Goal: Task Accomplishment & Management: Use online tool/utility

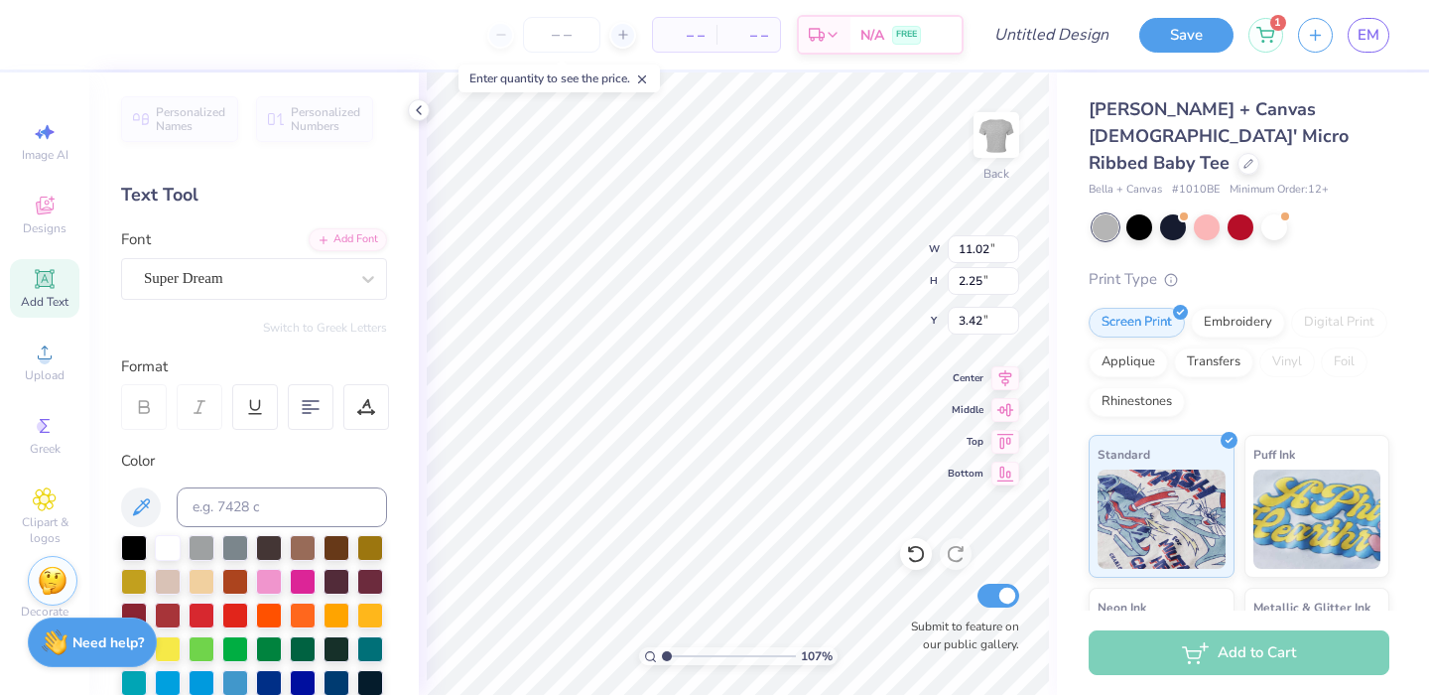
type input "3.42"
type input "3.00"
click at [46, 359] on icon at bounding box center [45, 352] width 14 height 14
click at [60, 204] on div "Designs" at bounding box center [44, 215] width 69 height 59
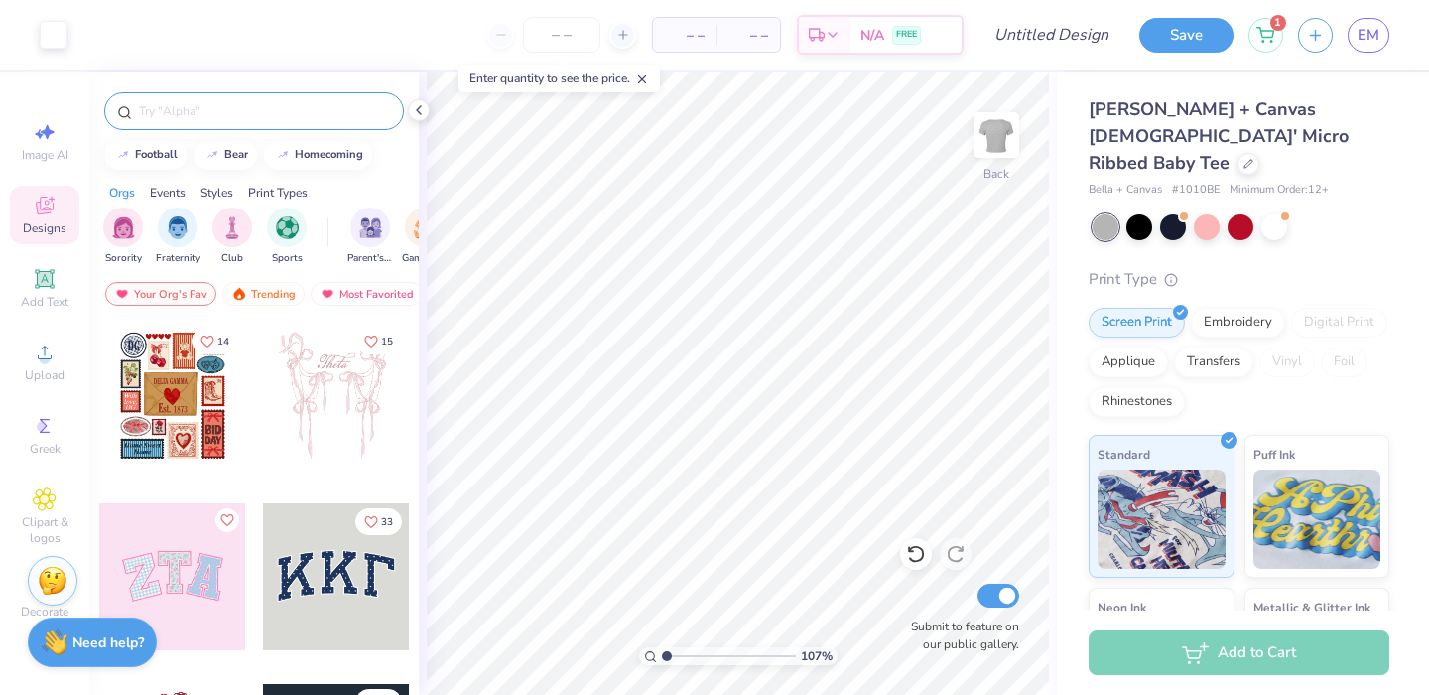
click at [215, 108] on input "text" at bounding box center [264, 111] width 254 height 20
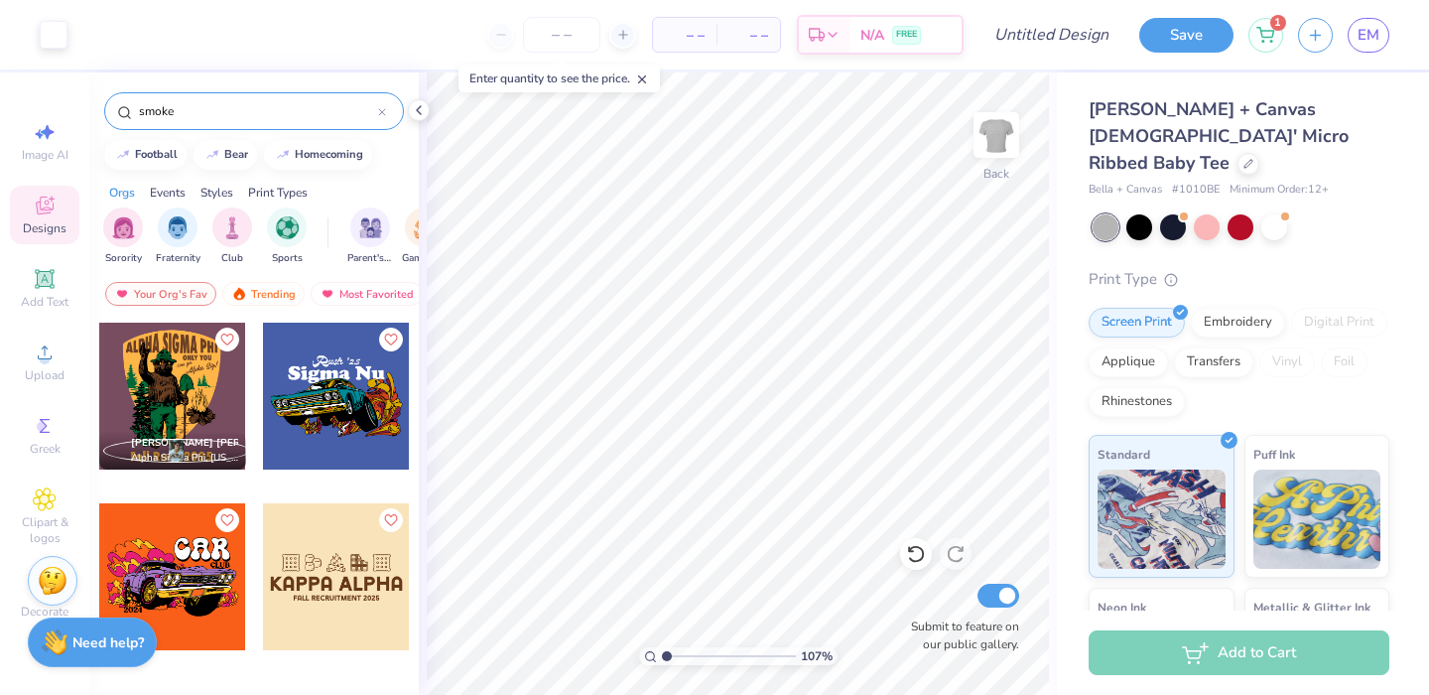
type input "smoke"
drag, startPoint x: 219, startPoint y: 124, endPoint x: 21, endPoint y: 95, distance: 200.5
click at [89, 95] on div "smoke football bear homecoming Orgs Events Styles Print Types Sorority Fraterni…" at bounding box center [253, 383] width 329 height 622
click at [156, 111] on input "smoke" at bounding box center [257, 111] width 241 height 20
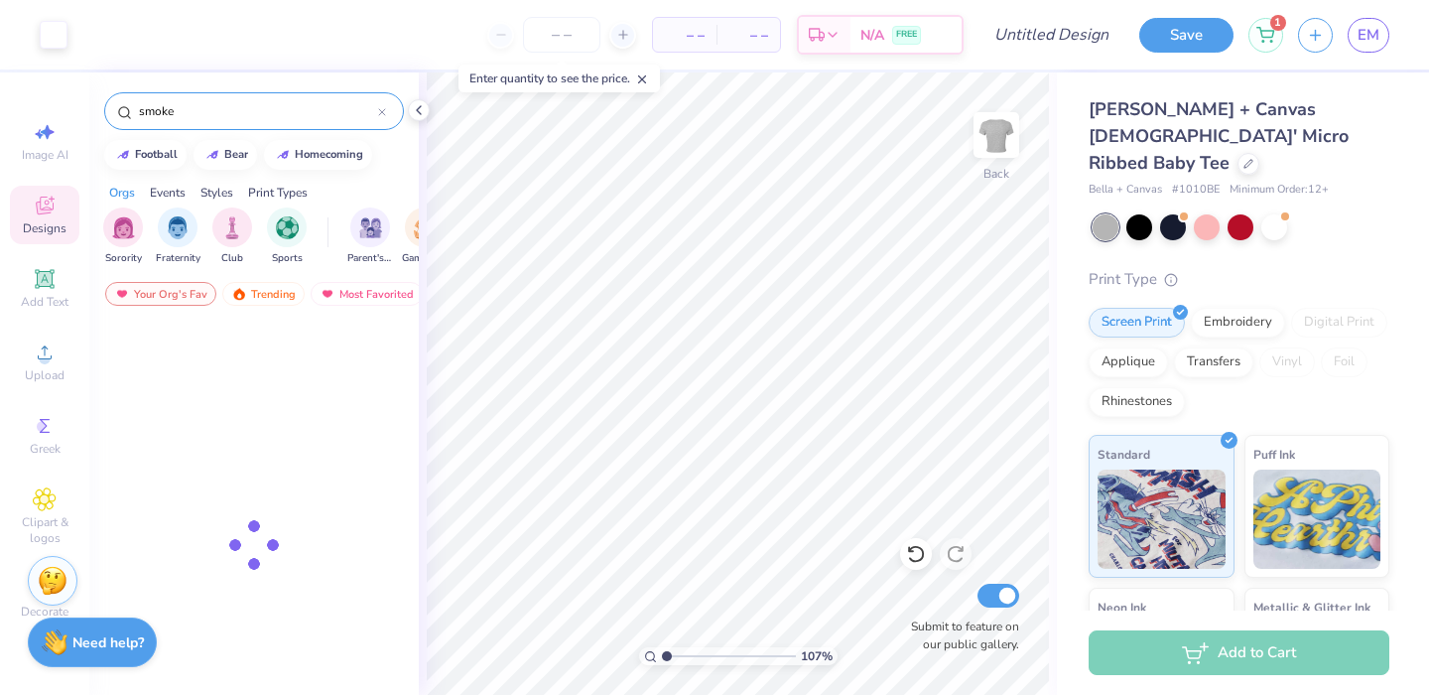
click at [156, 111] on input "smoke" at bounding box center [257, 111] width 241 height 20
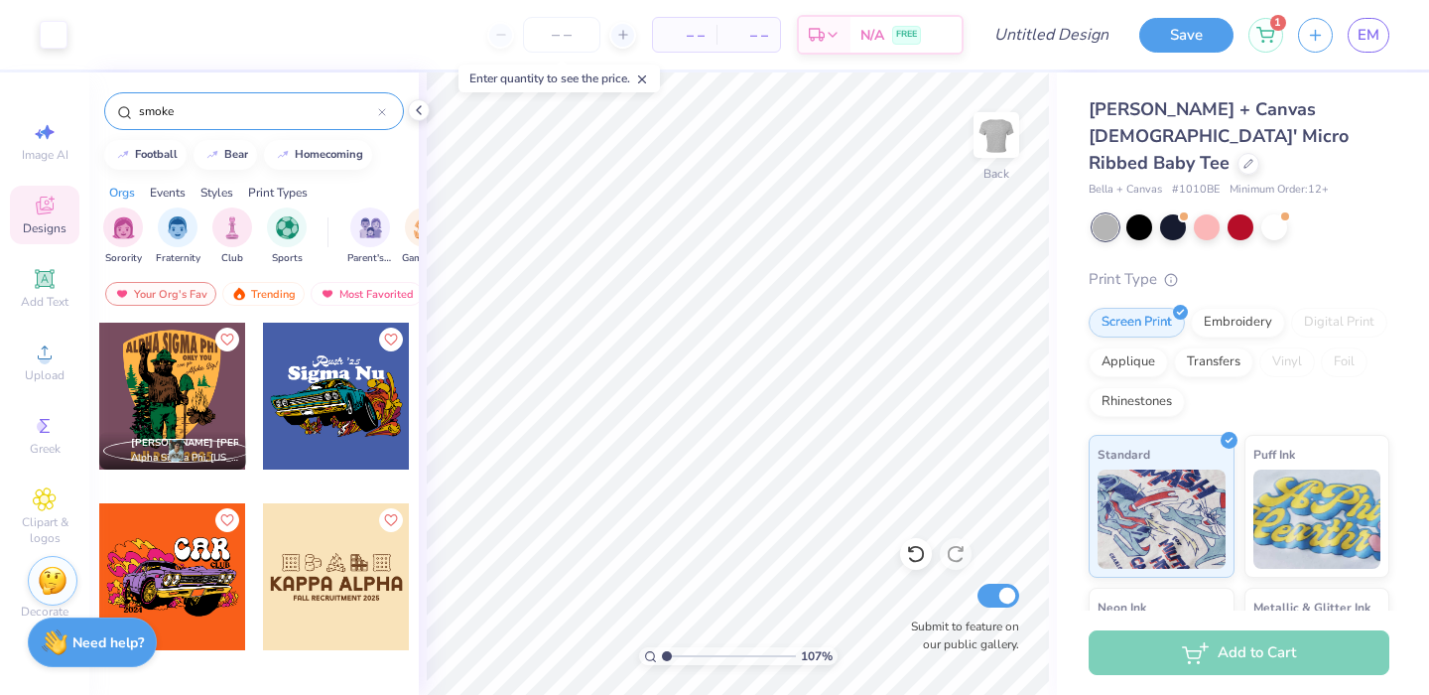
click at [156, 111] on input "smoke" at bounding box center [257, 111] width 241 height 20
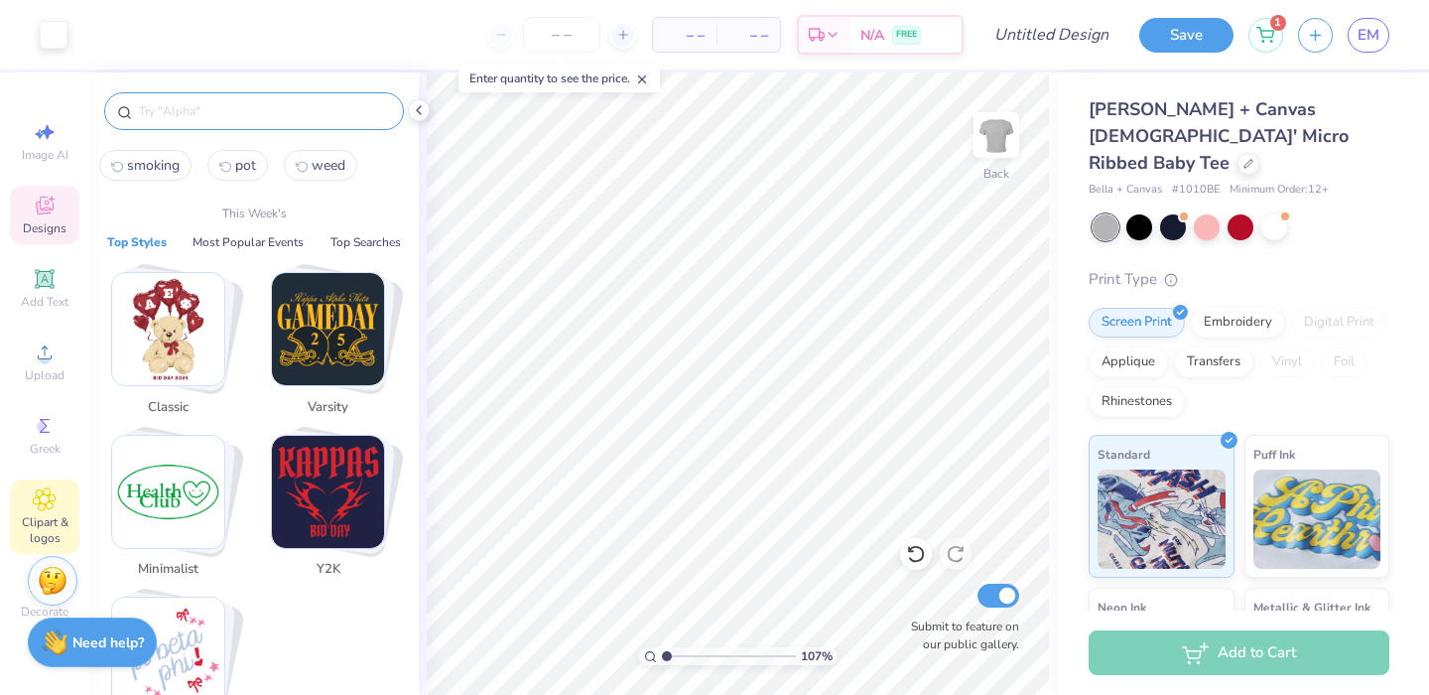
click at [49, 510] on icon at bounding box center [44, 499] width 23 height 24
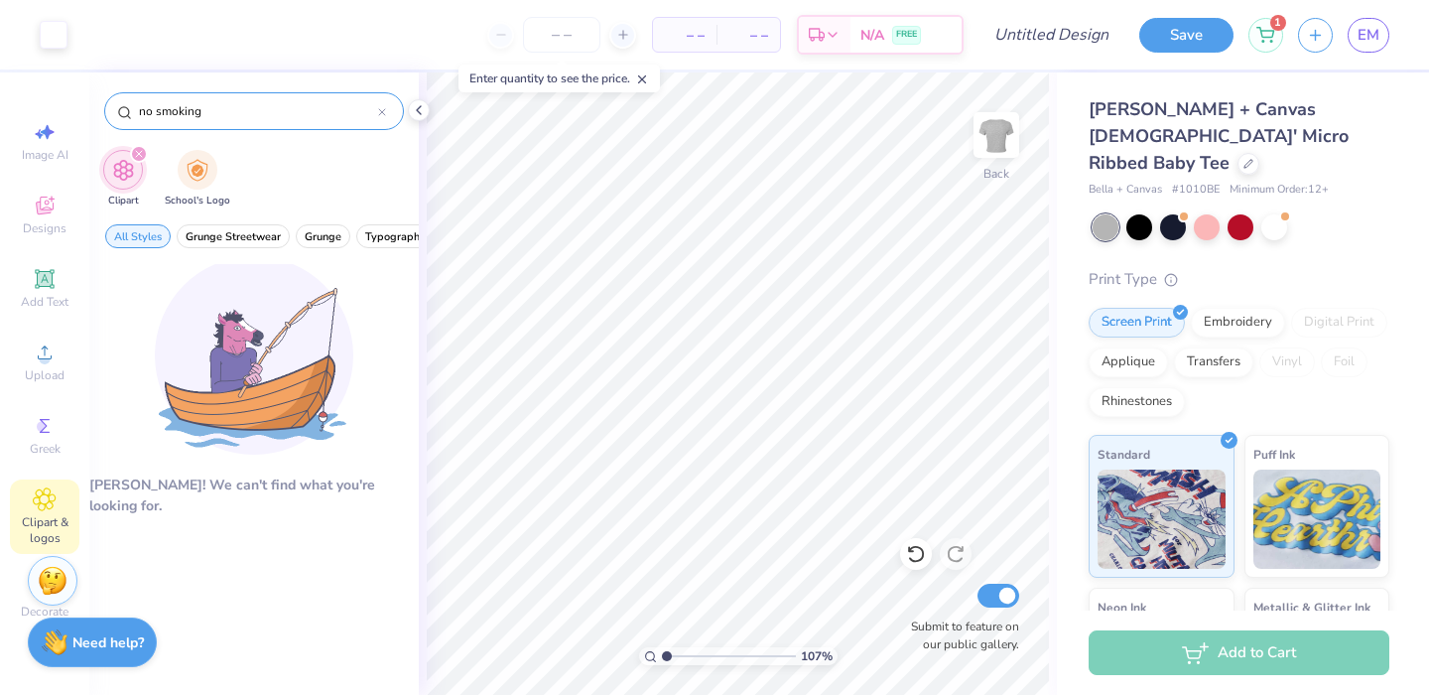
click at [144, 112] on input "no smoking" at bounding box center [257, 111] width 241 height 20
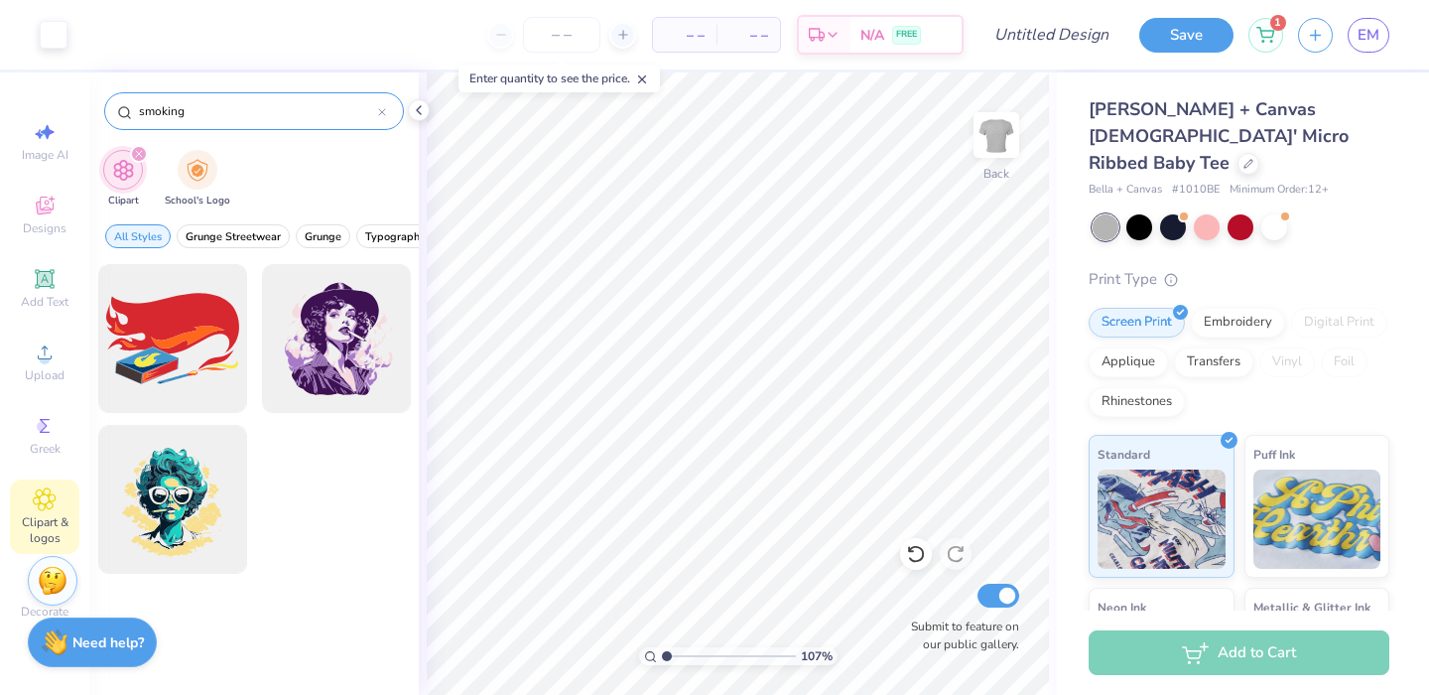
click at [190, 116] on input "smoking" at bounding box center [257, 111] width 241 height 20
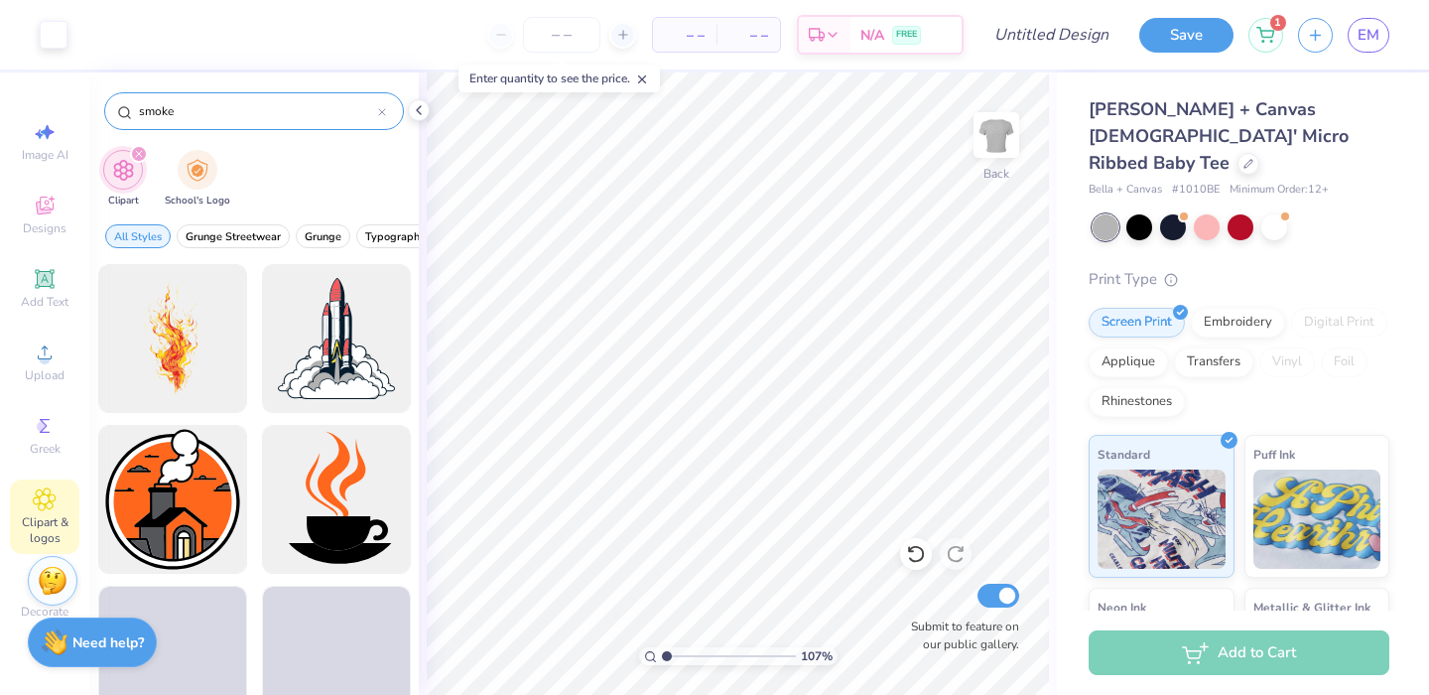
click at [202, 117] on input "smoke" at bounding box center [257, 111] width 241 height 20
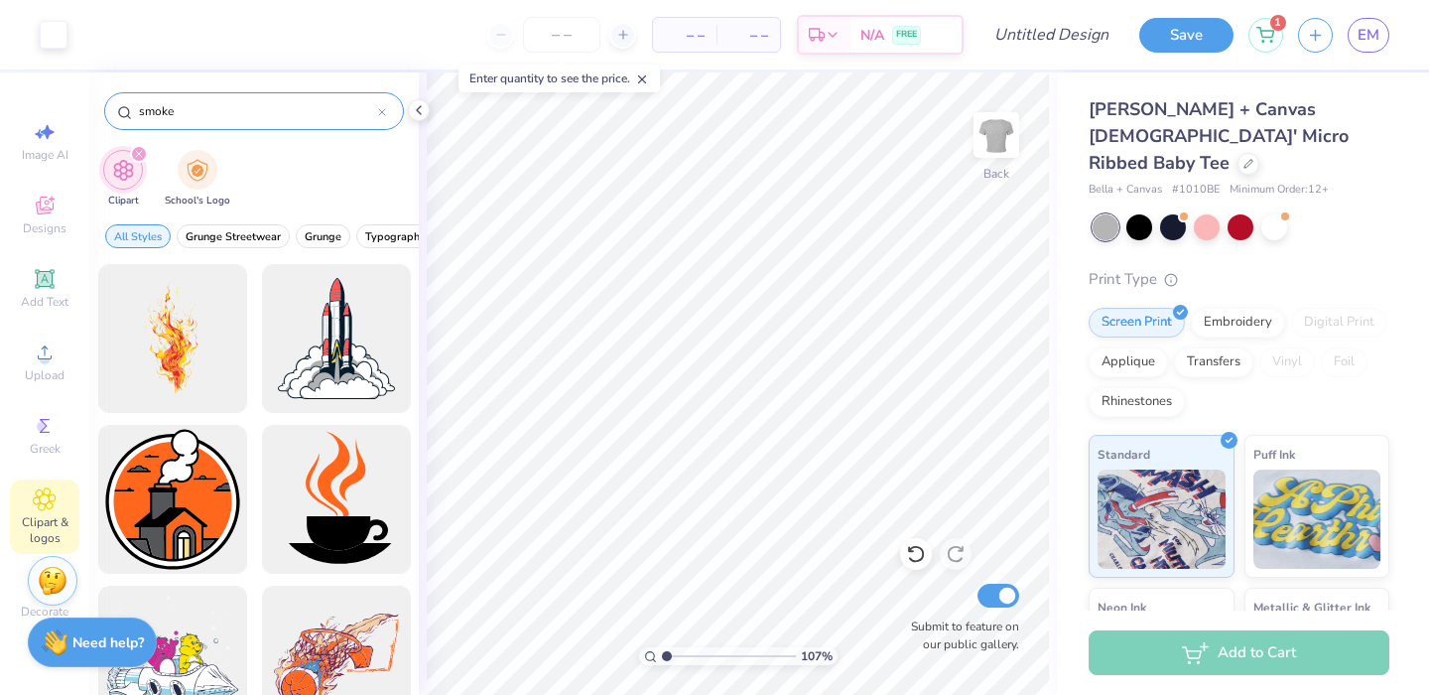
click at [202, 117] on input "smoke" at bounding box center [257, 111] width 241 height 20
type input "cigarette"
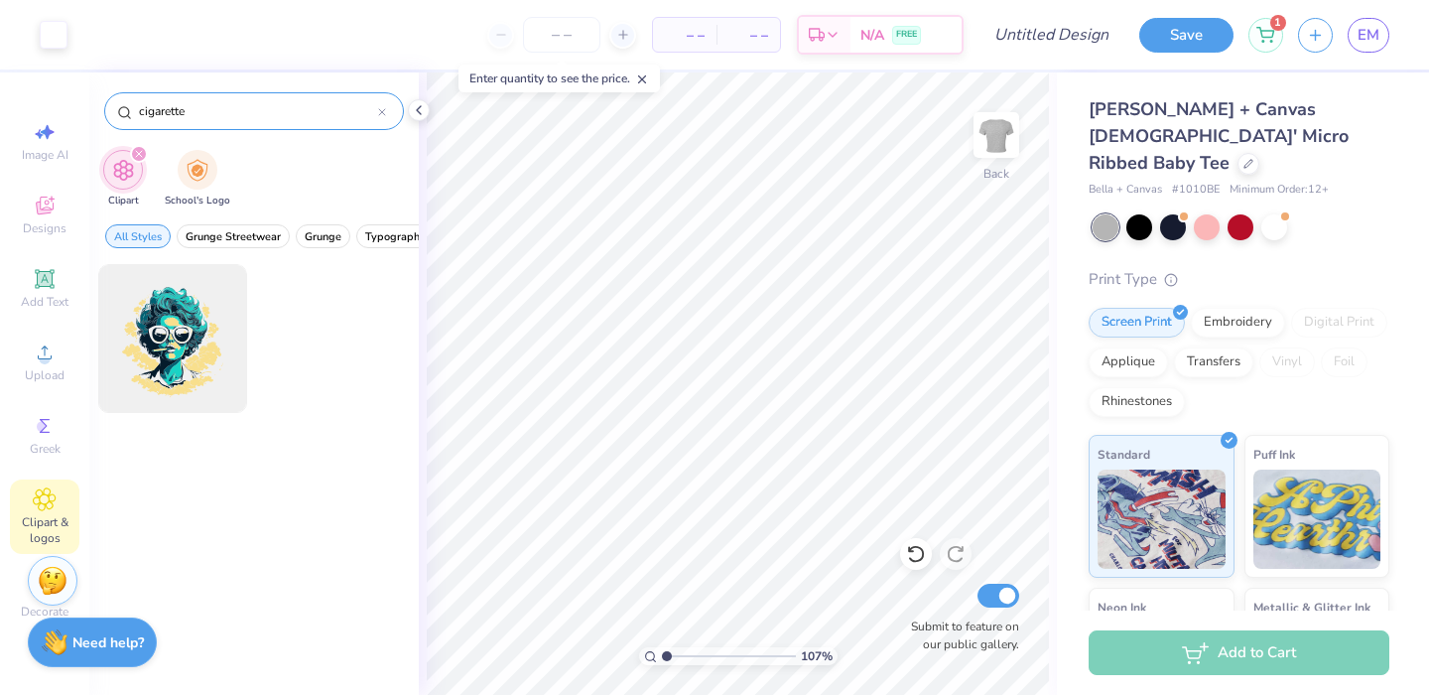
click at [378, 111] on icon at bounding box center [382, 112] width 8 height 8
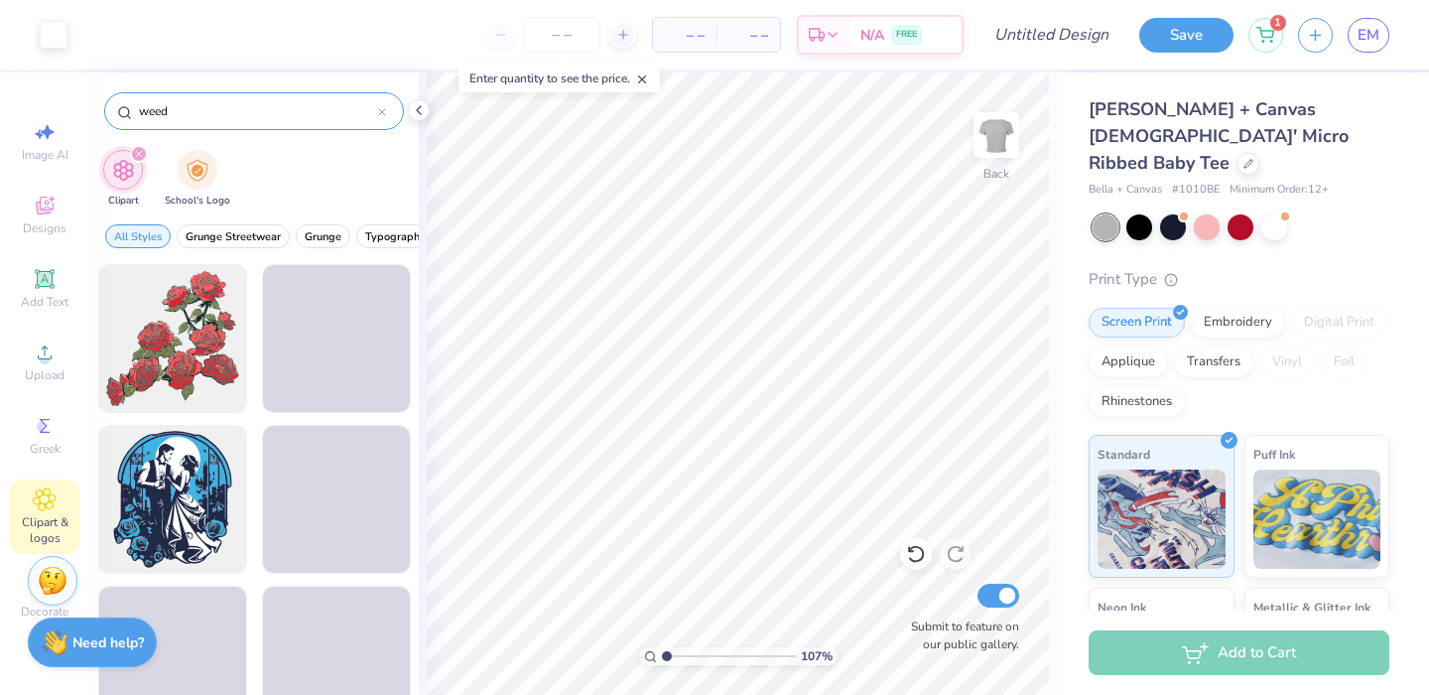
type input "weed"
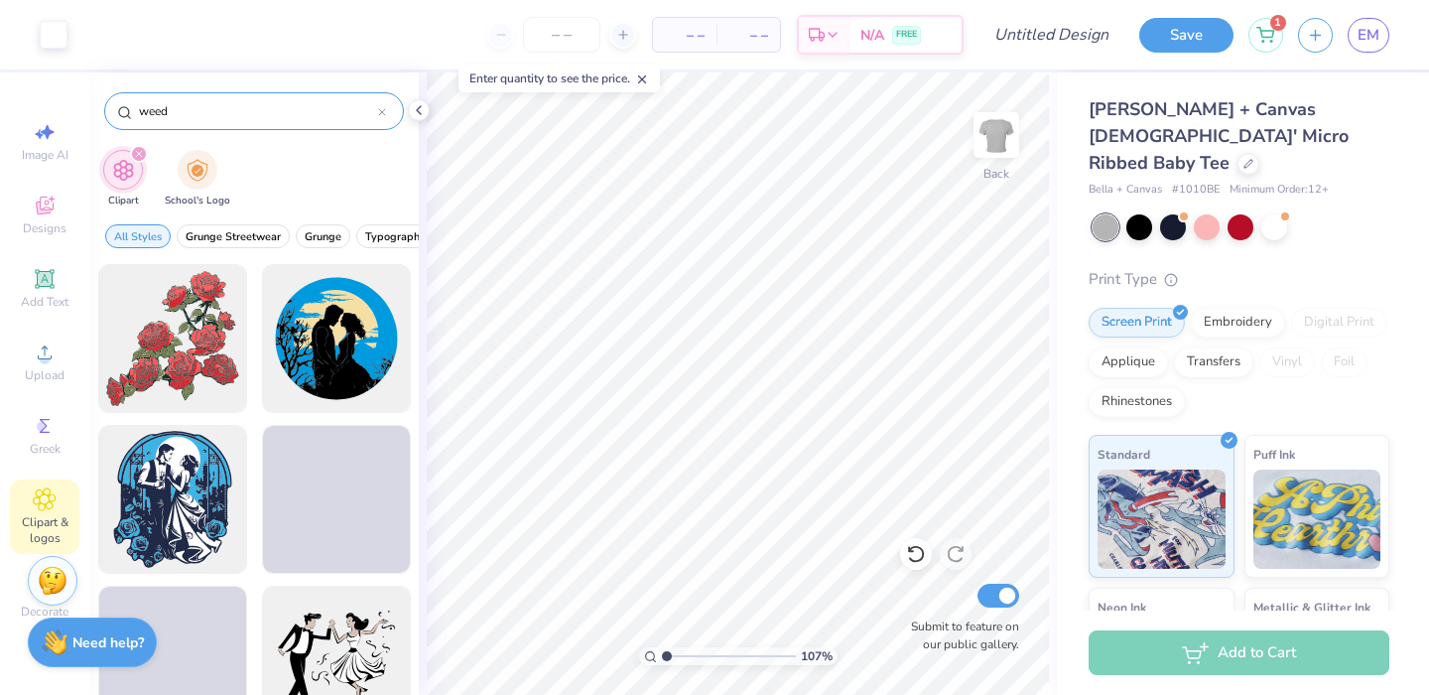
click at [141, 157] on icon "filter for Clipart" at bounding box center [139, 154] width 6 height 6
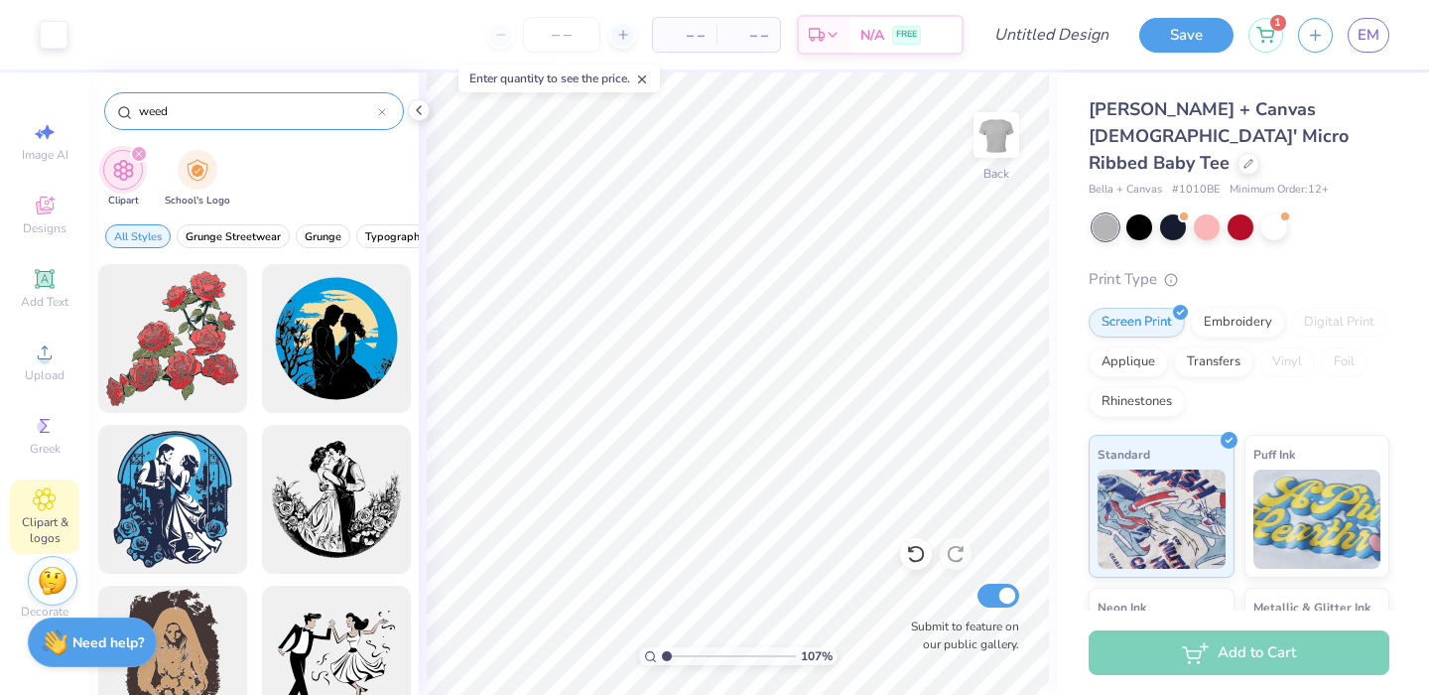
click at [381, 107] on div at bounding box center [382, 111] width 8 height 18
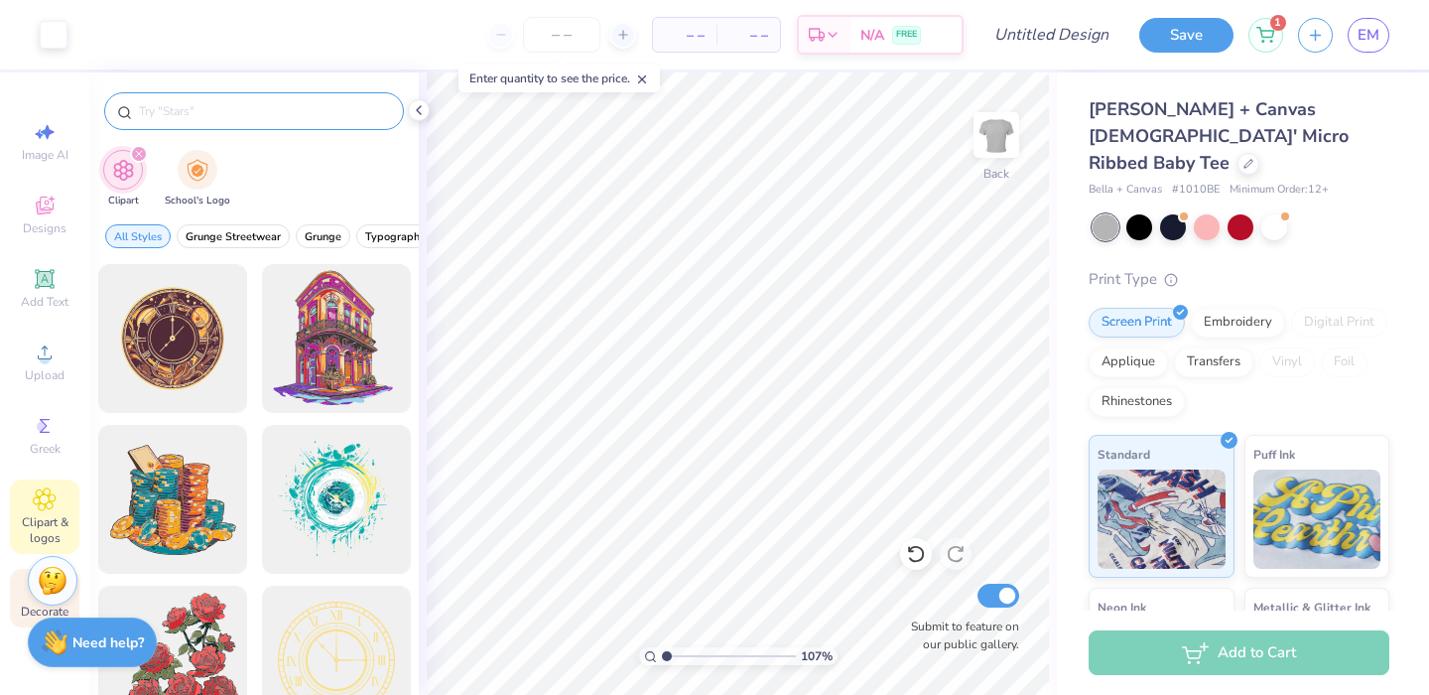
click at [22, 614] on span "Decorate" at bounding box center [45, 611] width 48 height 16
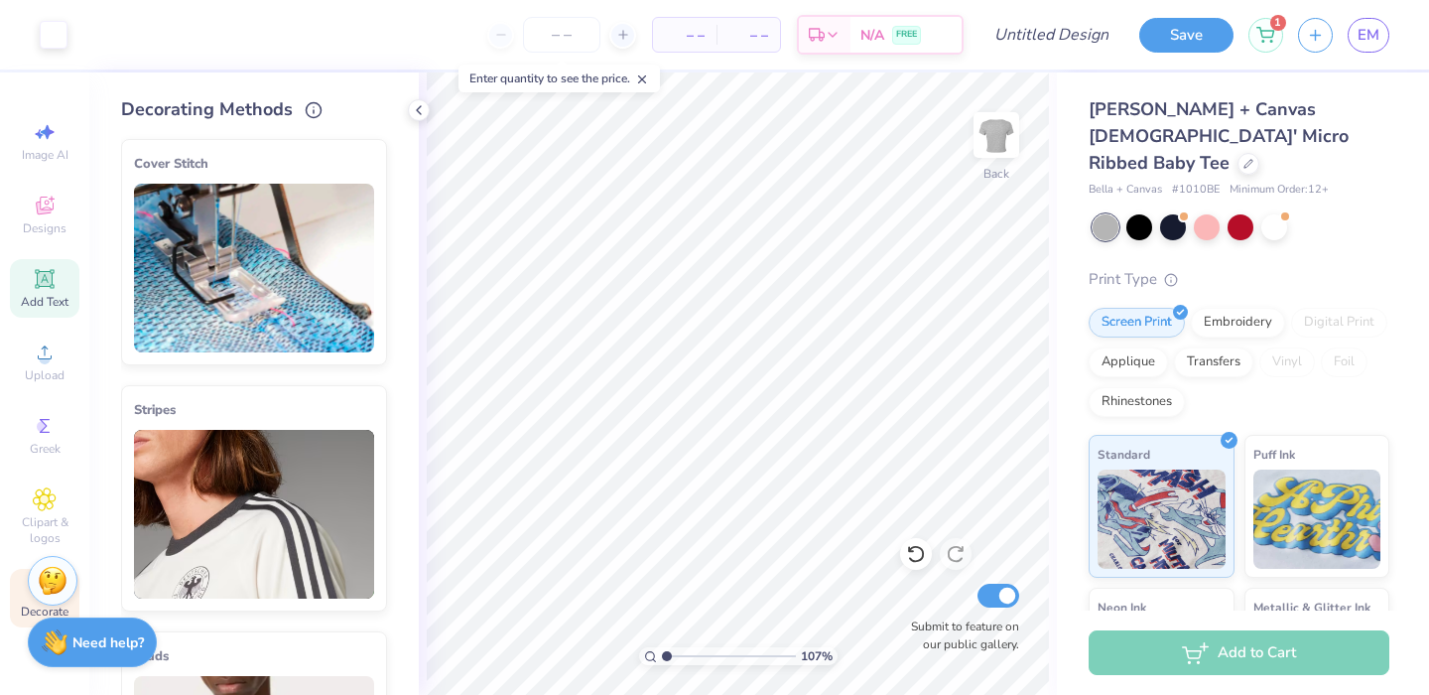
click at [34, 361] on icon at bounding box center [45, 352] width 24 height 24
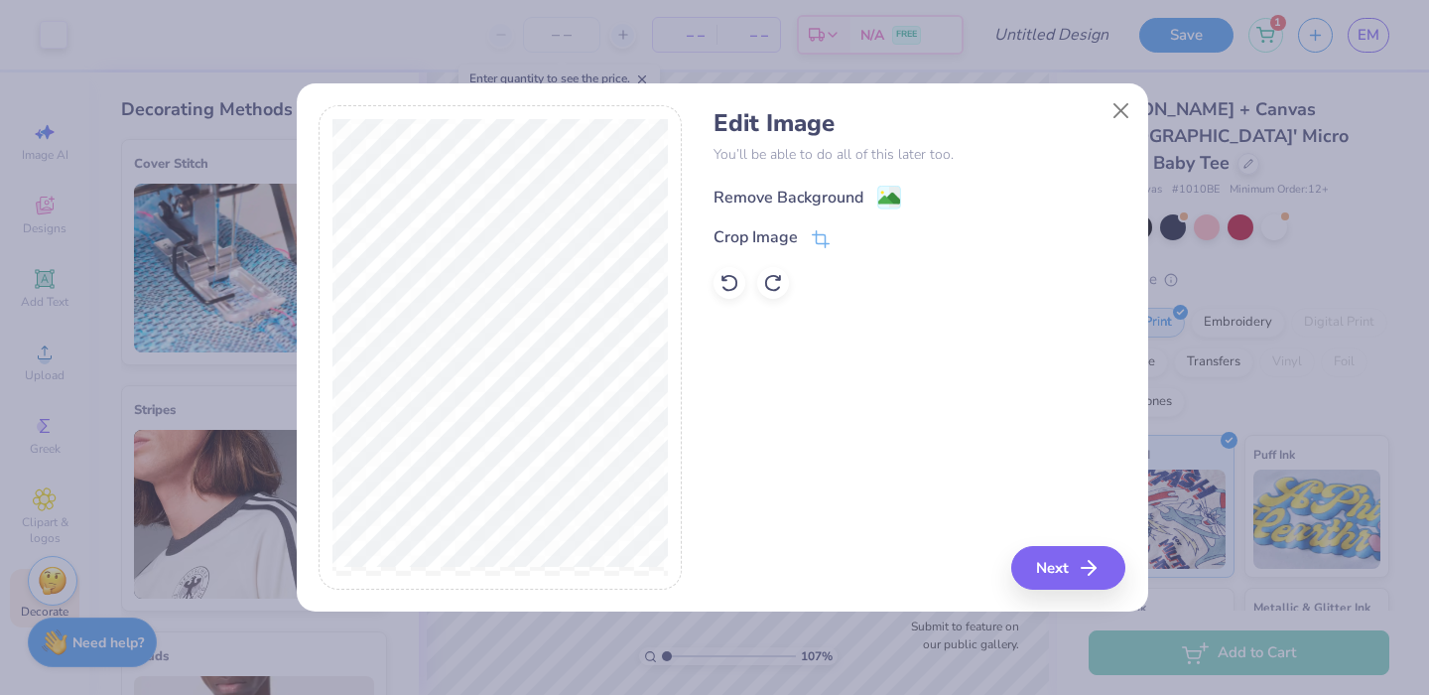
click at [890, 201] on image at bounding box center [889, 199] width 22 height 22
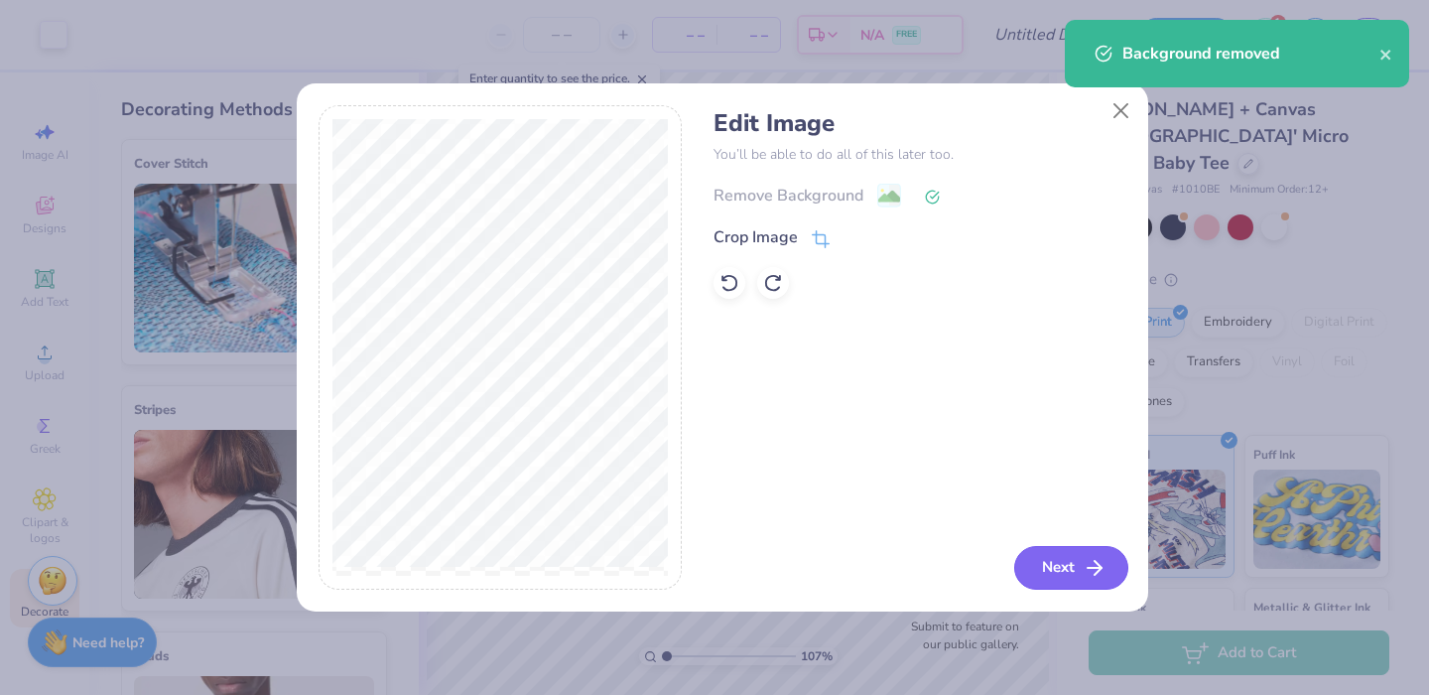
click at [1061, 549] on button "Next" at bounding box center [1071, 568] width 114 height 44
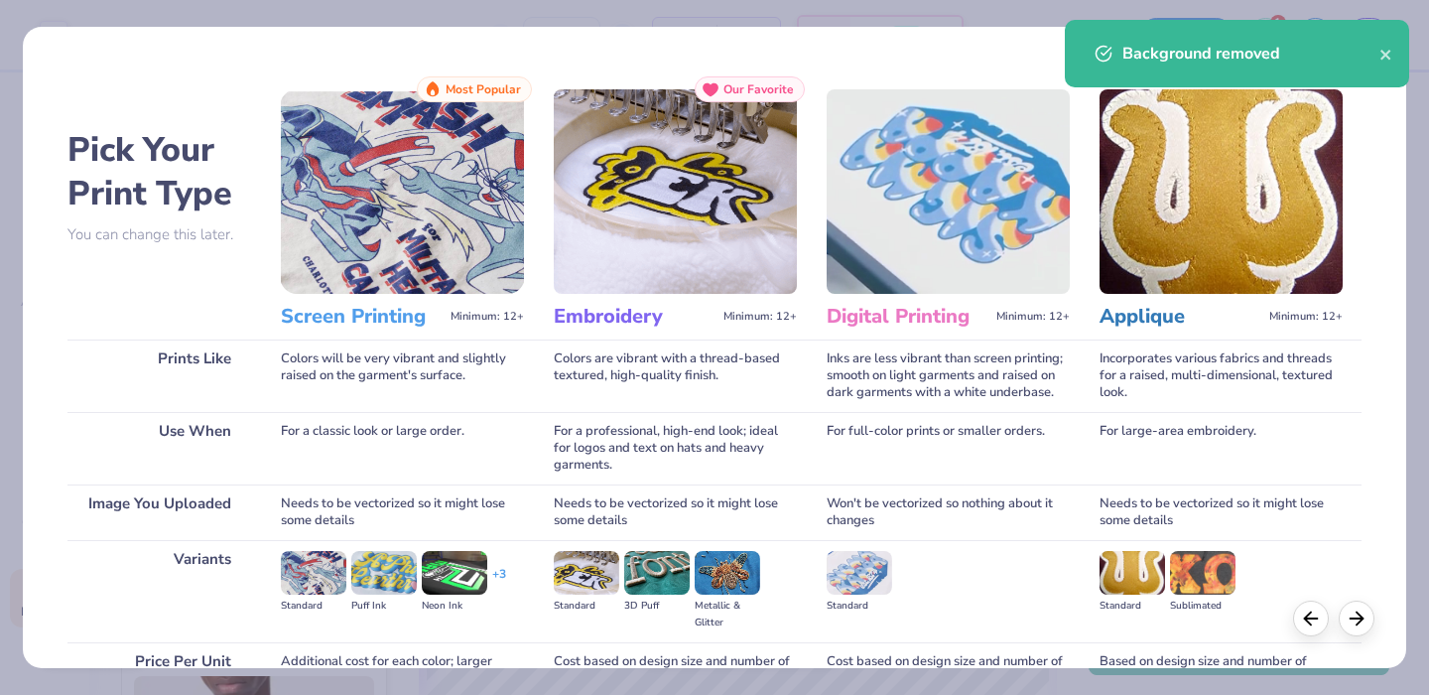
scroll to position [195, 0]
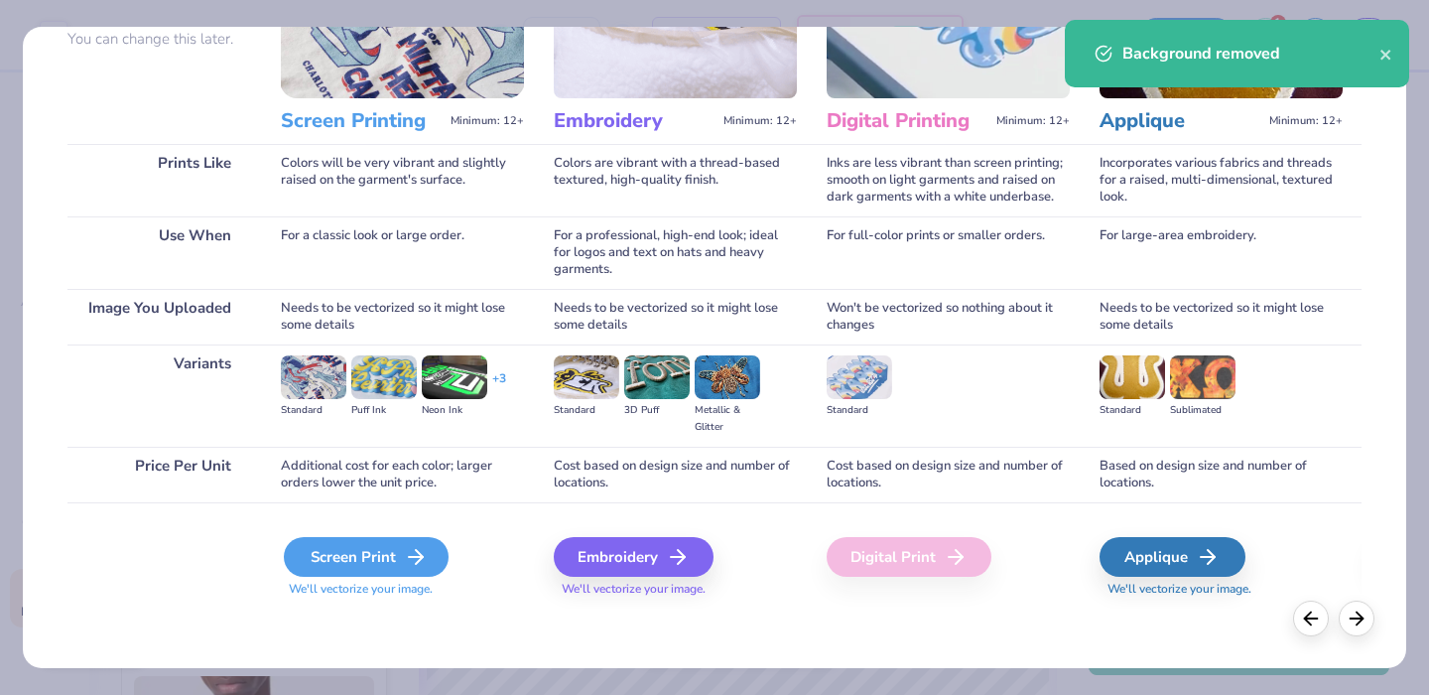
click at [355, 551] on div "Screen Print" at bounding box center [366, 557] width 165 height 40
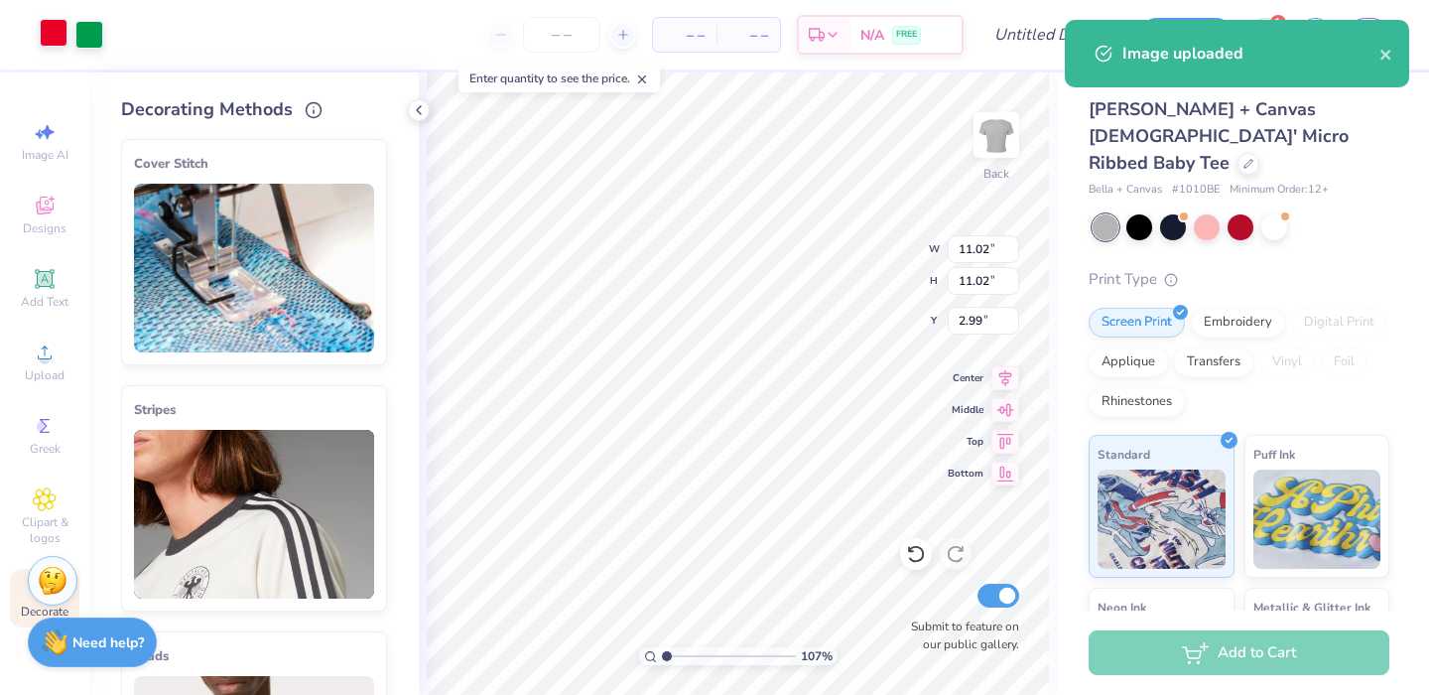
click at [65, 36] on div at bounding box center [54, 33] width 28 height 28
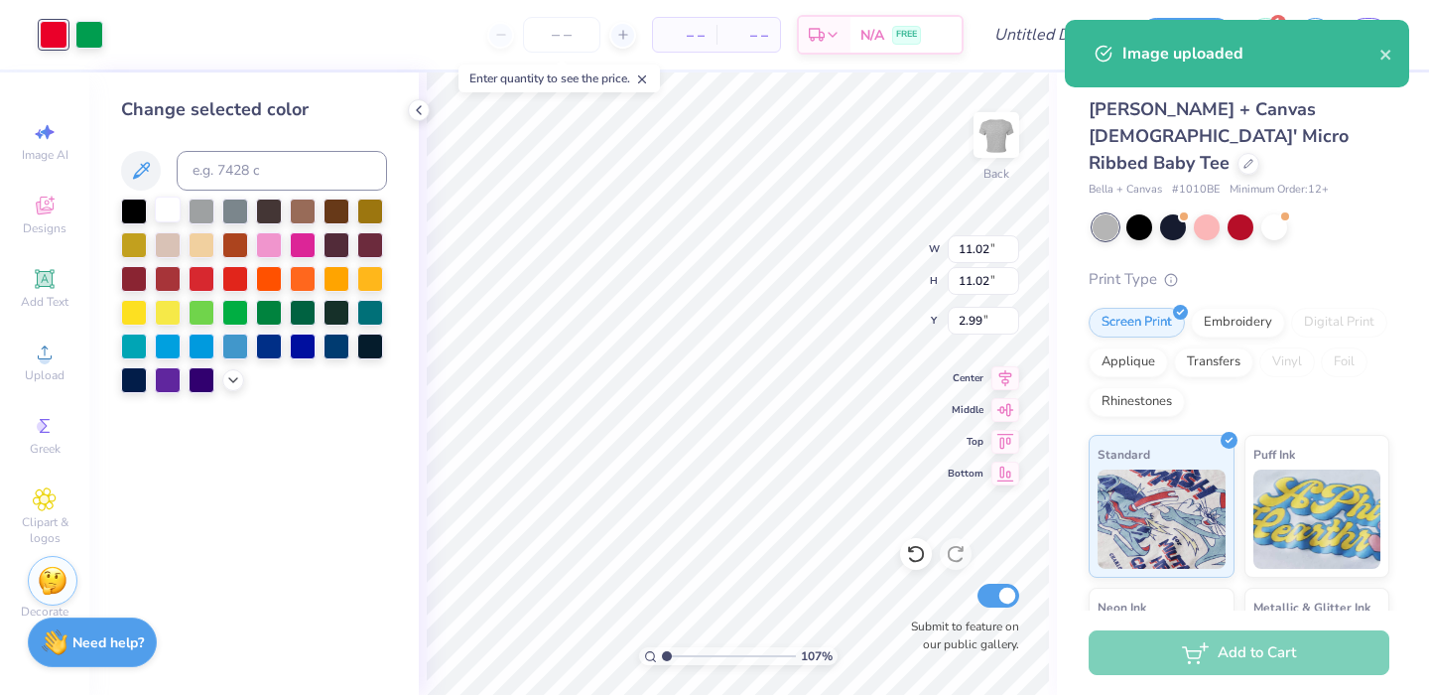
click at [175, 212] on div at bounding box center [168, 209] width 26 height 26
click at [89, 31] on div at bounding box center [89, 33] width 28 height 28
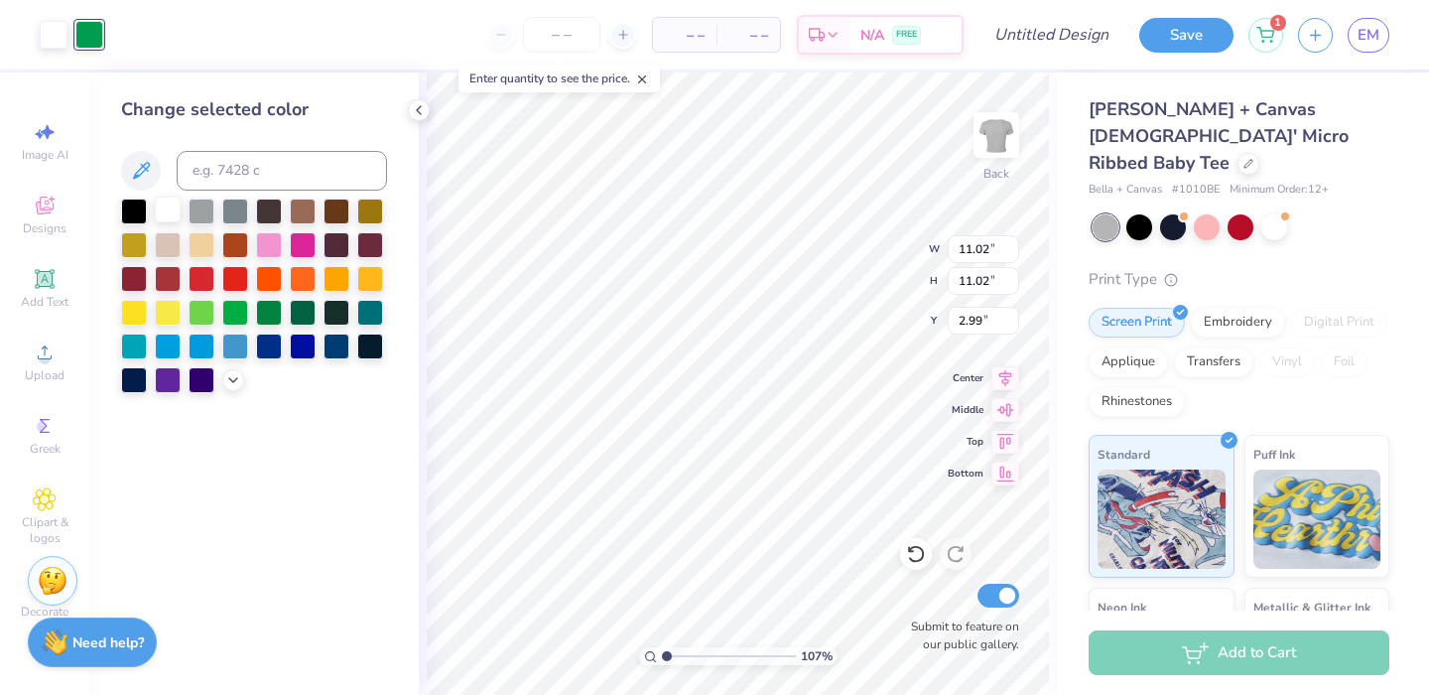
click at [170, 207] on div at bounding box center [168, 209] width 26 height 26
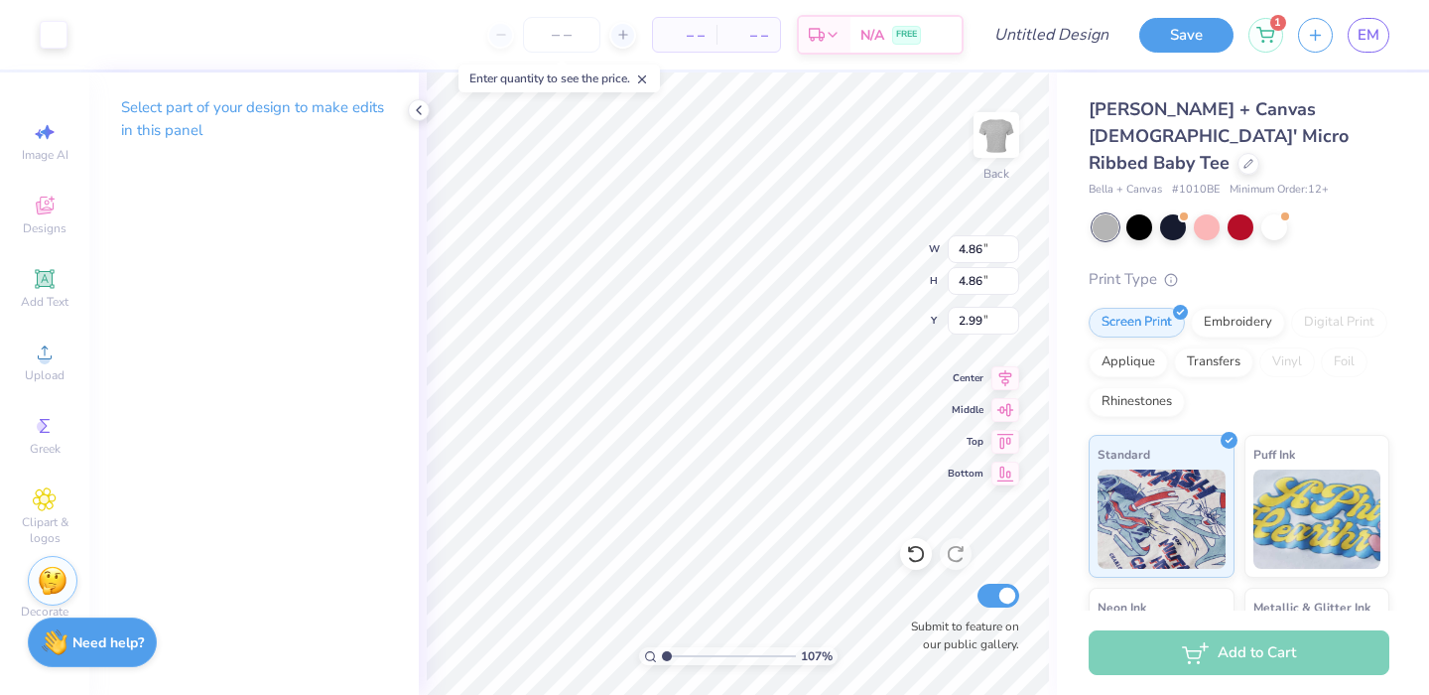
type input "4.86"
type input "4.46"
type input "4.25"
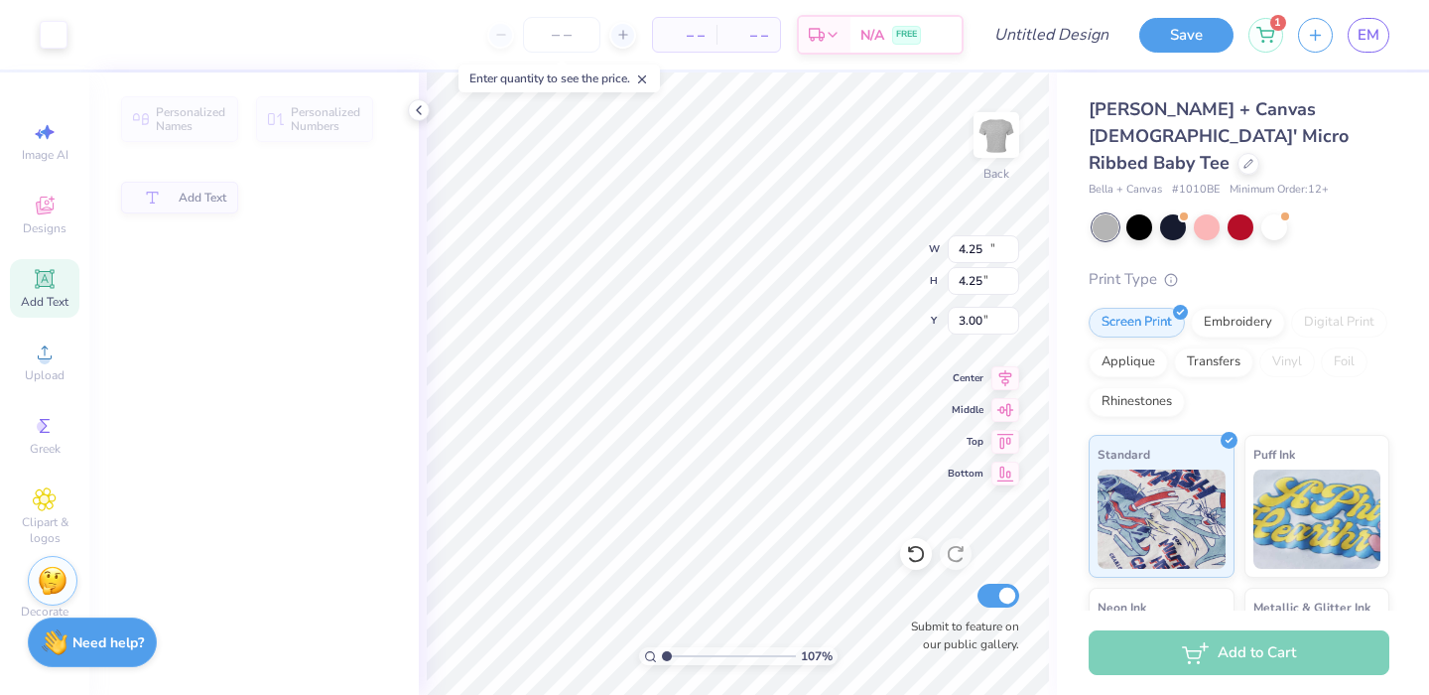
type input "11.02"
type input "2.25"
type input "3.00"
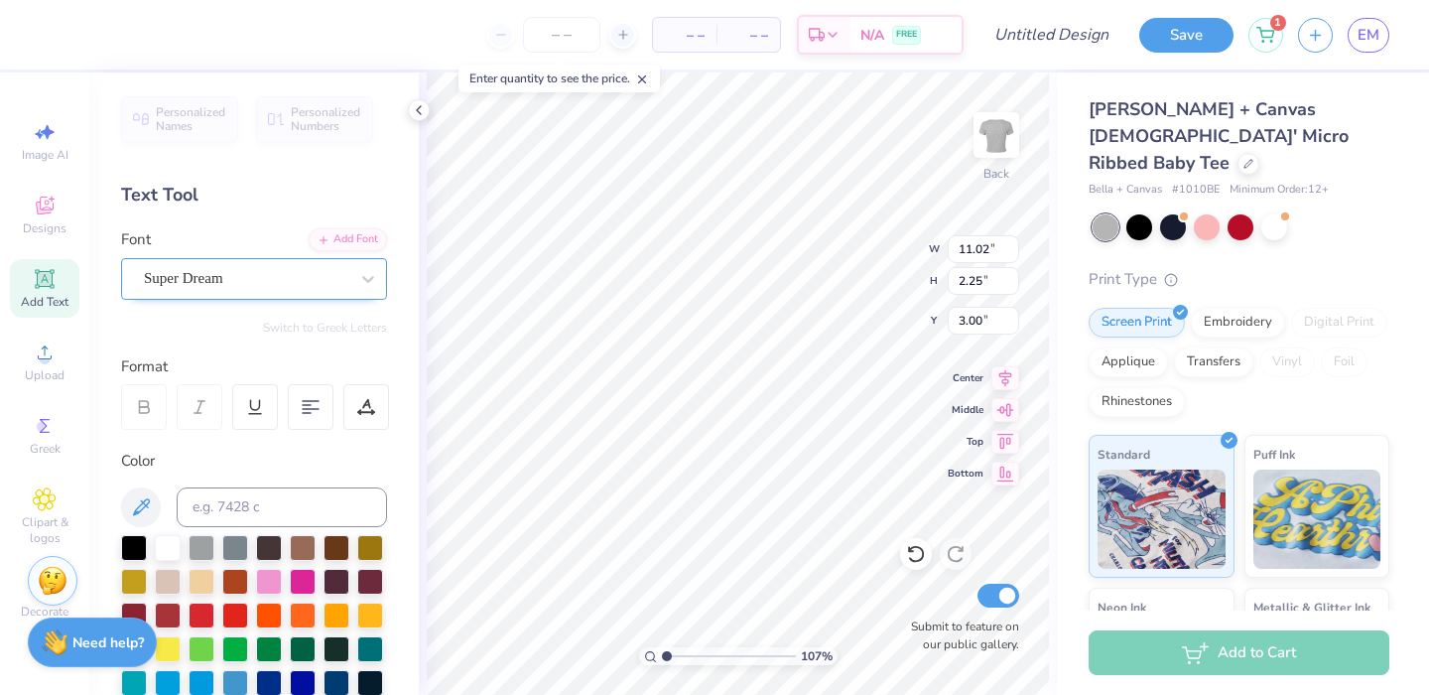
click at [267, 282] on div "Super Dream" at bounding box center [246, 278] width 208 height 31
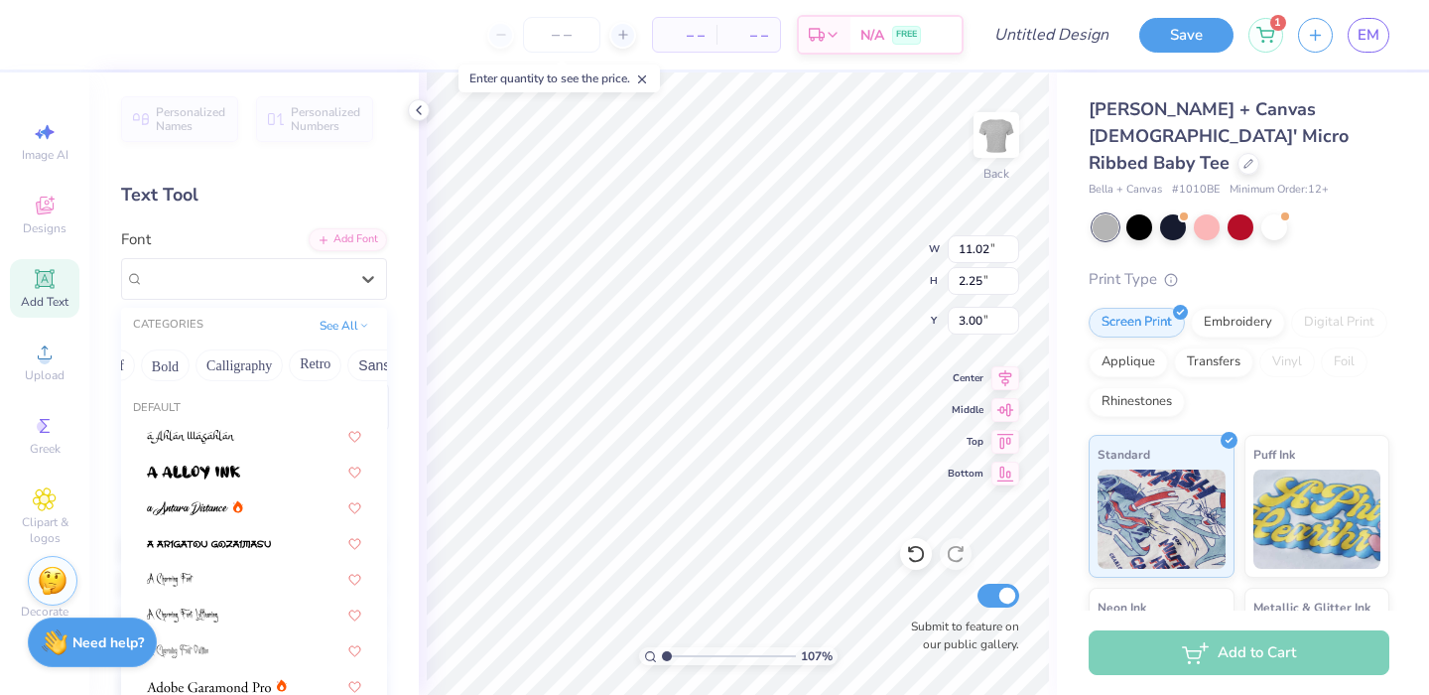
scroll to position [0, 598]
click at [141, 364] on button "Retro" at bounding box center [138, 365] width 53 height 32
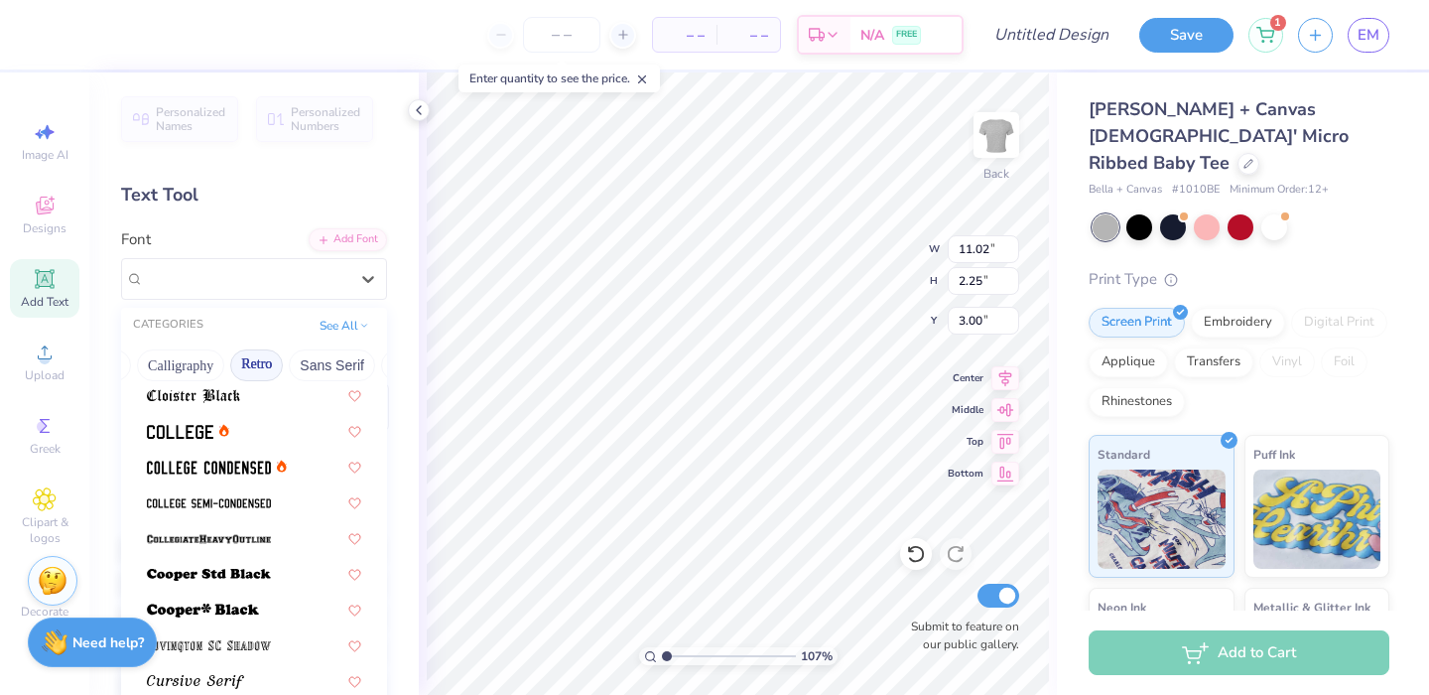
scroll to position [792, 0]
click at [195, 468] on img at bounding box center [209, 466] width 124 height 14
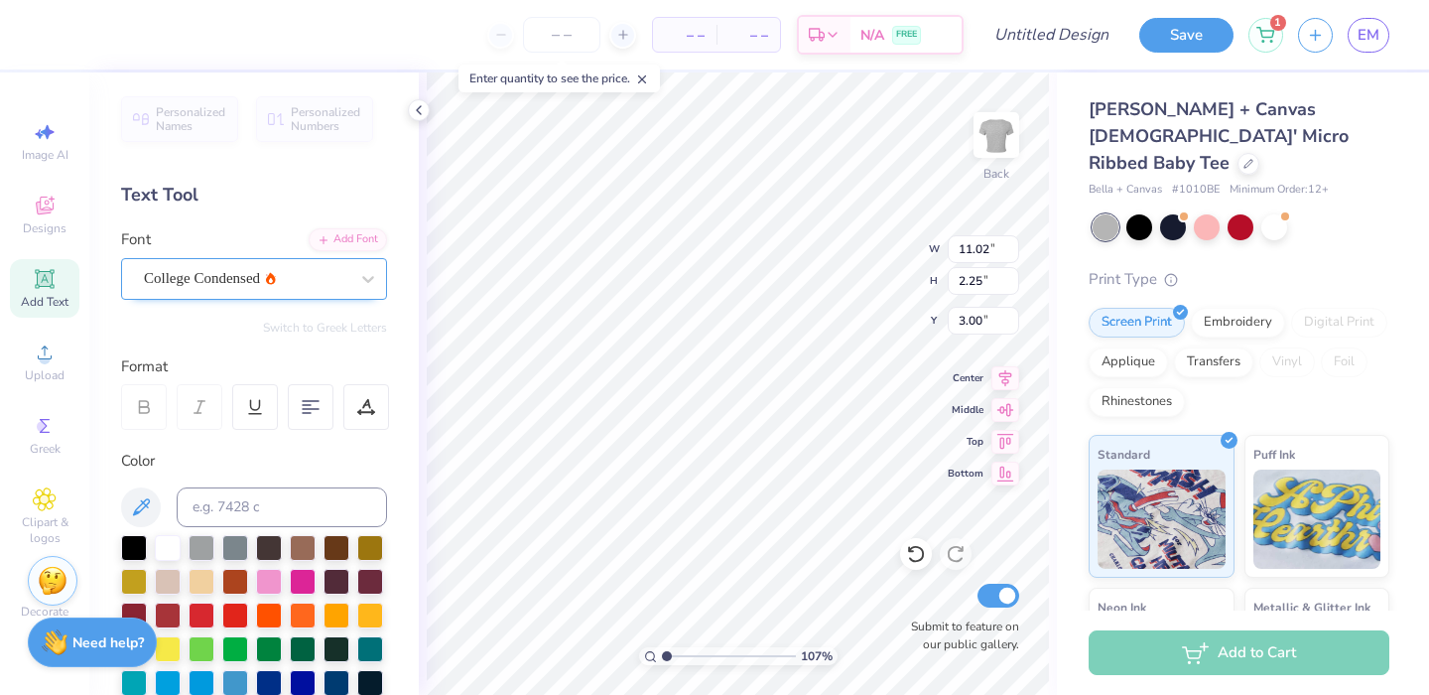
type input "8.55"
type input "2.00"
type input "3.13"
click at [199, 277] on div "College Condensed" at bounding box center [246, 278] width 208 height 31
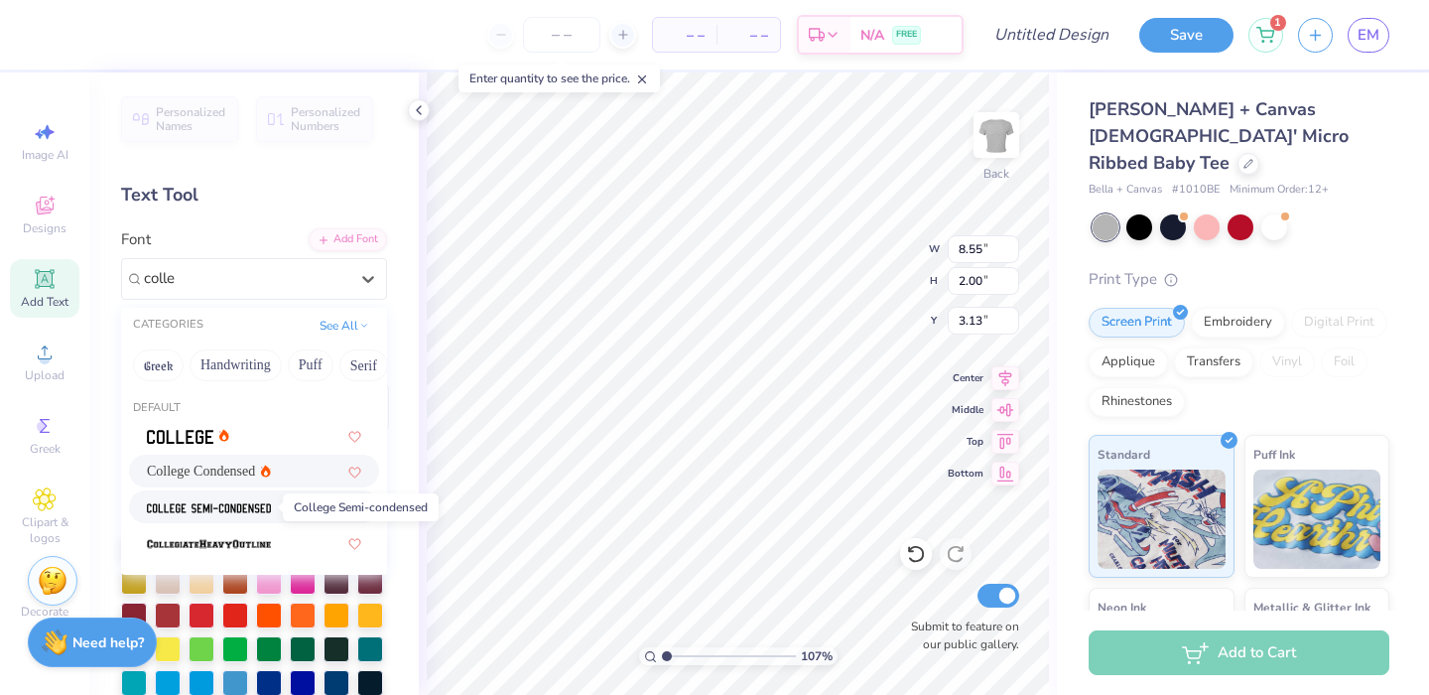
click at [242, 505] on img at bounding box center [209, 508] width 124 height 14
type input "colle"
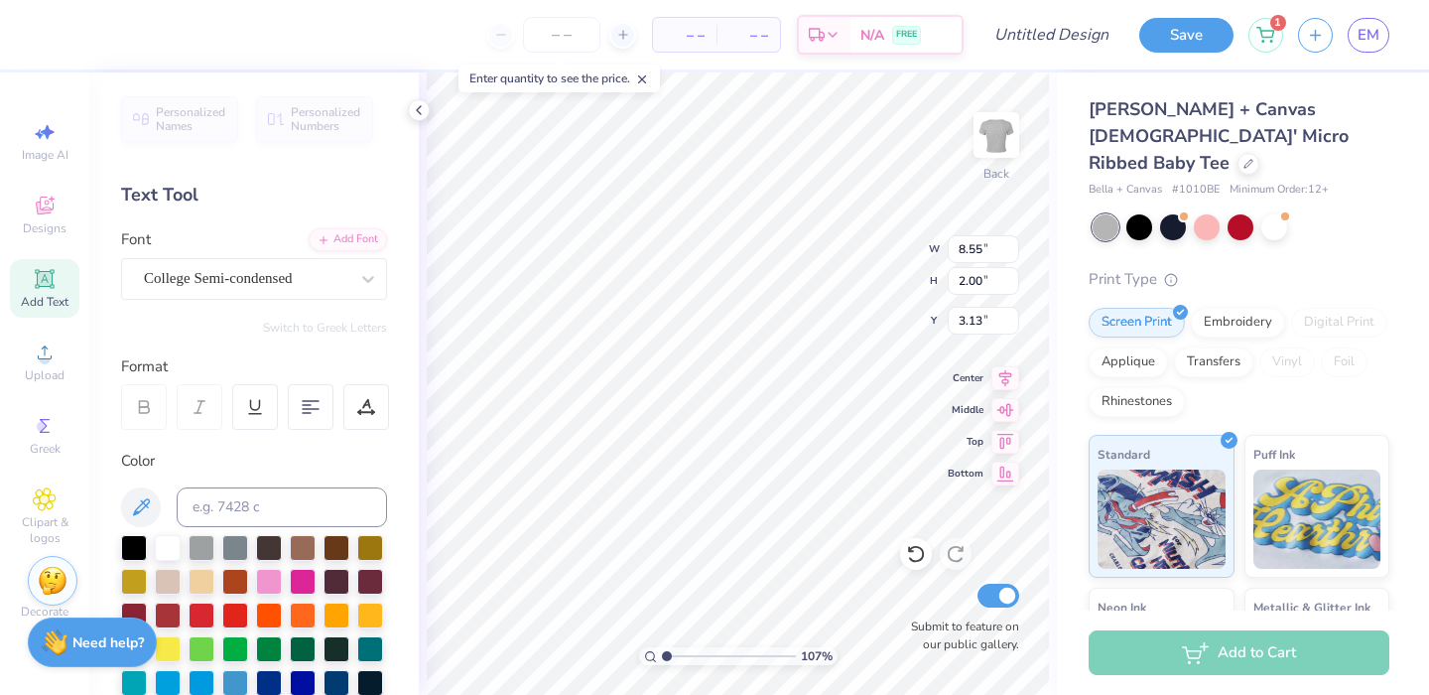
type input "9.65"
type input "2.14"
type input "3.06"
click at [237, 284] on div "College Semi-condensed" at bounding box center [246, 278] width 208 height 31
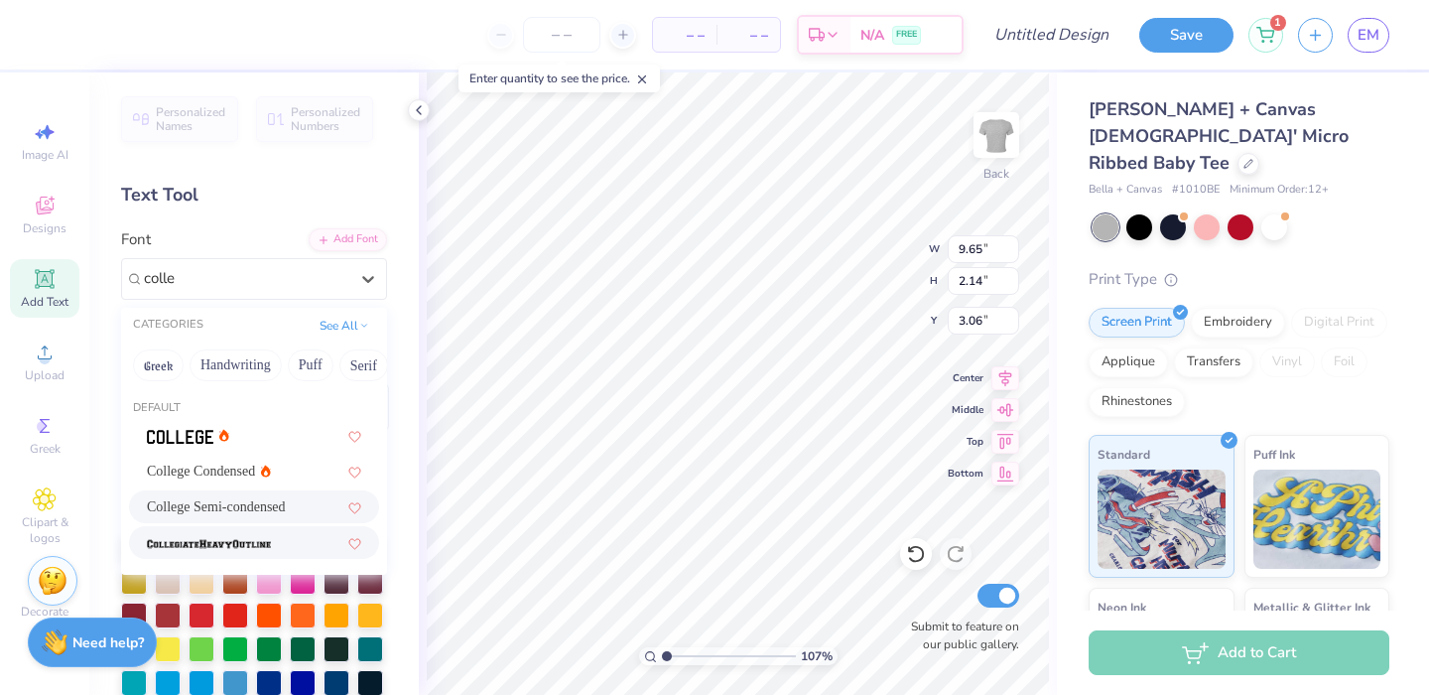
click at [246, 548] on img at bounding box center [209, 544] width 124 height 14
type input "colle"
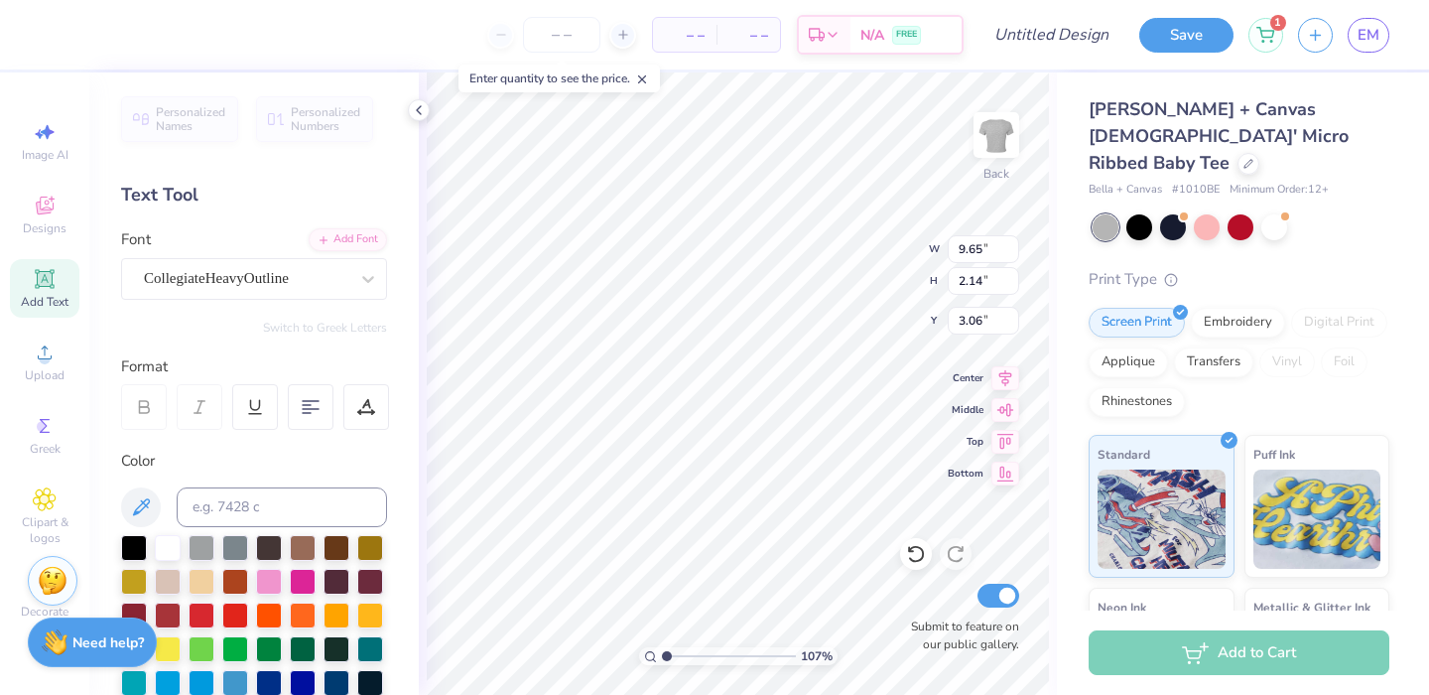
type input "11.02"
type input "2.19"
type input "3.03"
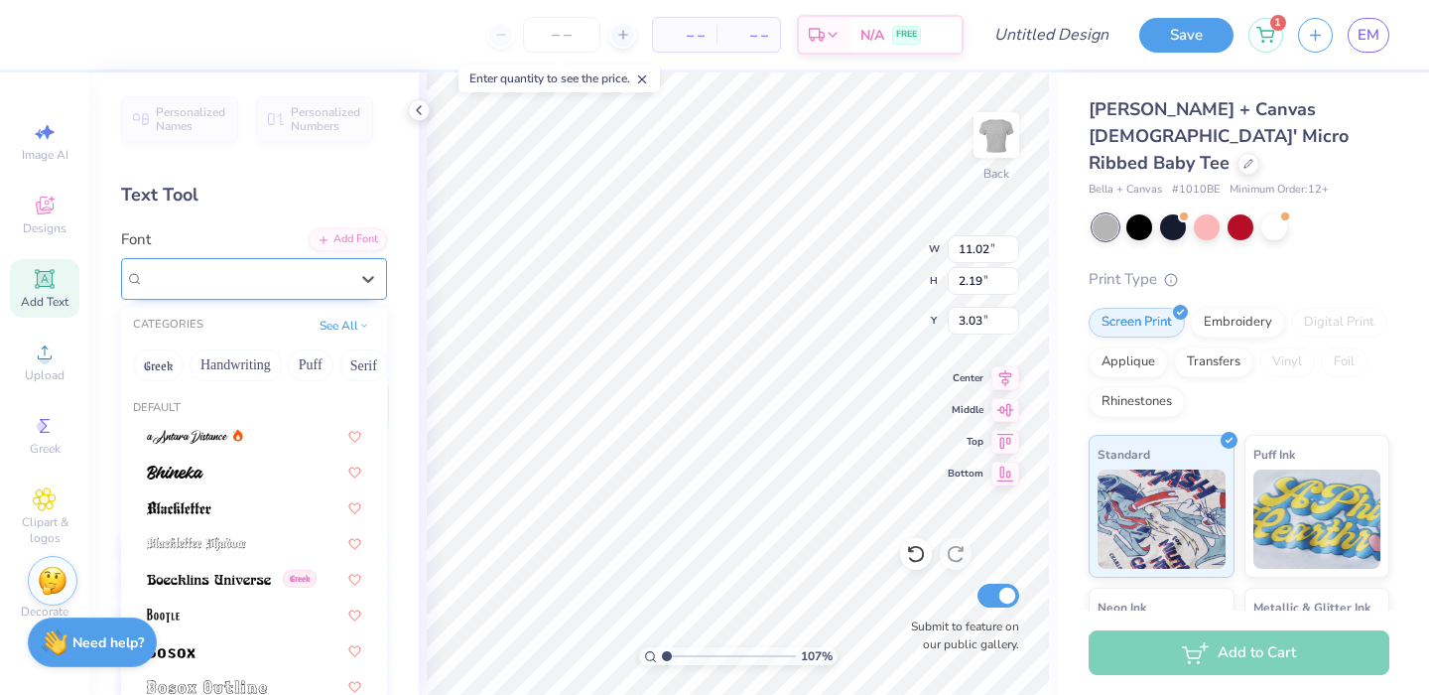
click at [294, 287] on div "CollegiateHeavyOutline" at bounding box center [246, 278] width 208 height 31
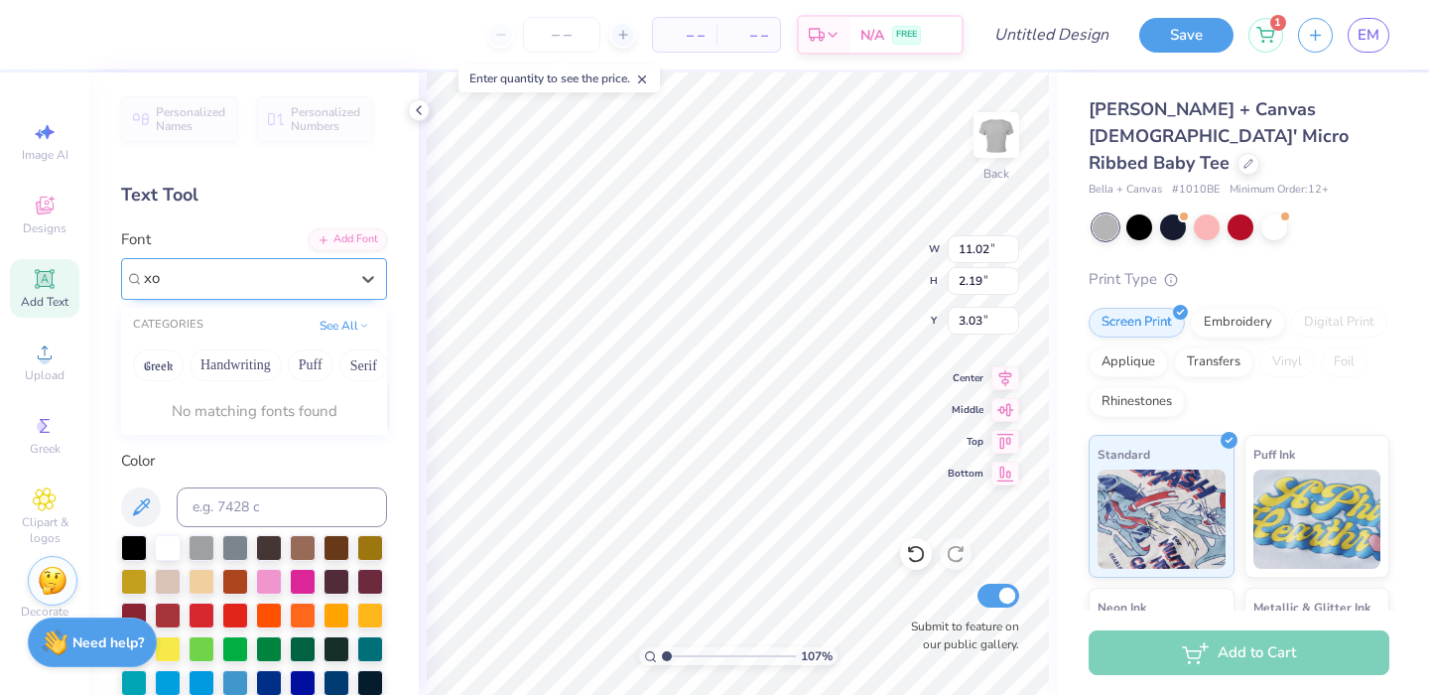
type input "x"
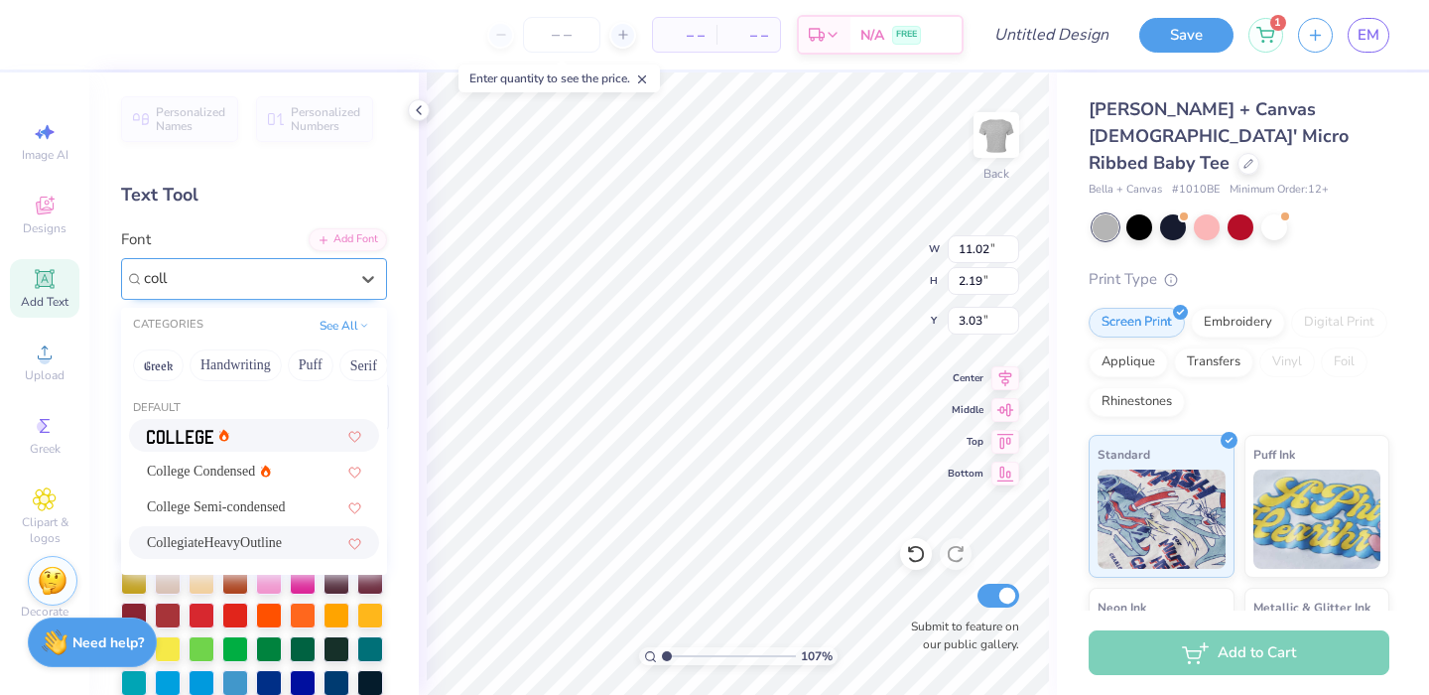
click at [239, 449] on div at bounding box center [254, 435] width 250 height 33
type input "coll"
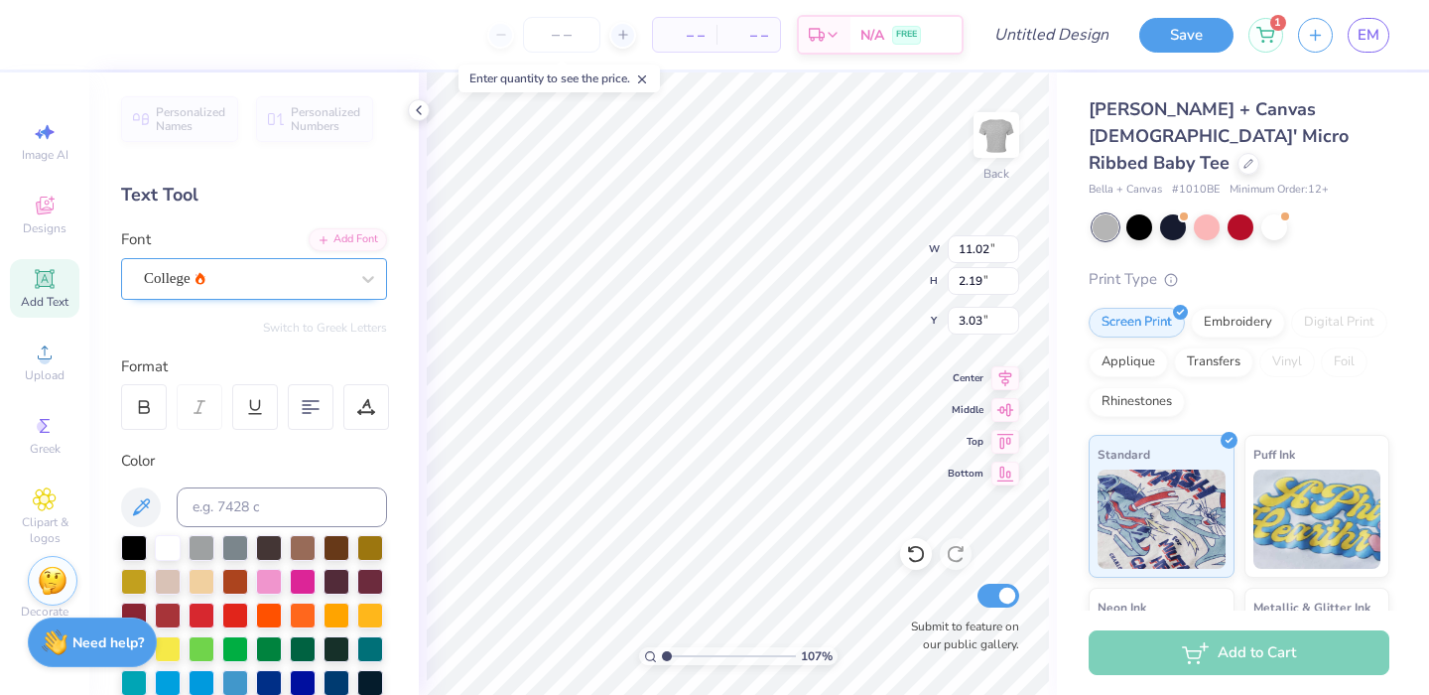
type input "10.72"
type input "2.27"
type input "2.99"
type textarea "I'm just too cute"
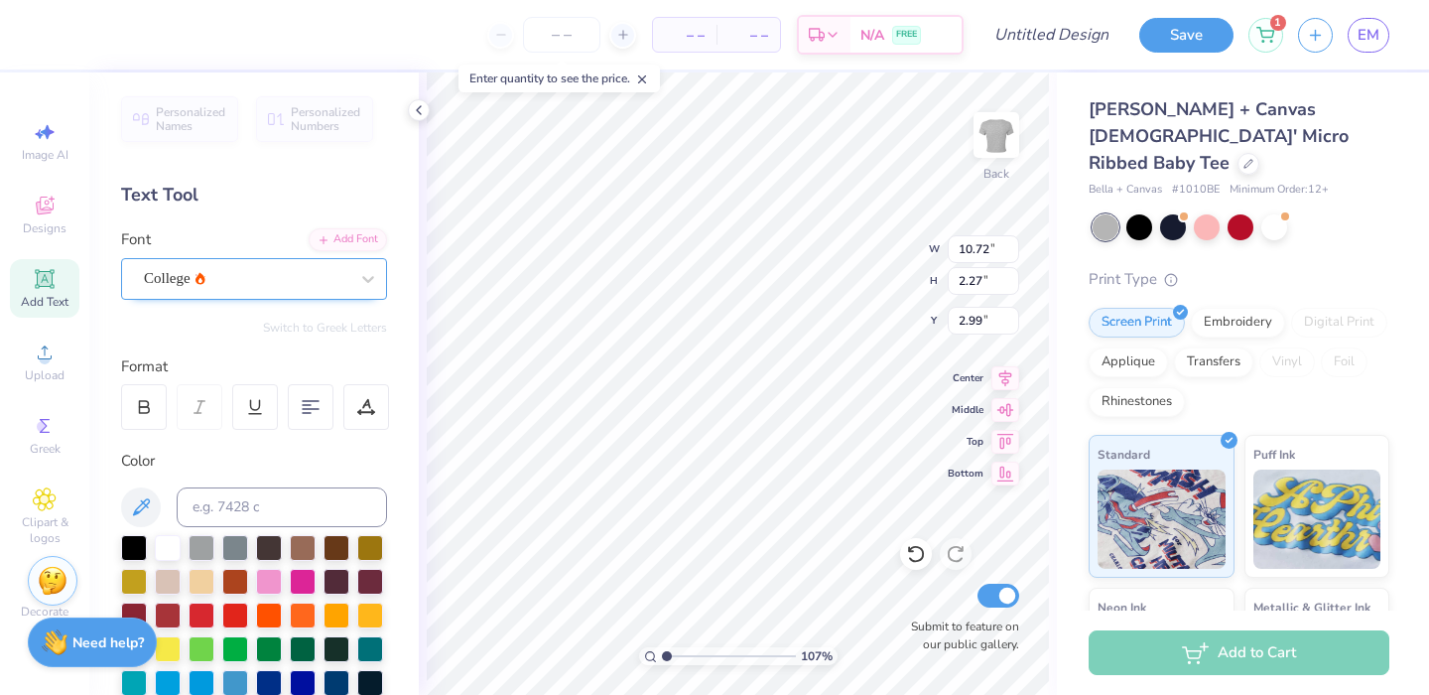
click at [326, 270] on div "College" at bounding box center [246, 278] width 208 height 31
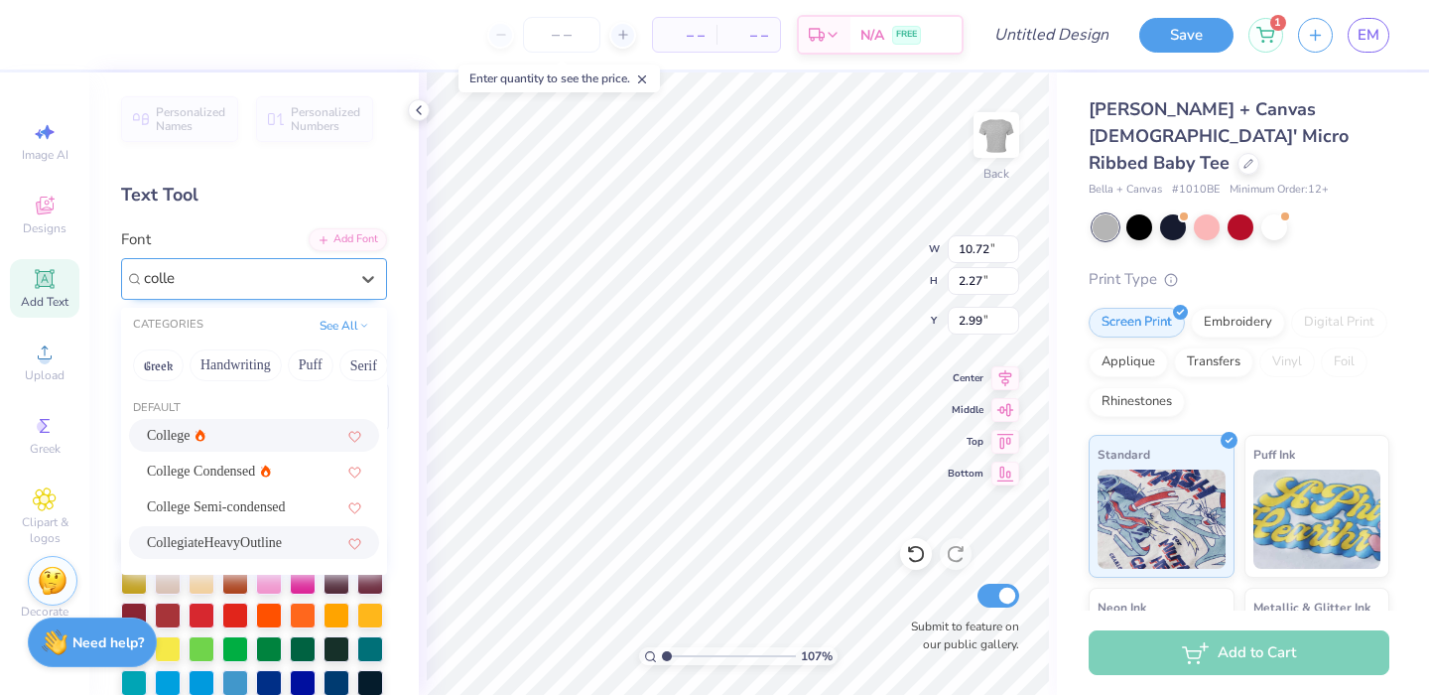
click at [282, 545] on span "CollegiateHeavyOutline" at bounding box center [214, 542] width 135 height 21
type input "colle"
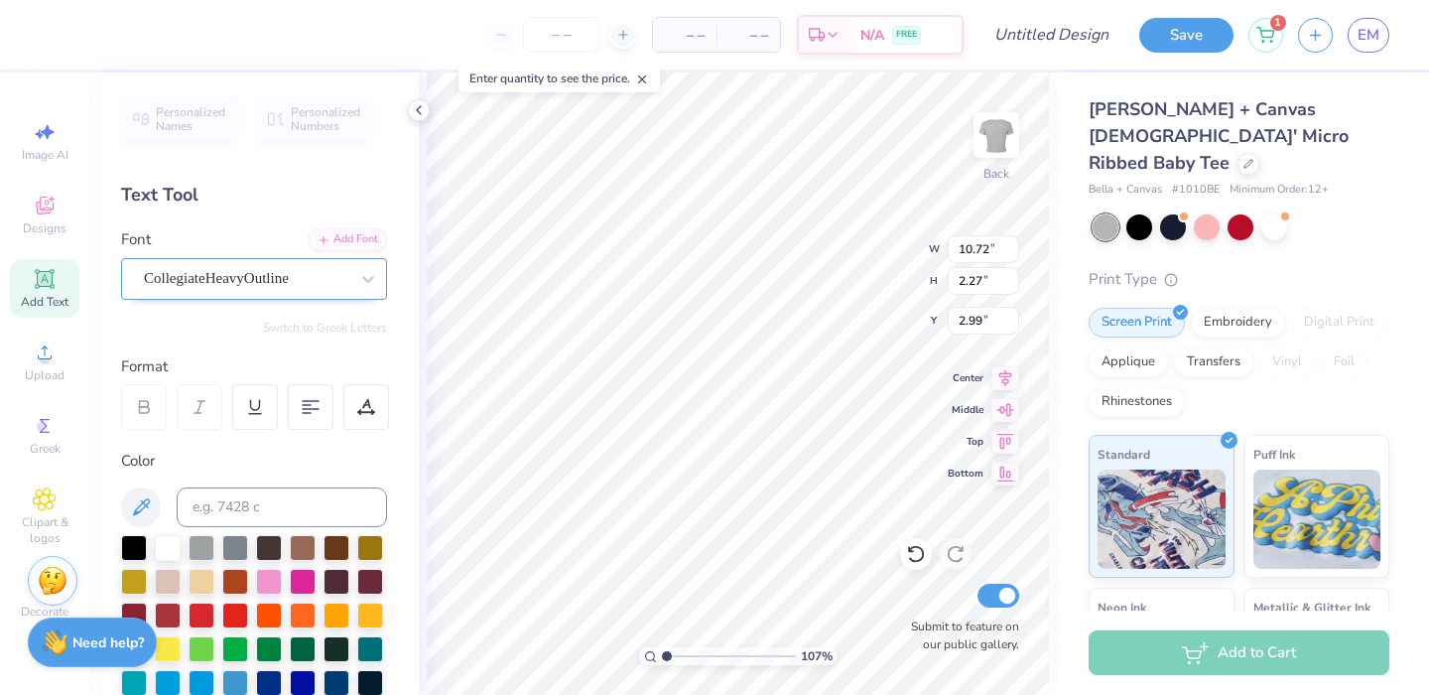
type input "10.26"
type input "2.10"
type input "2.36"
click at [43, 359] on circle at bounding box center [44, 358] width 11 height 11
click at [36, 280] on icon at bounding box center [45, 279] width 24 height 24
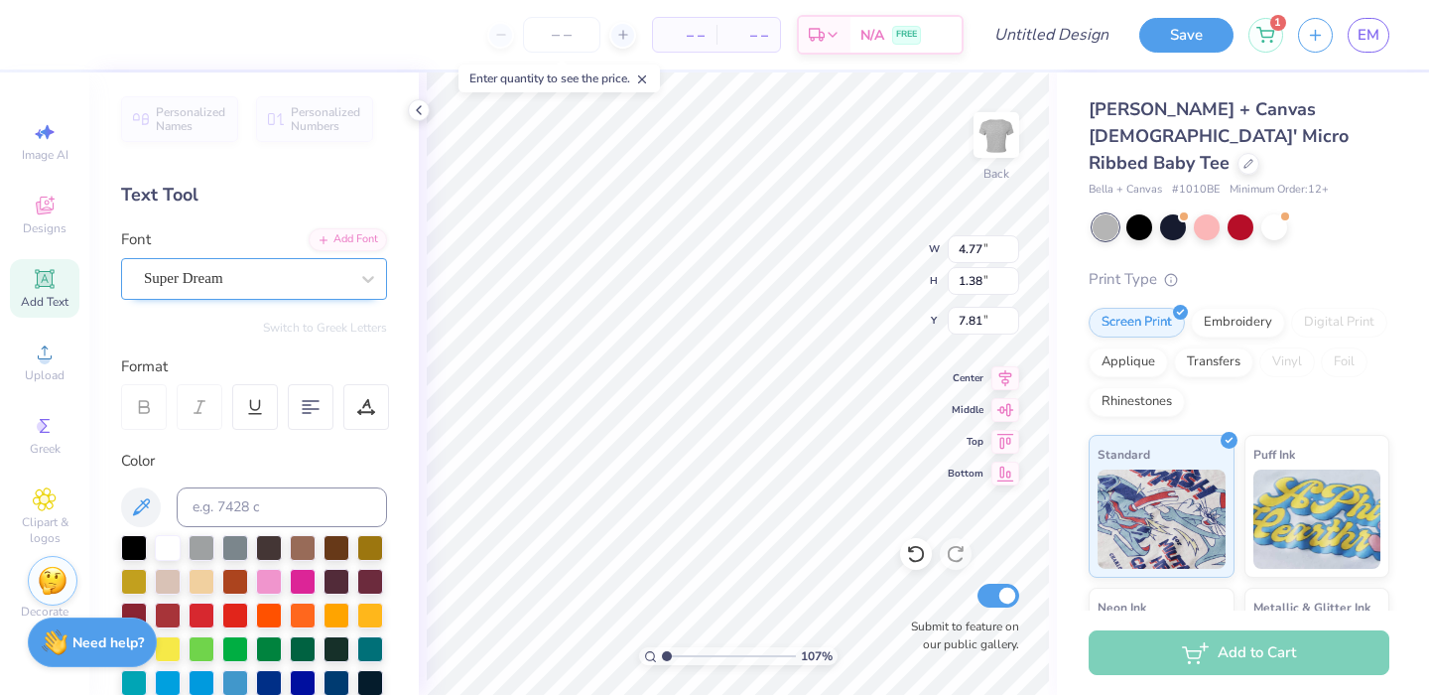
scroll to position [0, 6]
type textarea "to smoke"
click at [246, 288] on div "Super Dream" at bounding box center [246, 278] width 208 height 31
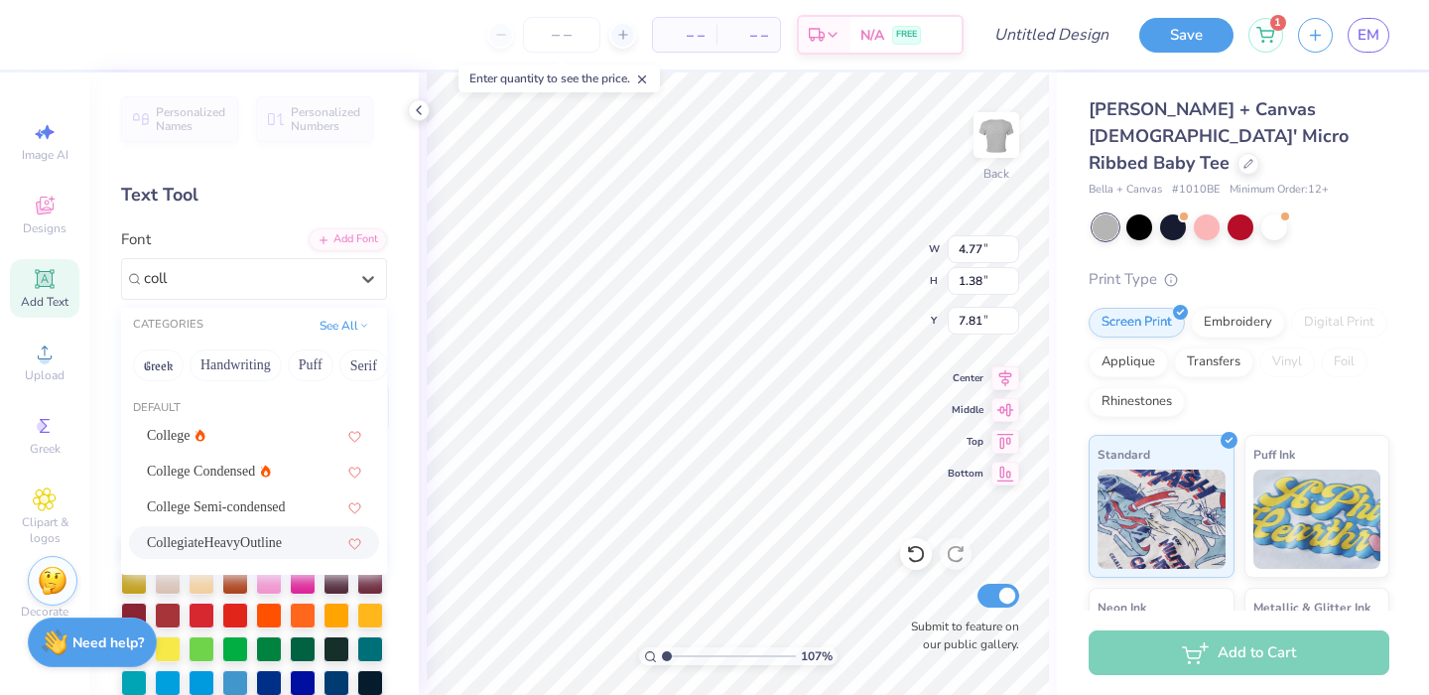
click at [201, 550] on span "CollegiateHeavyOutline" at bounding box center [214, 542] width 135 height 21
type input "coll"
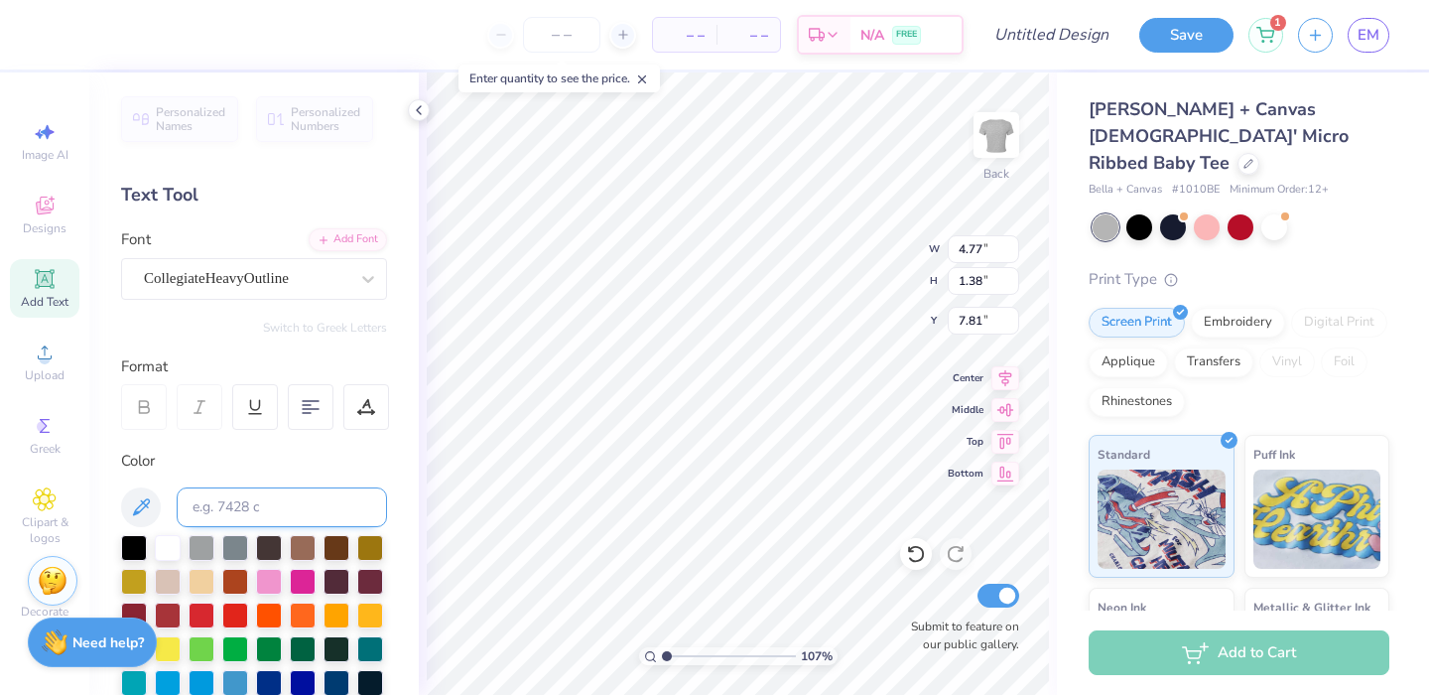
type input "8.05"
type input "1.17"
type input "9.94"
type input "9.46"
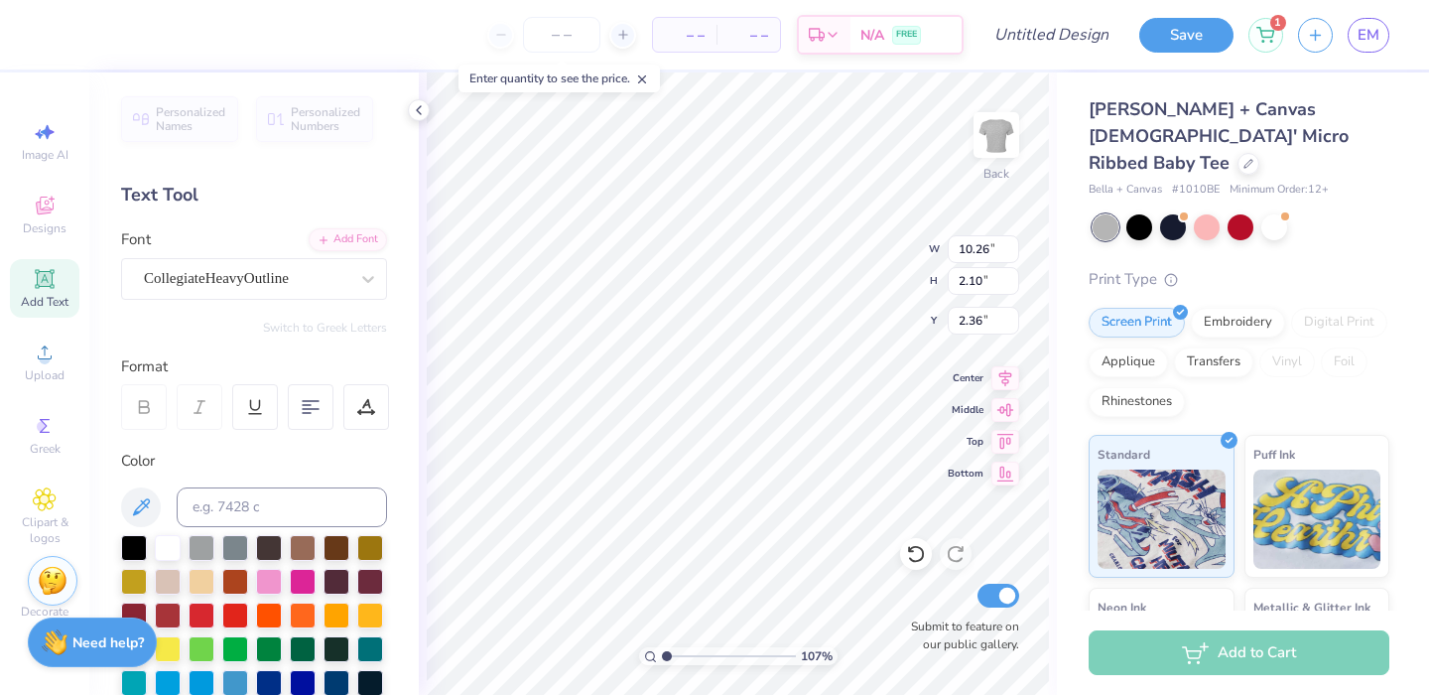
type textarea "too cute to smoke"
drag, startPoint x: 137, startPoint y: 555, endPoint x: 339, endPoint y: 439, distance: 233.4
click at [137, 555] on div at bounding box center [134, 548] width 26 height 26
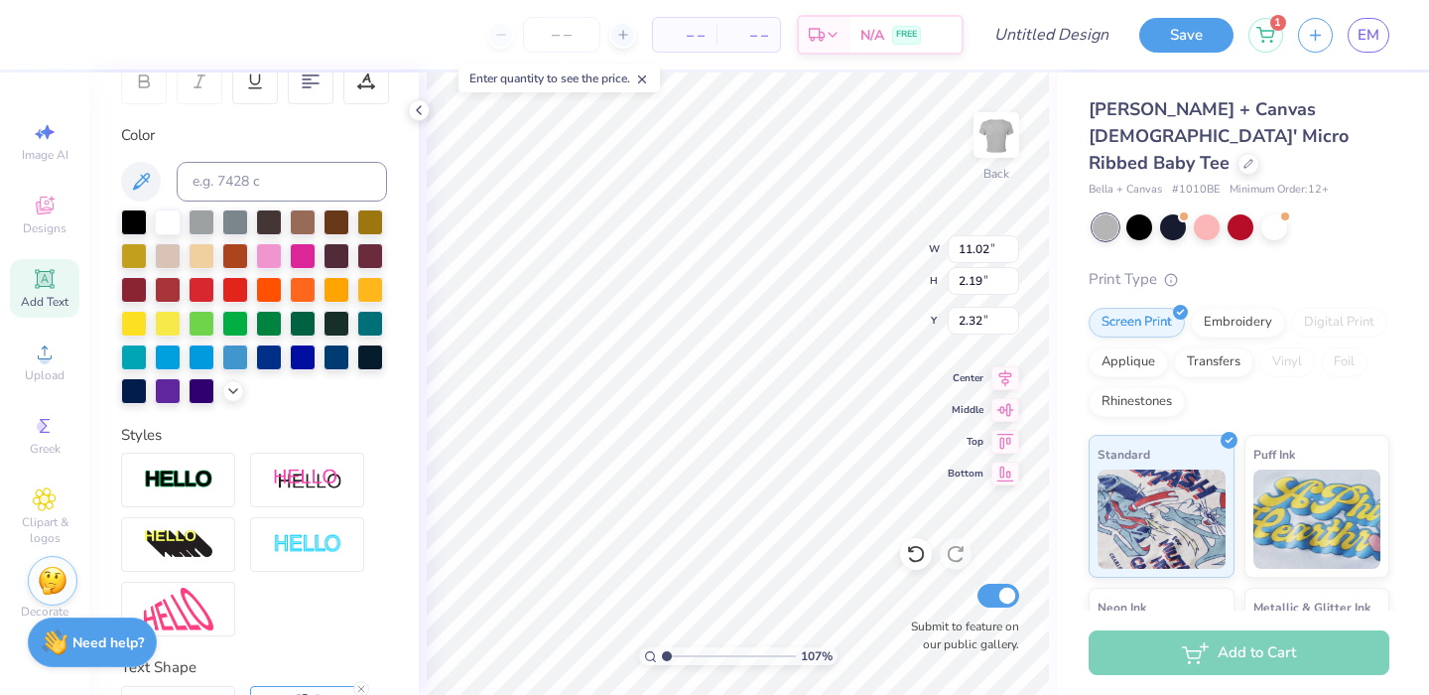
scroll to position [0, 6]
type textarea "too cute to smoke"
type input "6.93"
type input "3.18"
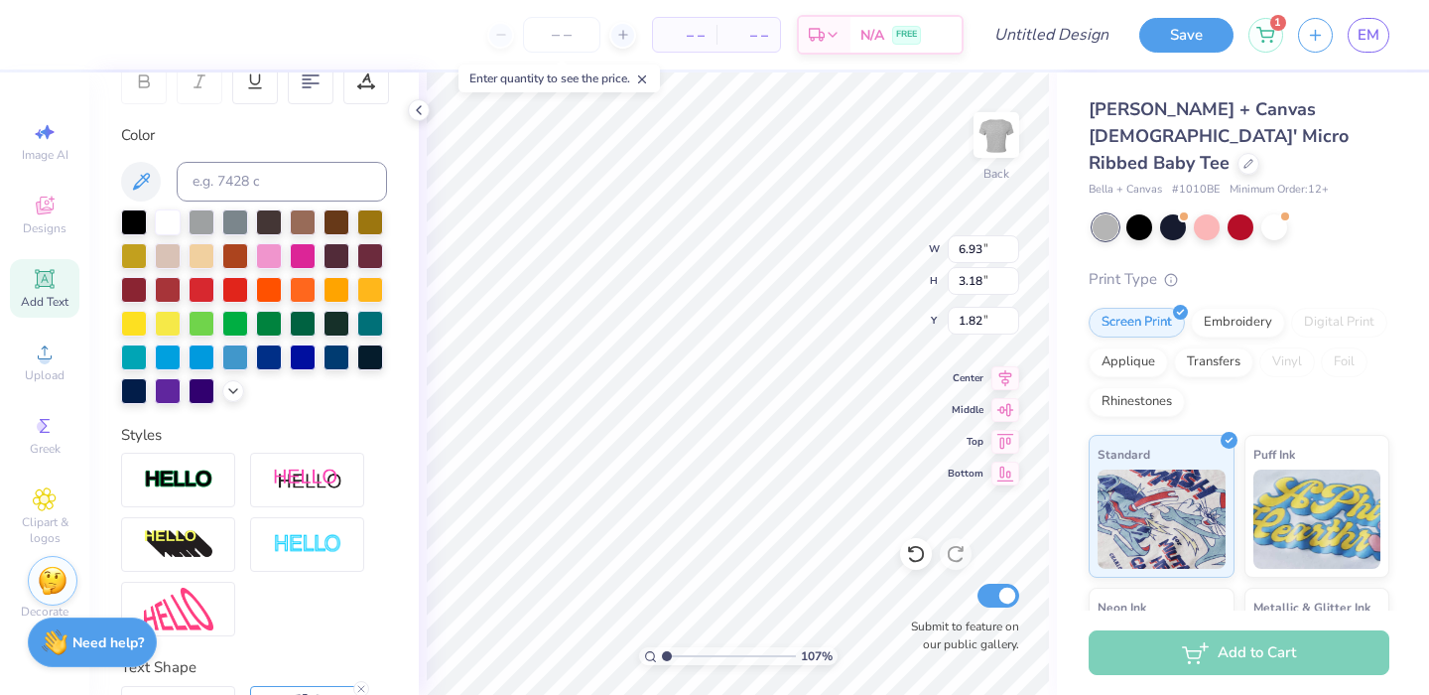
type input "1.82"
type textarea "too cute to"
click at [420, 337] on div "107 % Back Submit to feature on our public gallery." at bounding box center [738, 383] width 638 height 622
type input "1.96"
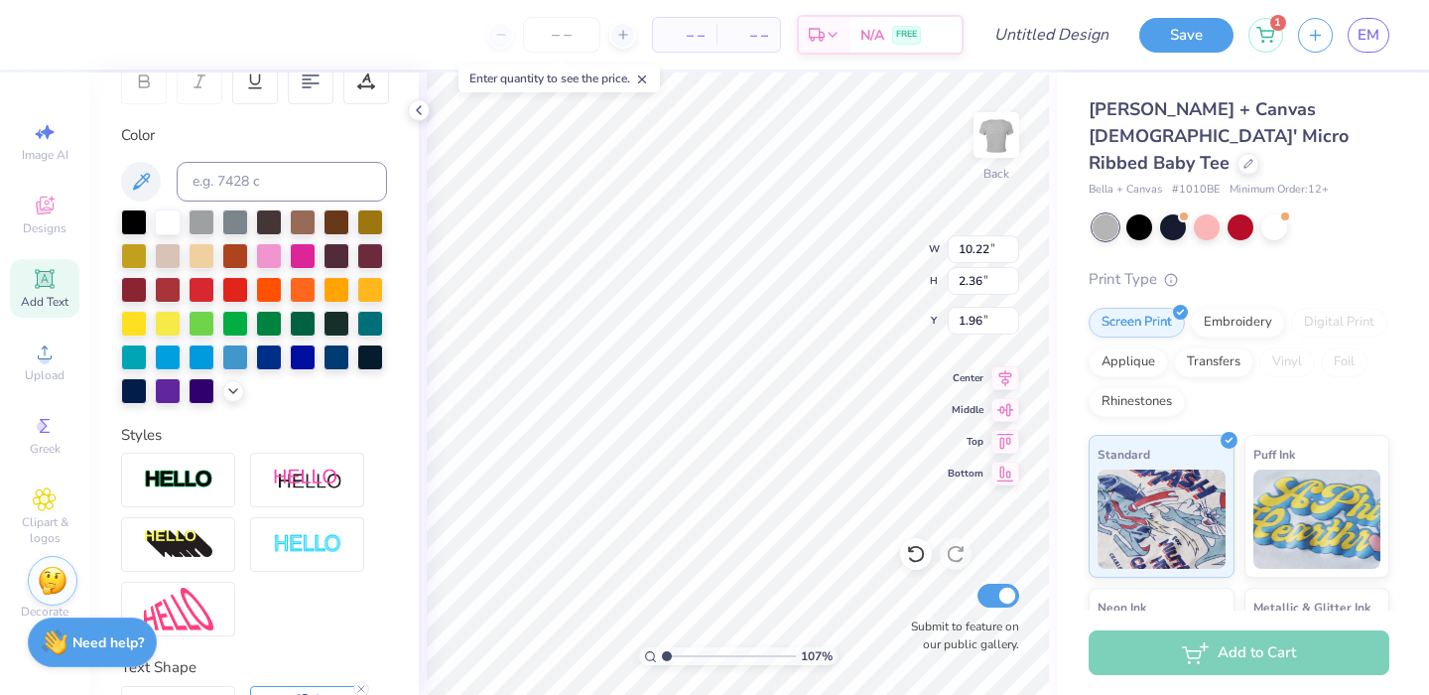
type input "10.22"
type input "2.36"
type input "1.82"
click at [52, 279] on icon at bounding box center [44, 278] width 15 height 15
type input "4.77"
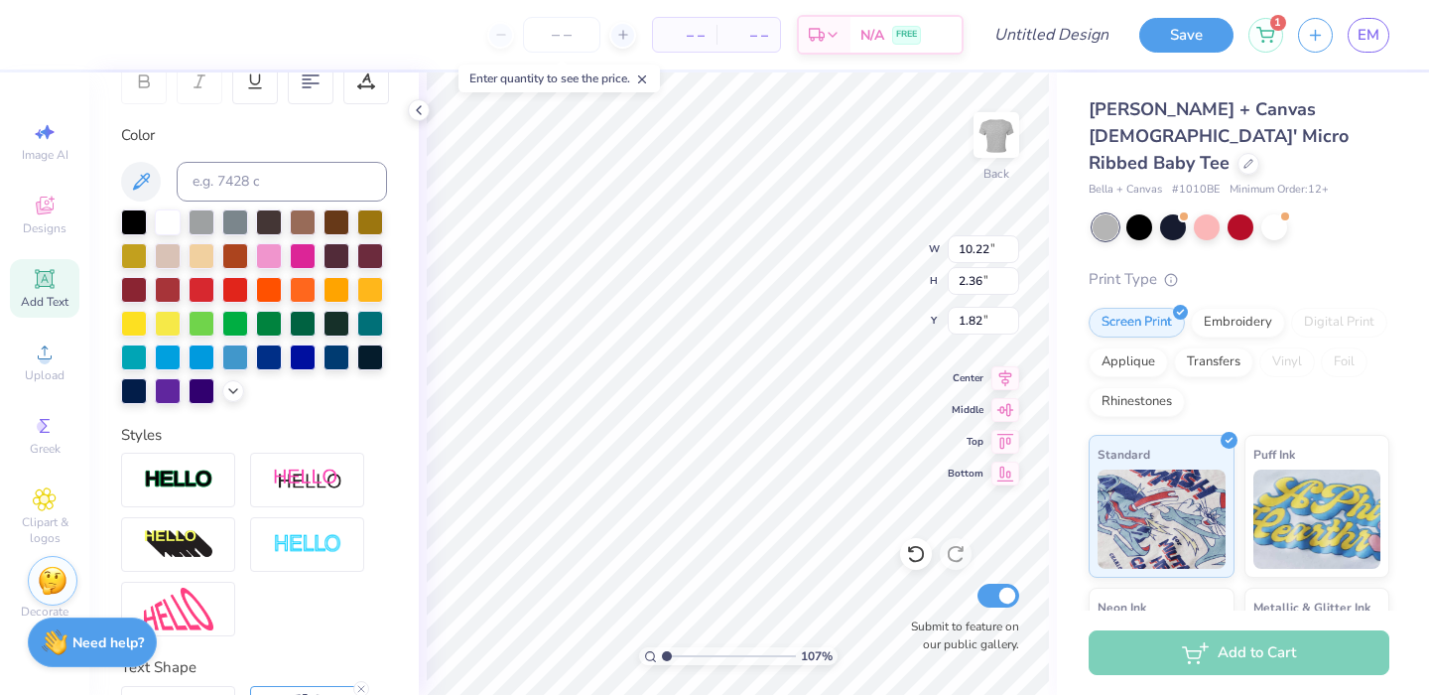
type input "1.38"
type input "7.81"
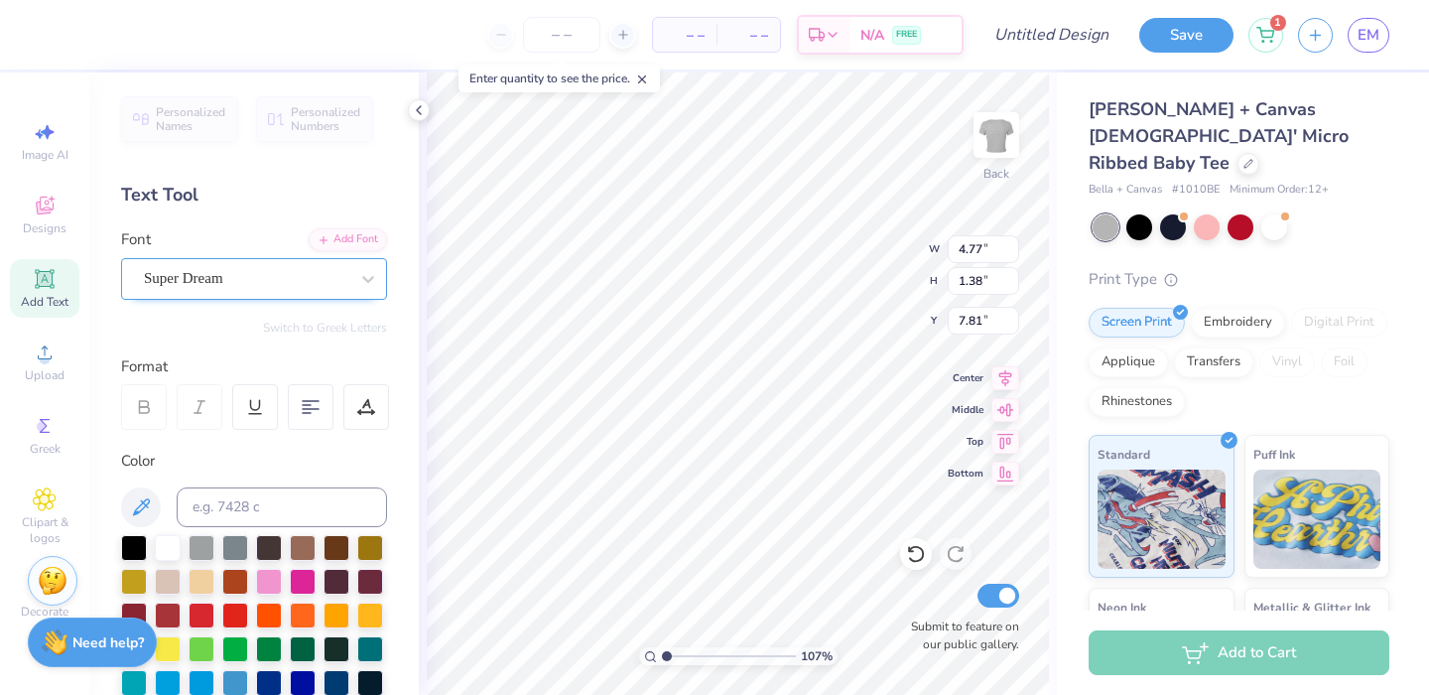
type textarea "smoke"
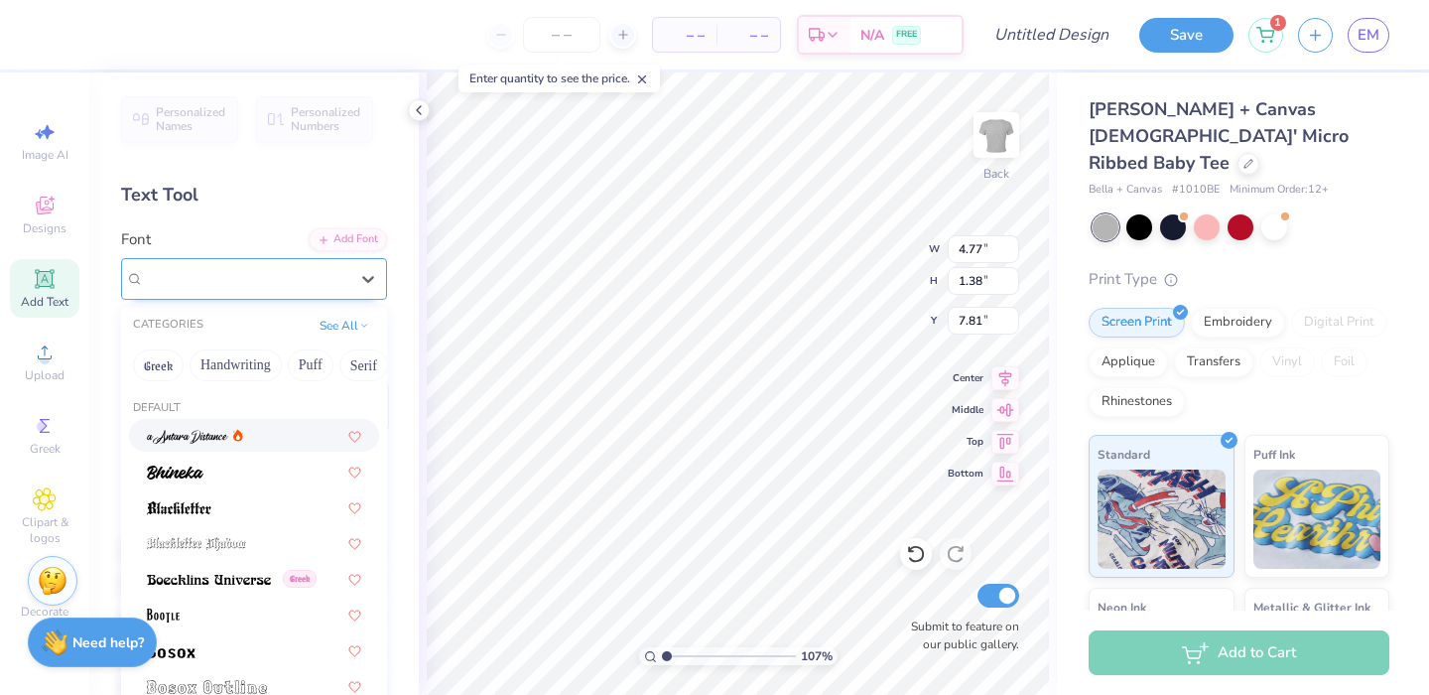
click at [221, 269] on div "Super Dream" at bounding box center [246, 278] width 208 height 31
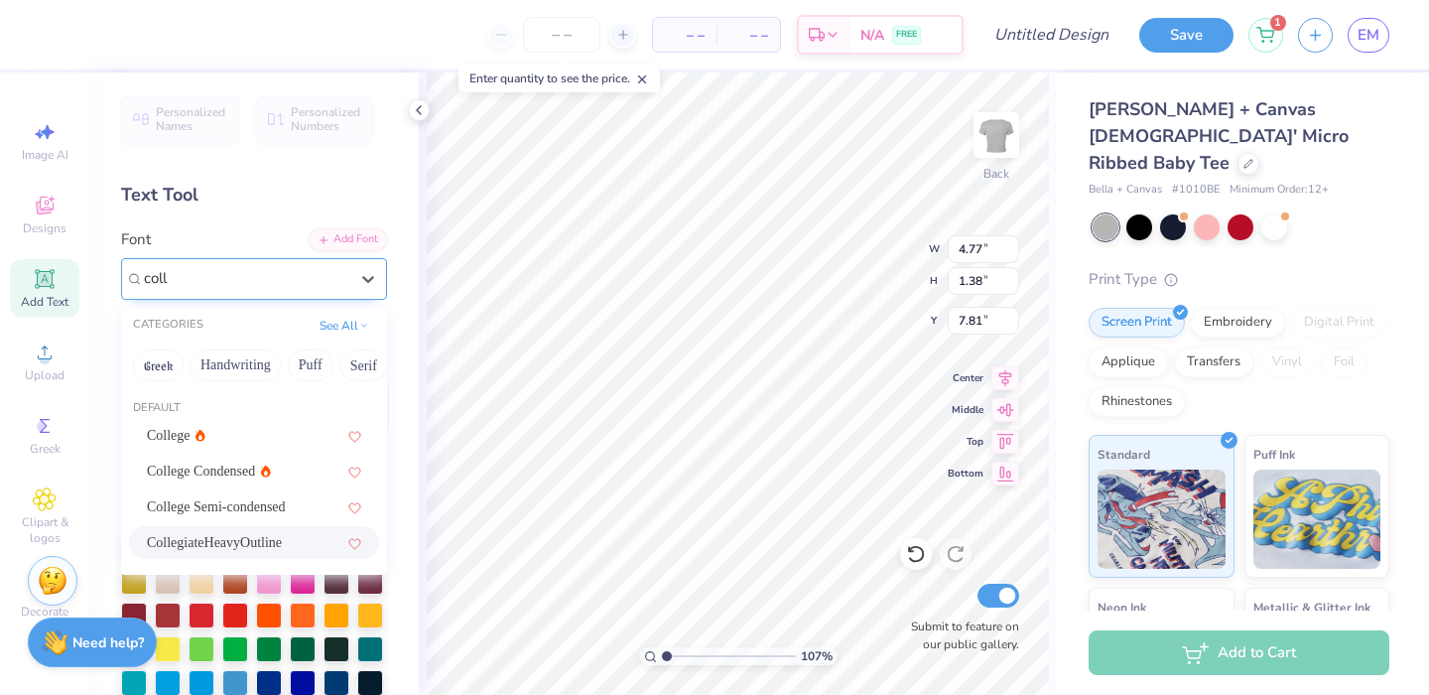
click at [240, 546] on span "CollegiateHeavyOutline" at bounding box center [214, 542] width 135 height 21
type input "coll"
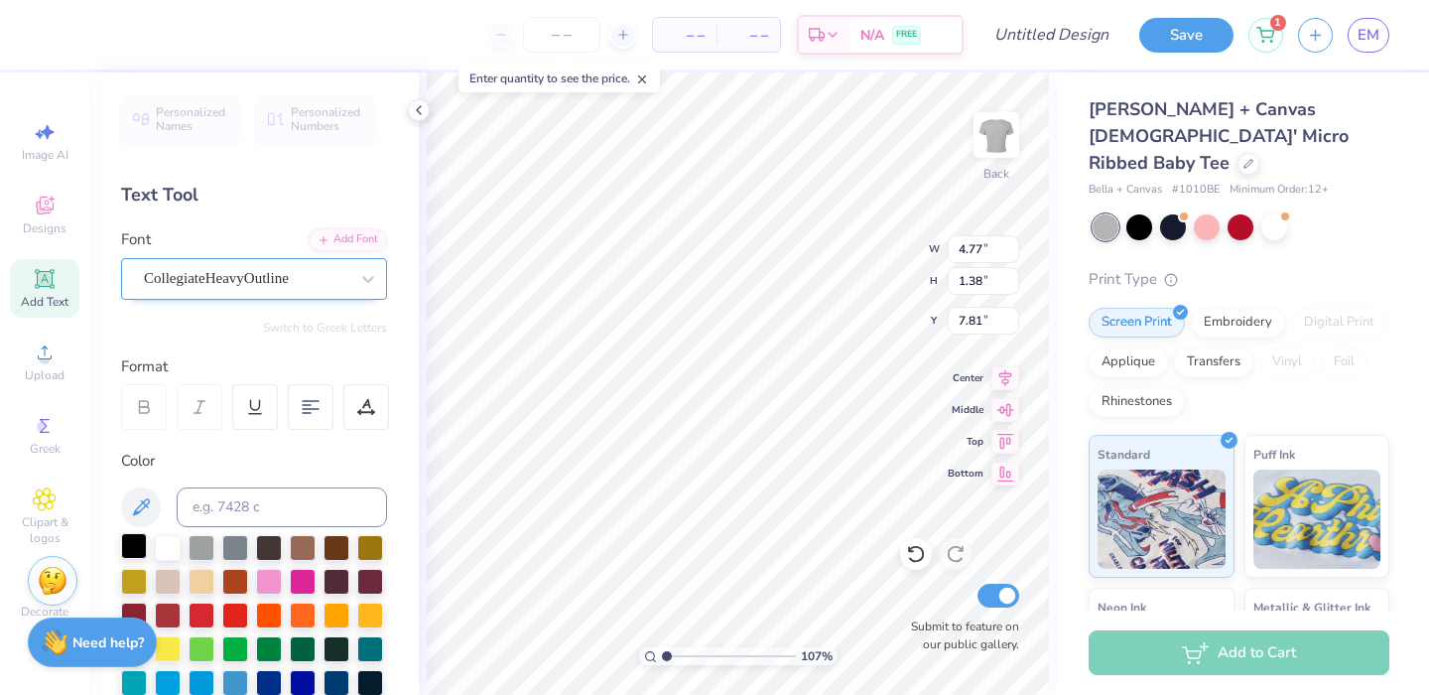
type input "5.30"
type input "1.17"
click at [134, 543] on div at bounding box center [134, 546] width 26 height 26
click at [379, 457] on div "Personalized Names Personalized Numbers Text Tool Add Font Font CollegiateHeavy…" at bounding box center [253, 383] width 329 height 622
type input "4.18"
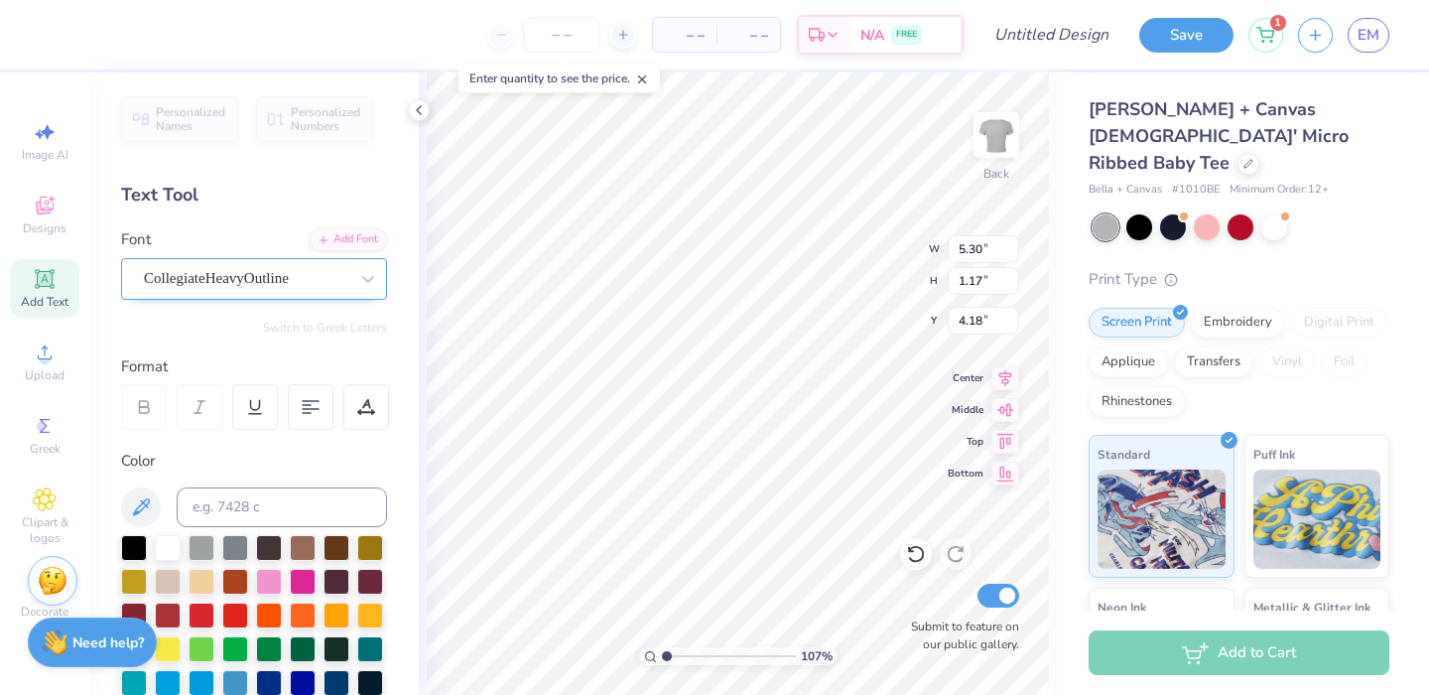
scroll to position [0, 3]
type textarea "d"
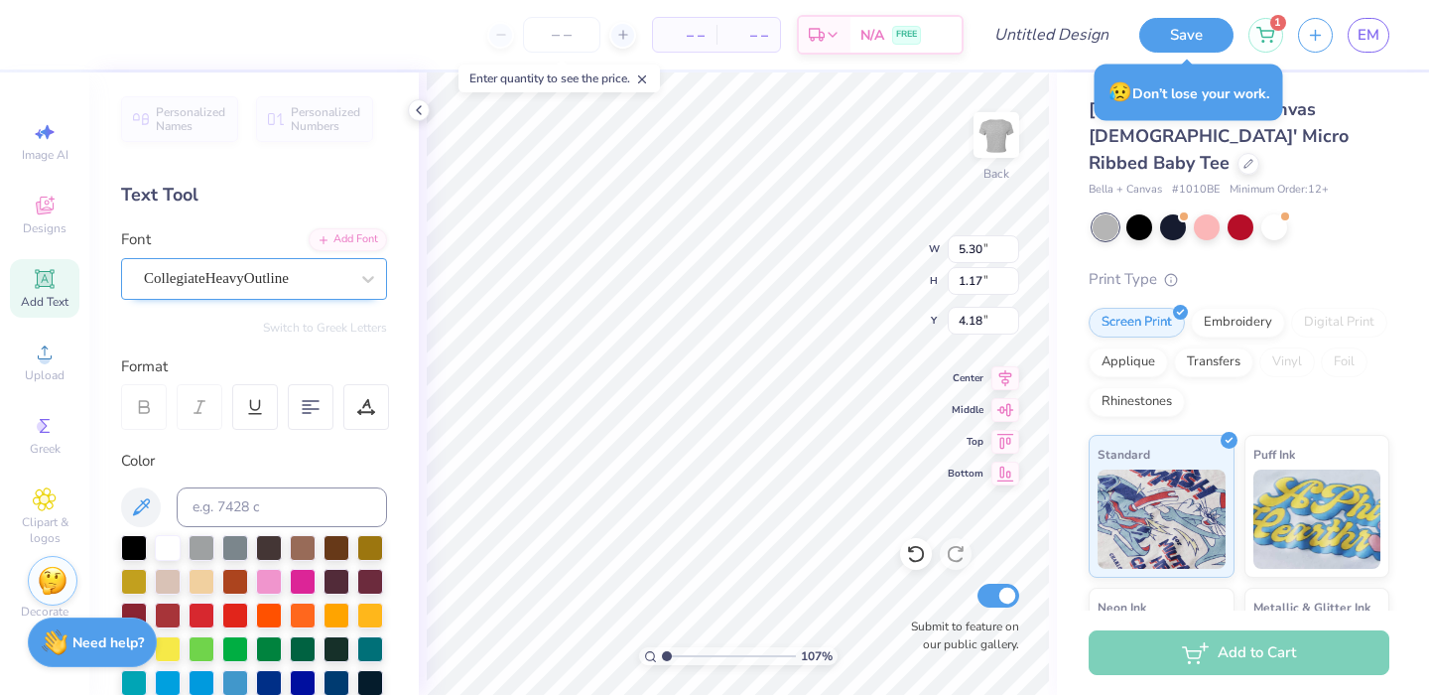
scroll to position [0, 5]
type textarea "get high"
click at [388, 560] on div "Personalized Names Personalized Numbers Text Tool Add Font Font CollegiateHeavy…" at bounding box center [253, 383] width 329 height 622
type input "7.16"
type input "4.86"
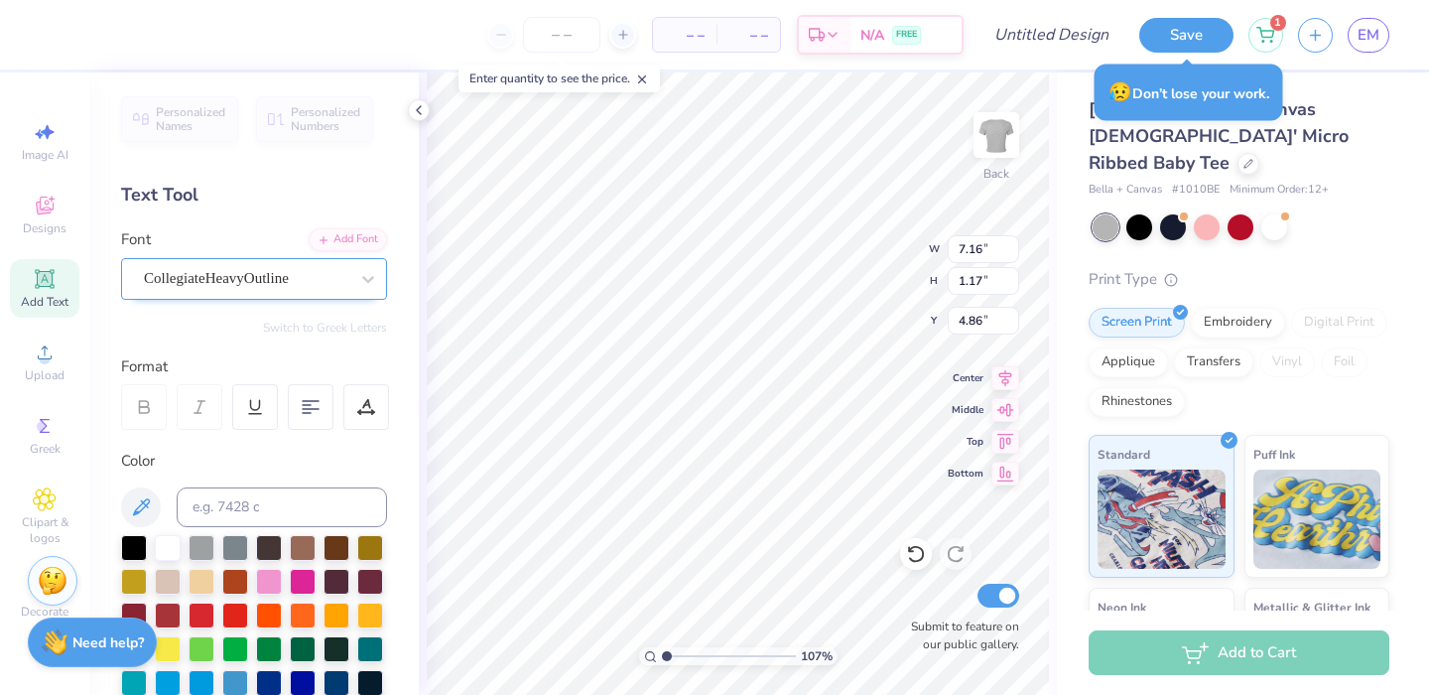
scroll to position [0, 0]
type input "10.22"
type input "2.36"
type input "1.82"
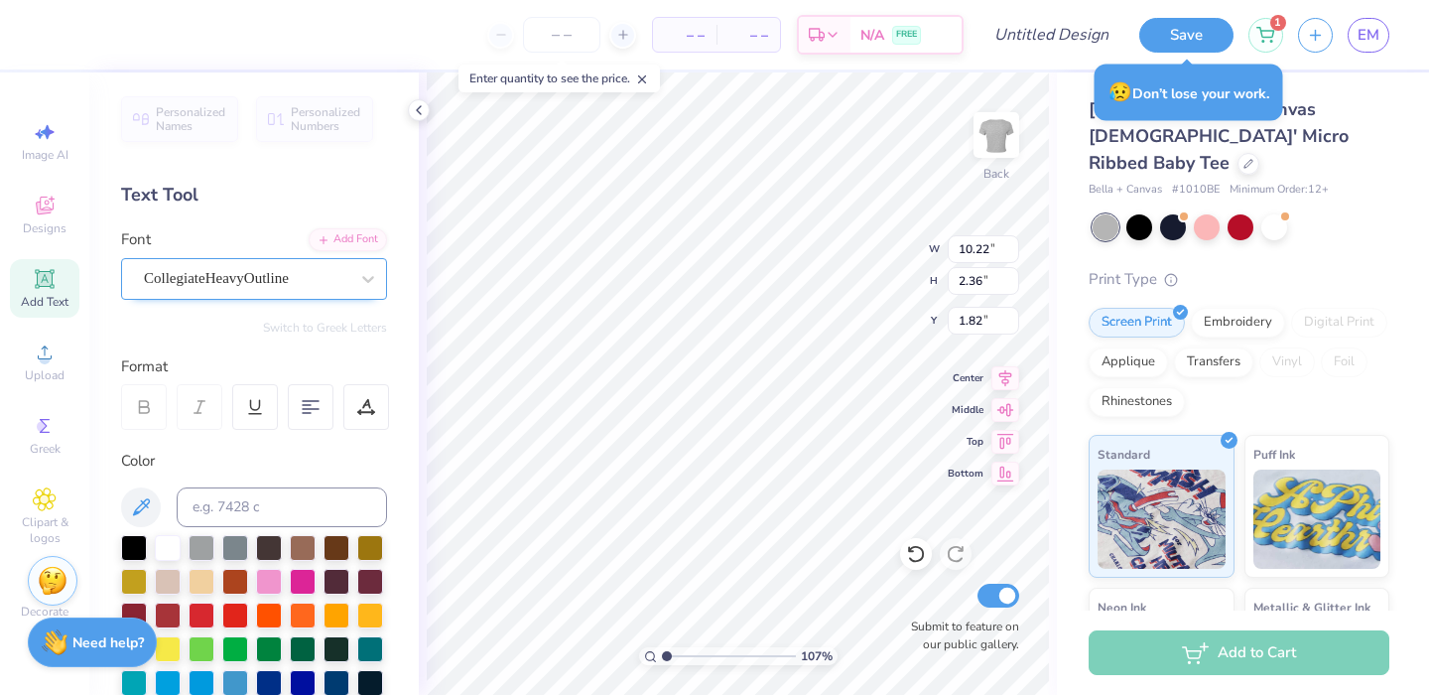
type textarea "too cute to smoke"
click at [311, 250] on div "Add Font Font CollegiateHeavyOutline" at bounding box center [254, 263] width 266 height 71
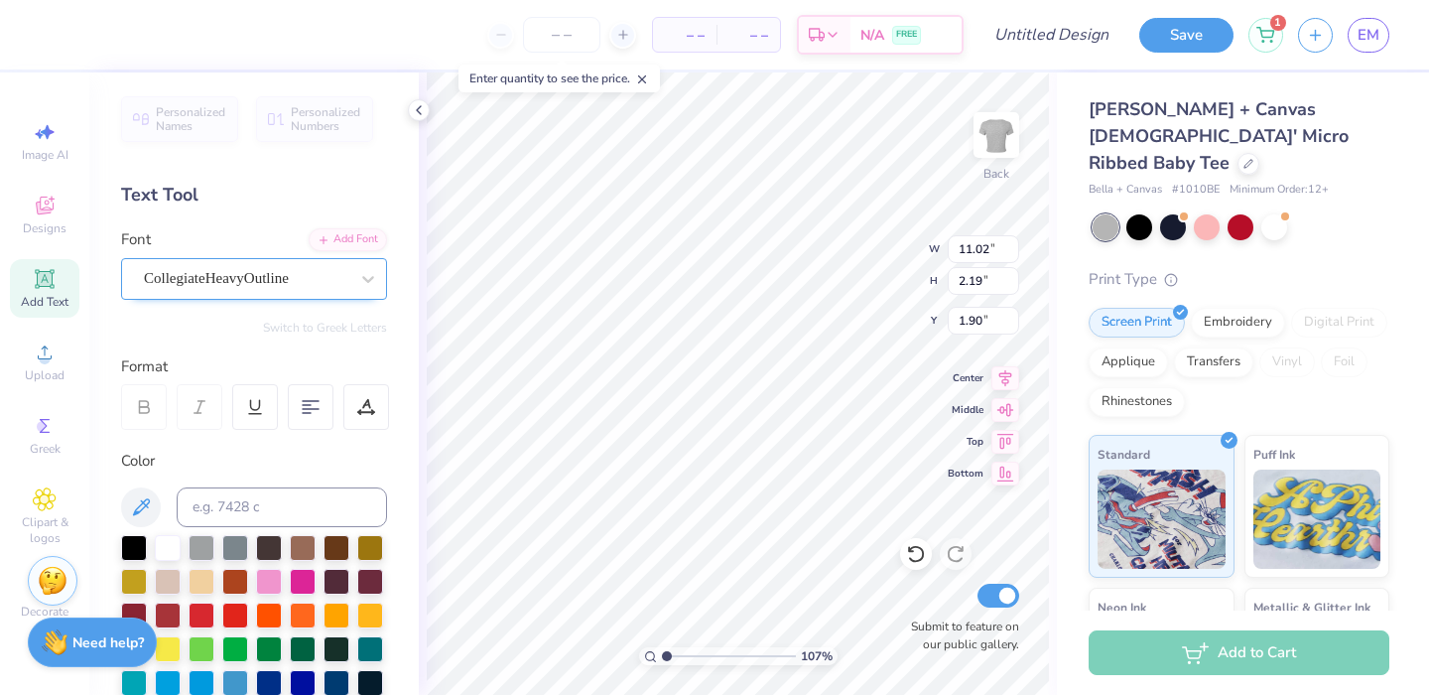
click at [285, 290] on div at bounding box center [246, 278] width 204 height 27
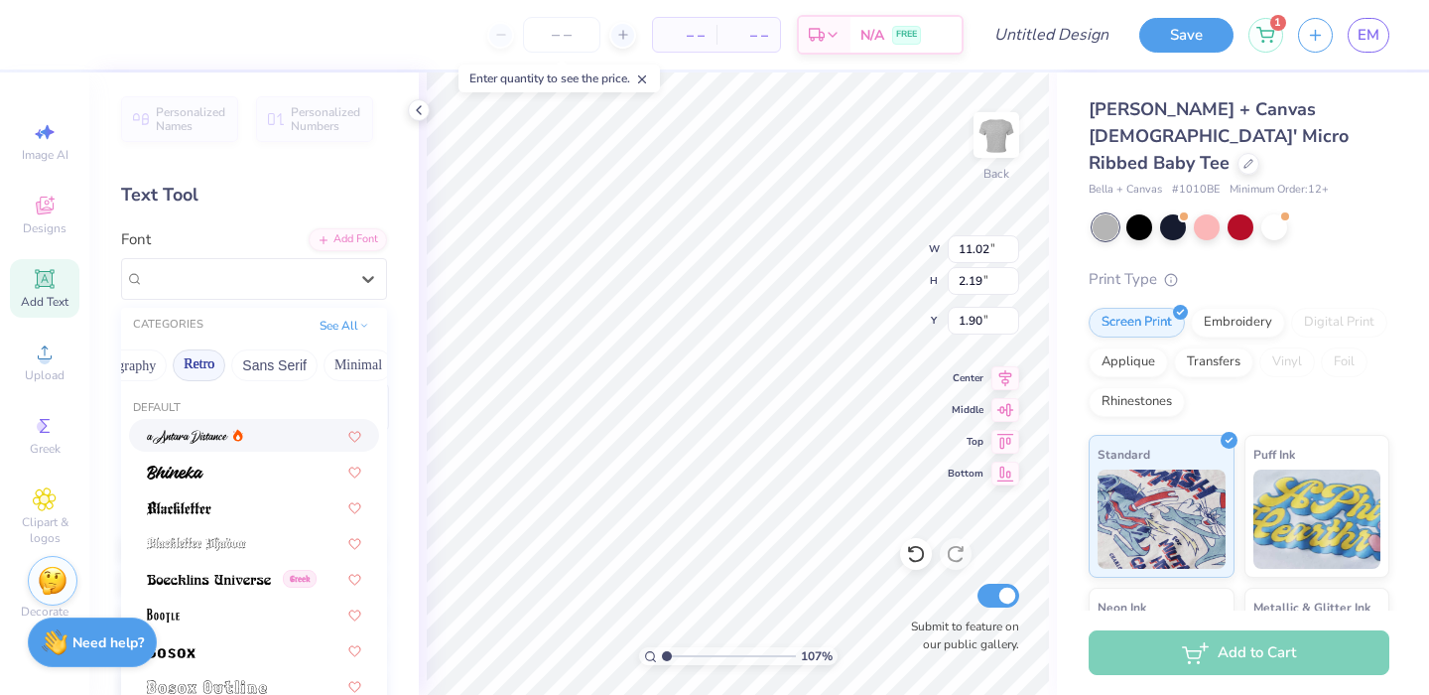
scroll to position [0, 598]
click at [332, 326] on button "See All" at bounding box center [345, 324] width 62 height 20
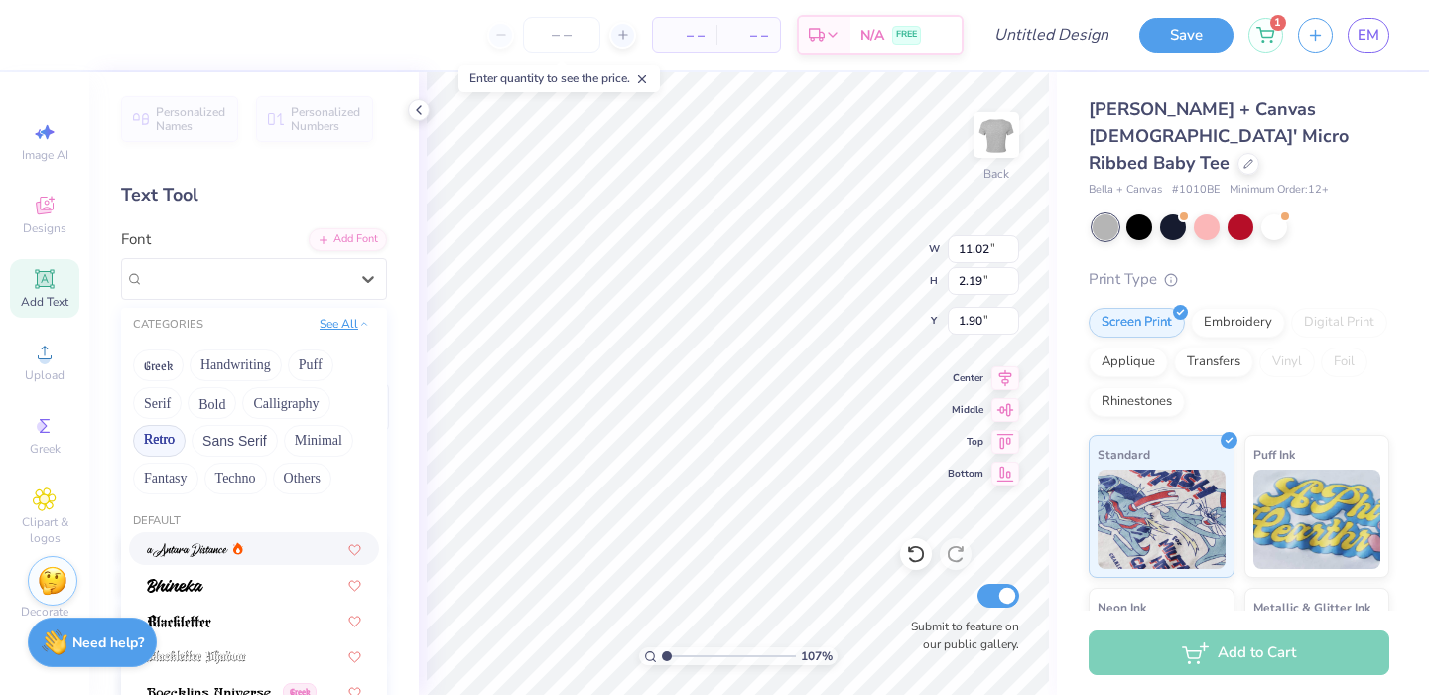
scroll to position [0, 0]
click at [164, 431] on button "Retro" at bounding box center [159, 441] width 53 height 32
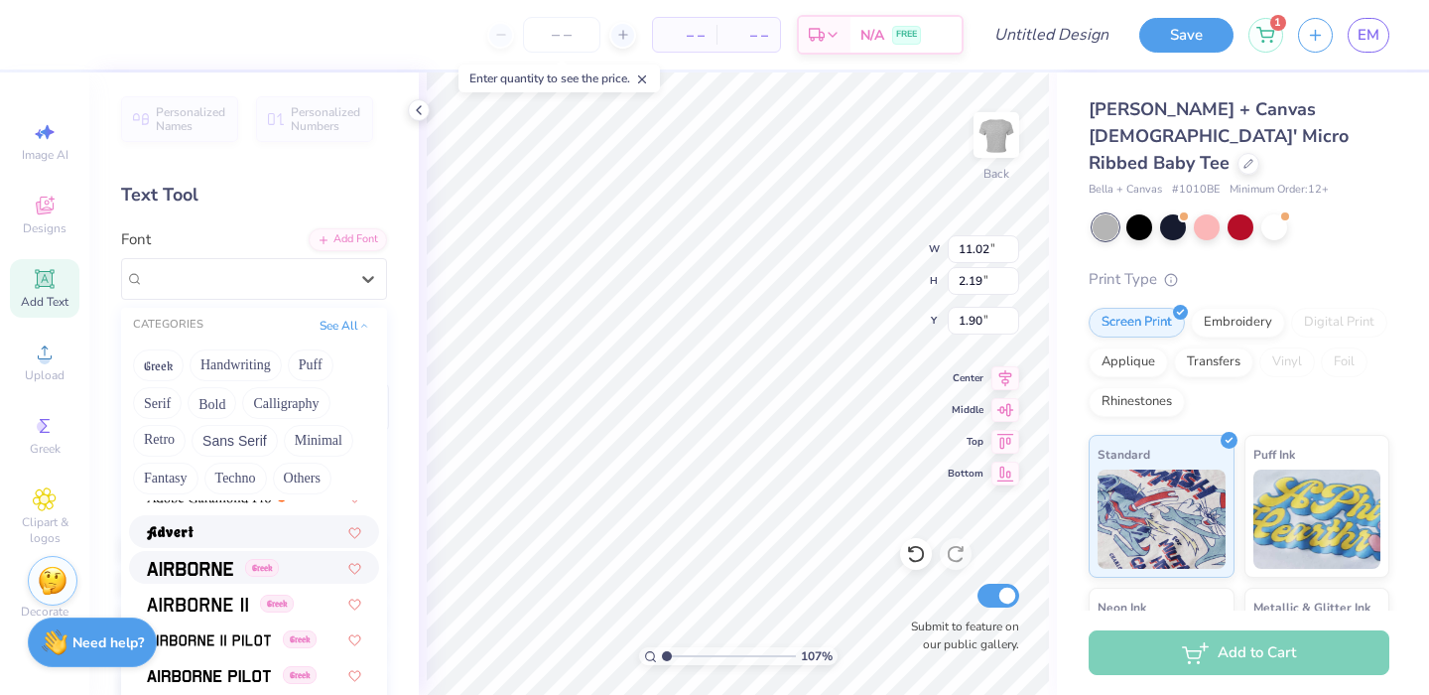
scroll to position [300, 0]
click at [238, 534] on div at bounding box center [254, 534] width 214 height 21
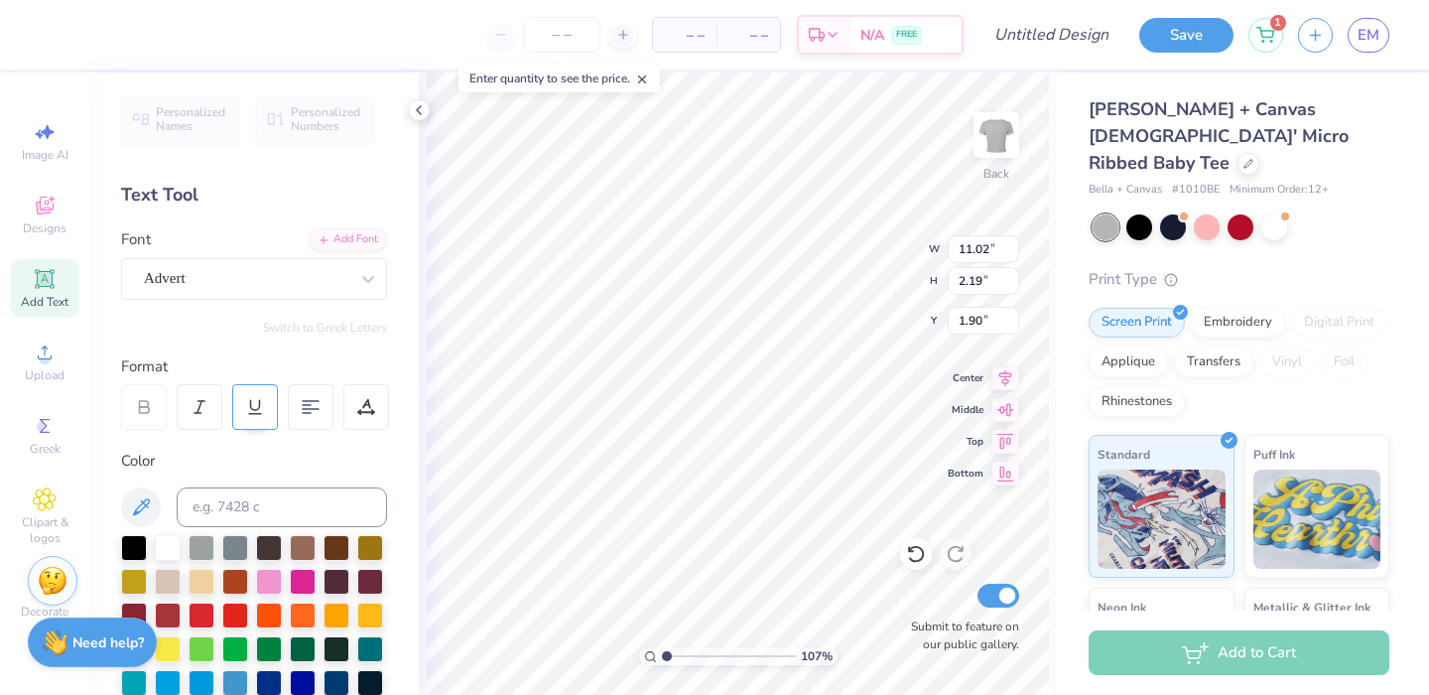
type input "10.60"
type input "2.26"
type input "1.87"
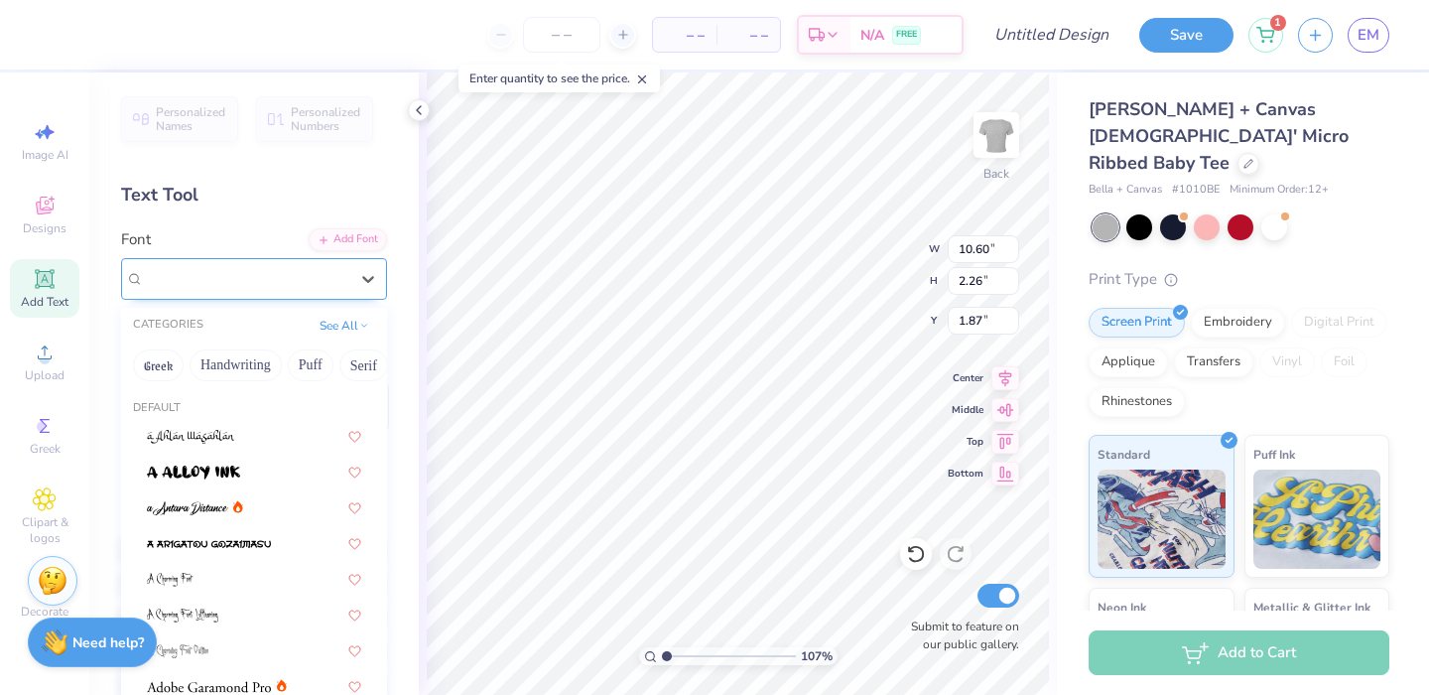
click at [187, 293] on div "Advert" at bounding box center [246, 278] width 208 height 31
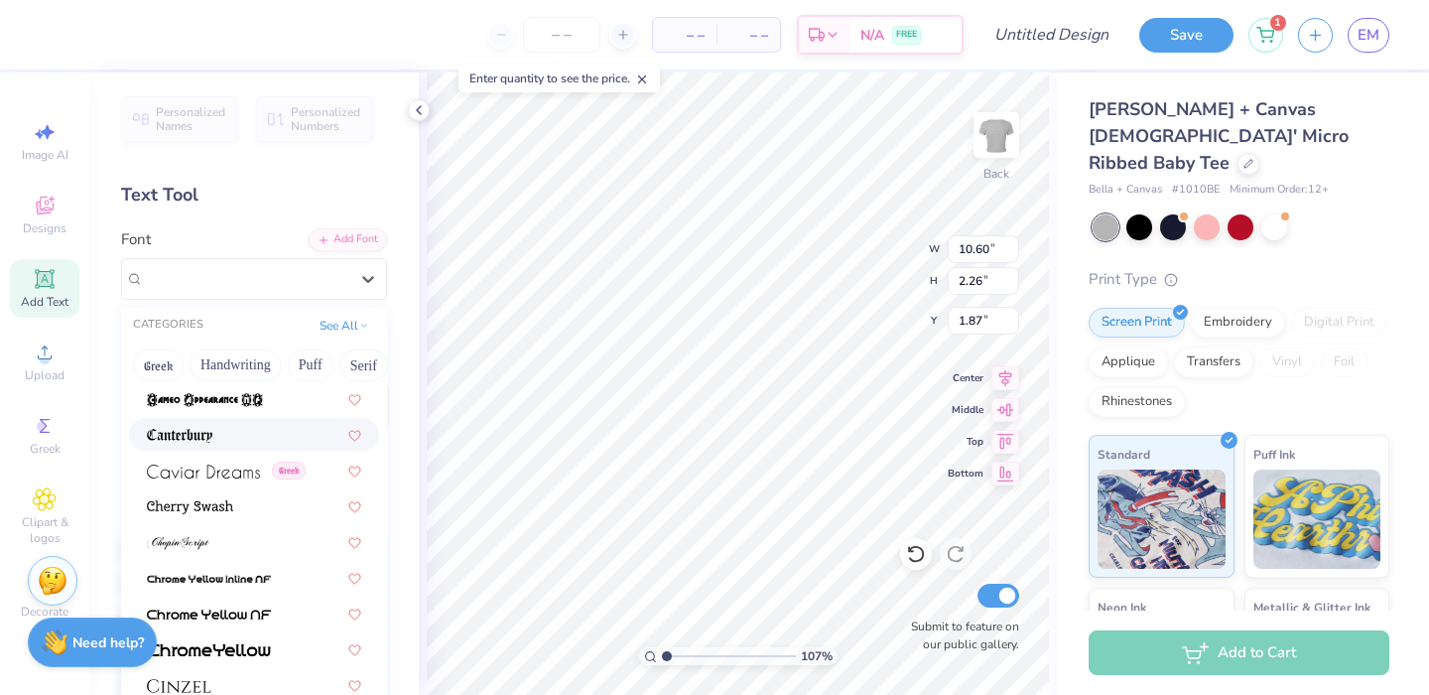
scroll to position [2115, 0]
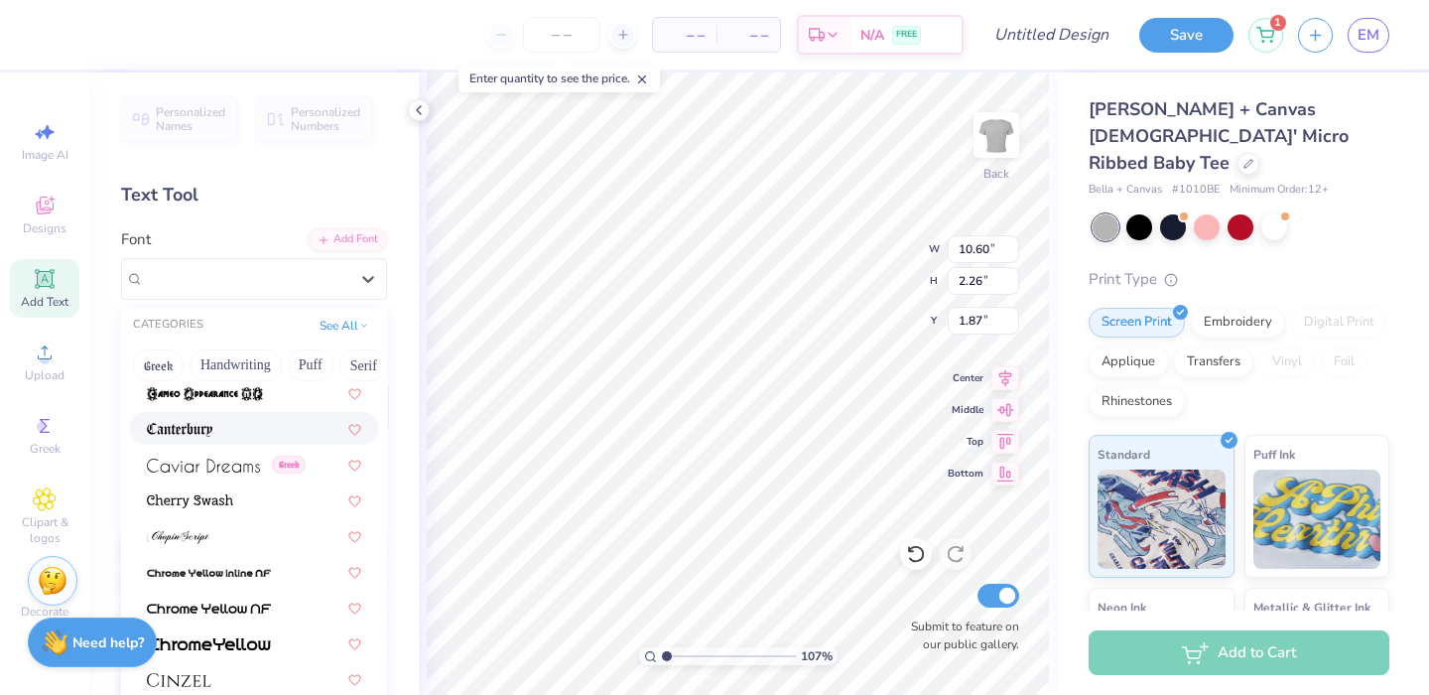
click at [224, 417] on div at bounding box center [254, 428] width 250 height 33
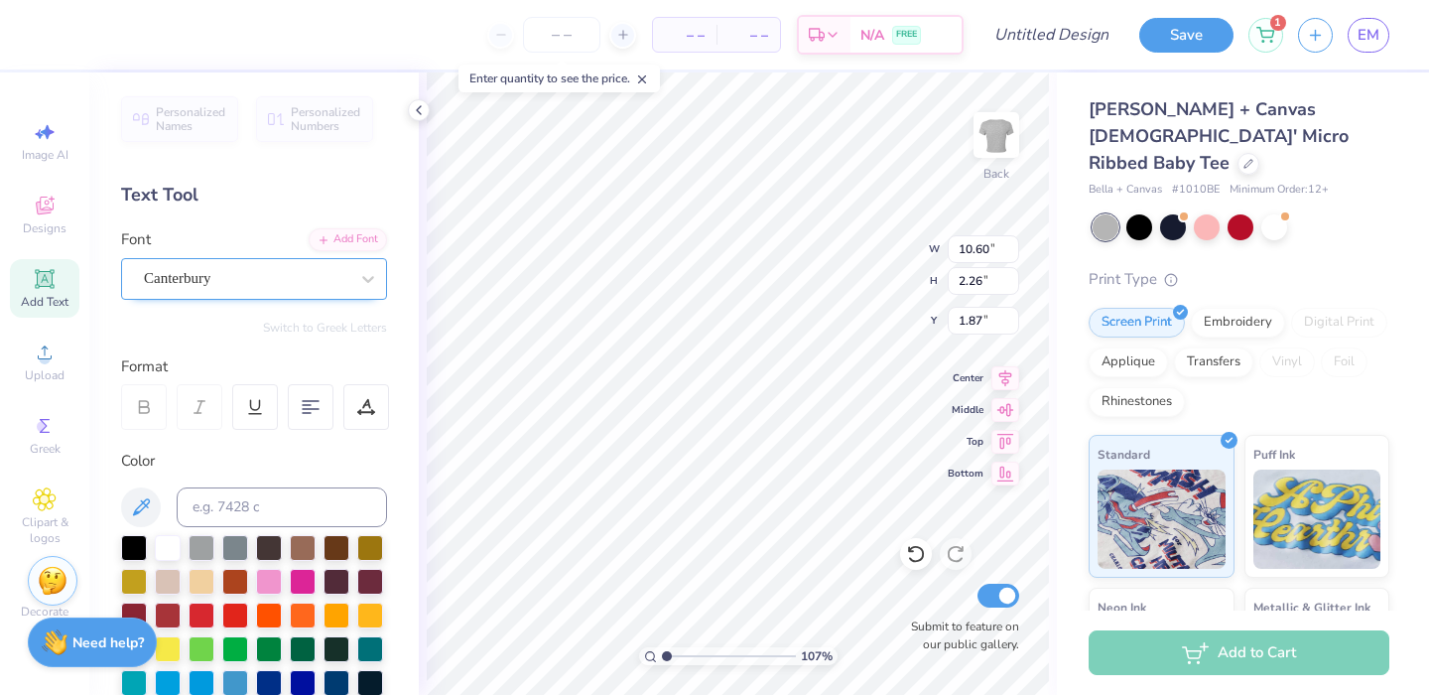
type input "8.22"
type input "1.80"
type input "2.10"
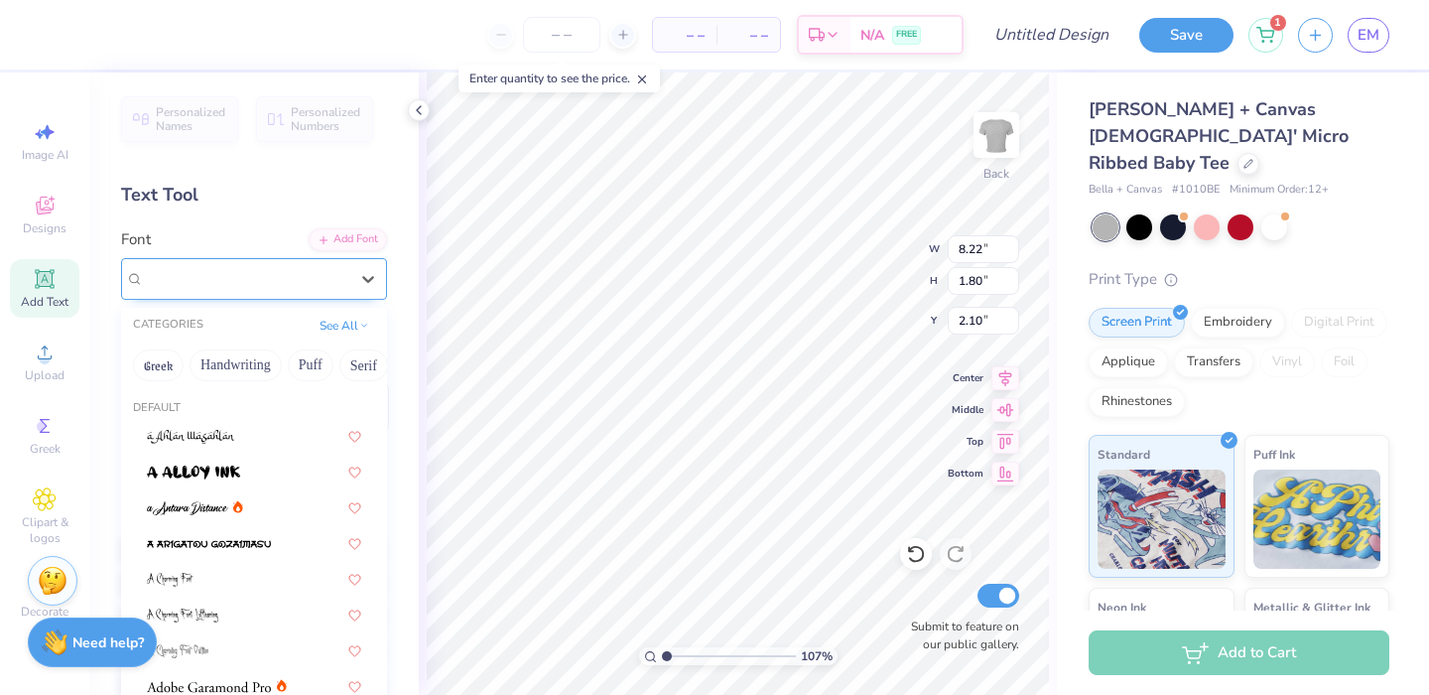
click at [199, 279] on div "Canterbury" at bounding box center [246, 278] width 208 height 31
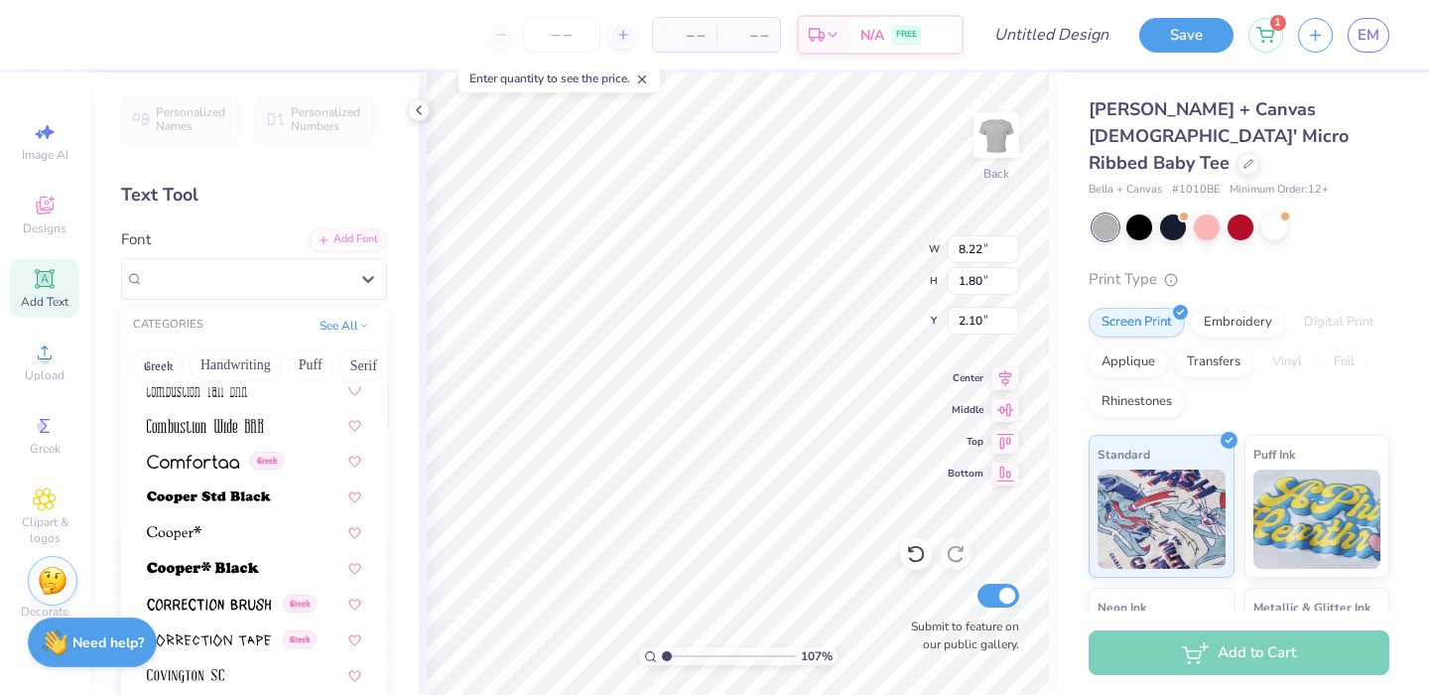
scroll to position [2904, 0]
click at [210, 564] on img at bounding box center [203, 570] width 112 height 14
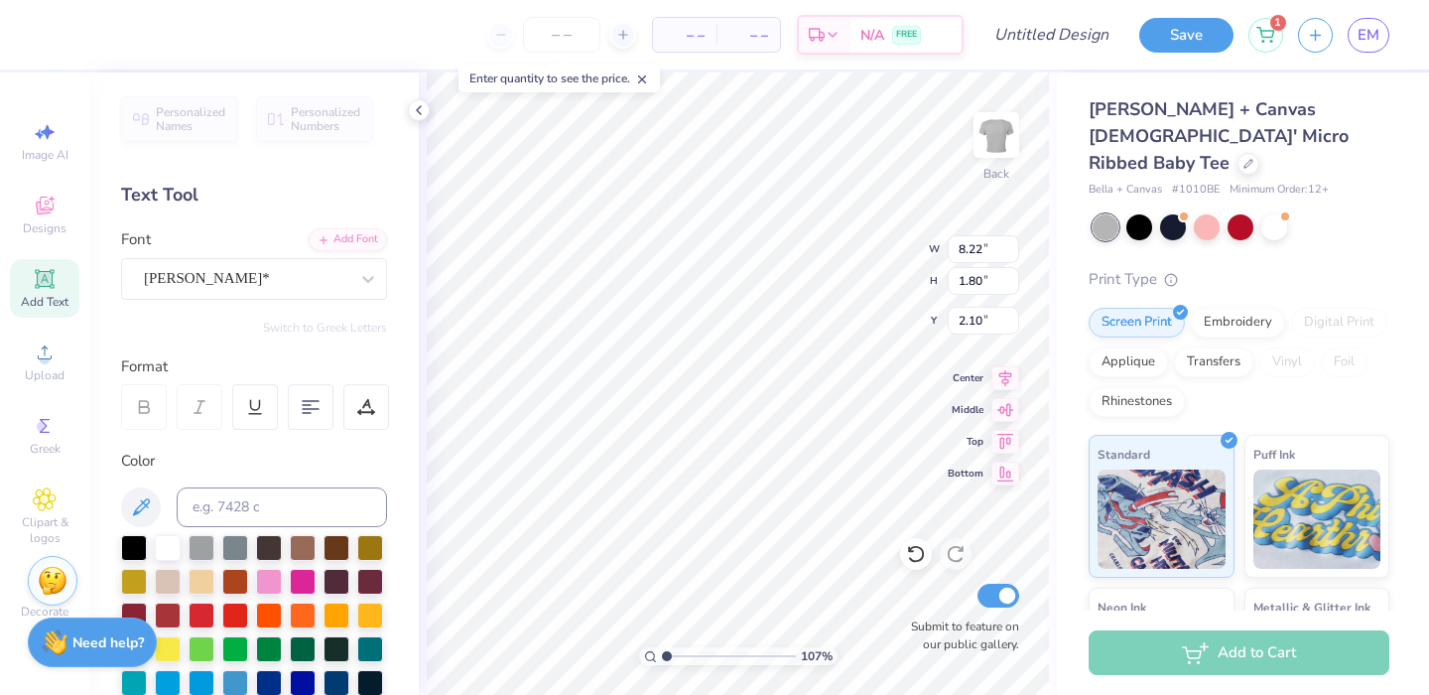
type input "11.02"
type input "2.12"
type input "1.94"
type input "2.39"
drag, startPoint x: 156, startPoint y: 562, endPoint x: 244, endPoint y: 532, distance: 93.2
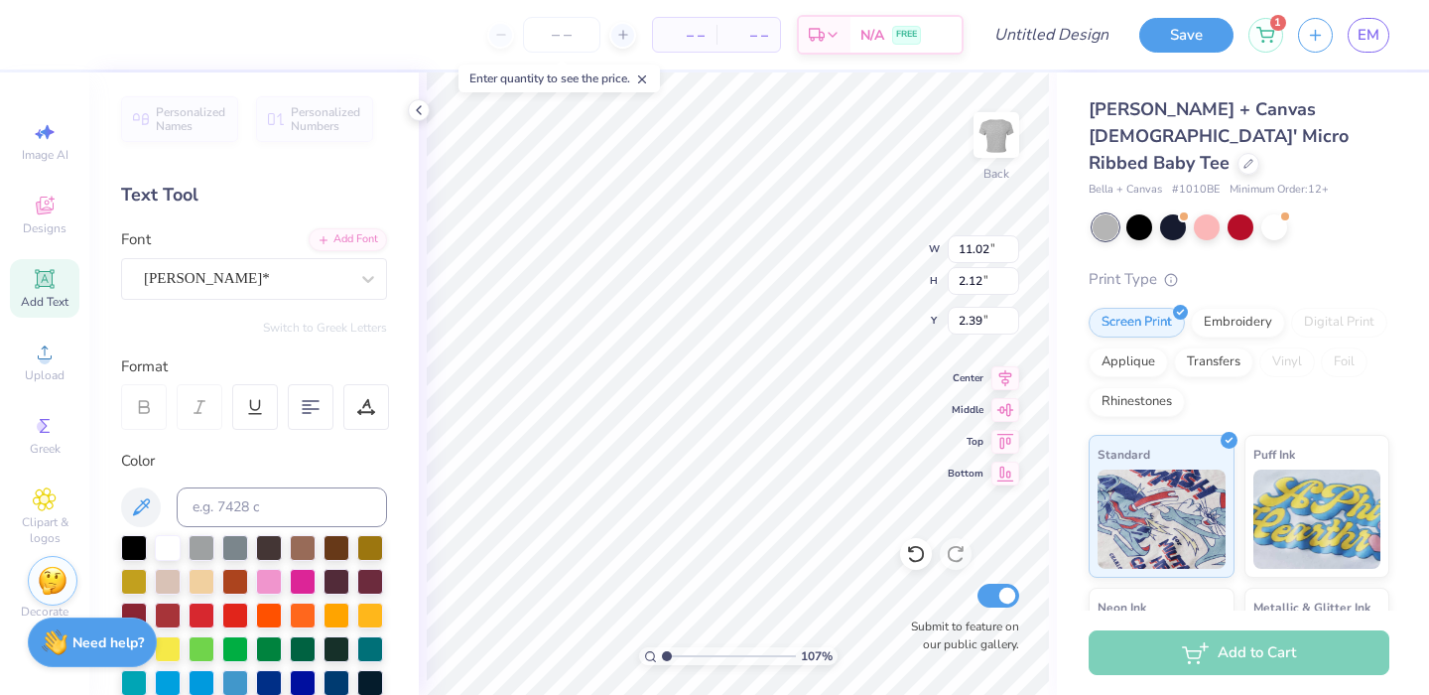
click at [156, 561] on div at bounding box center [168, 548] width 26 height 26
click at [30, 379] on span "Upload" at bounding box center [45, 375] width 40 height 16
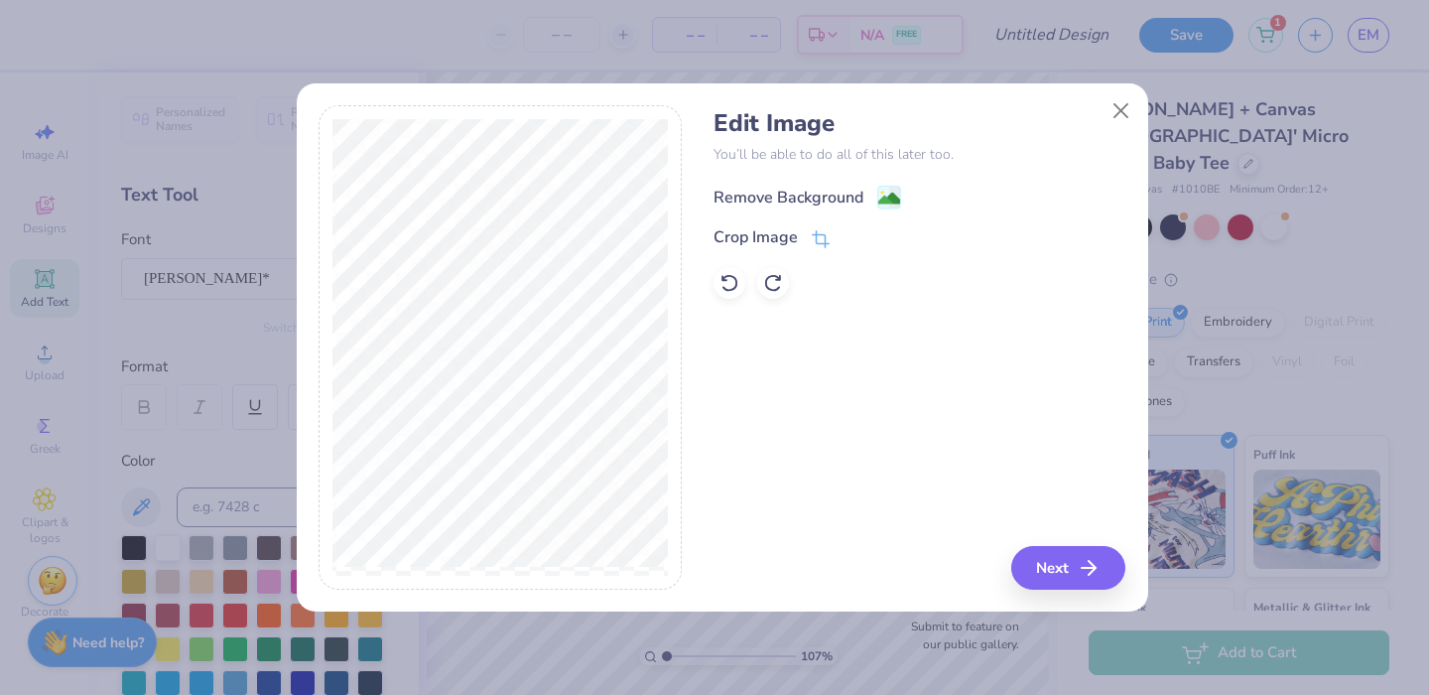
click at [878, 190] on image at bounding box center [889, 199] width 22 height 22
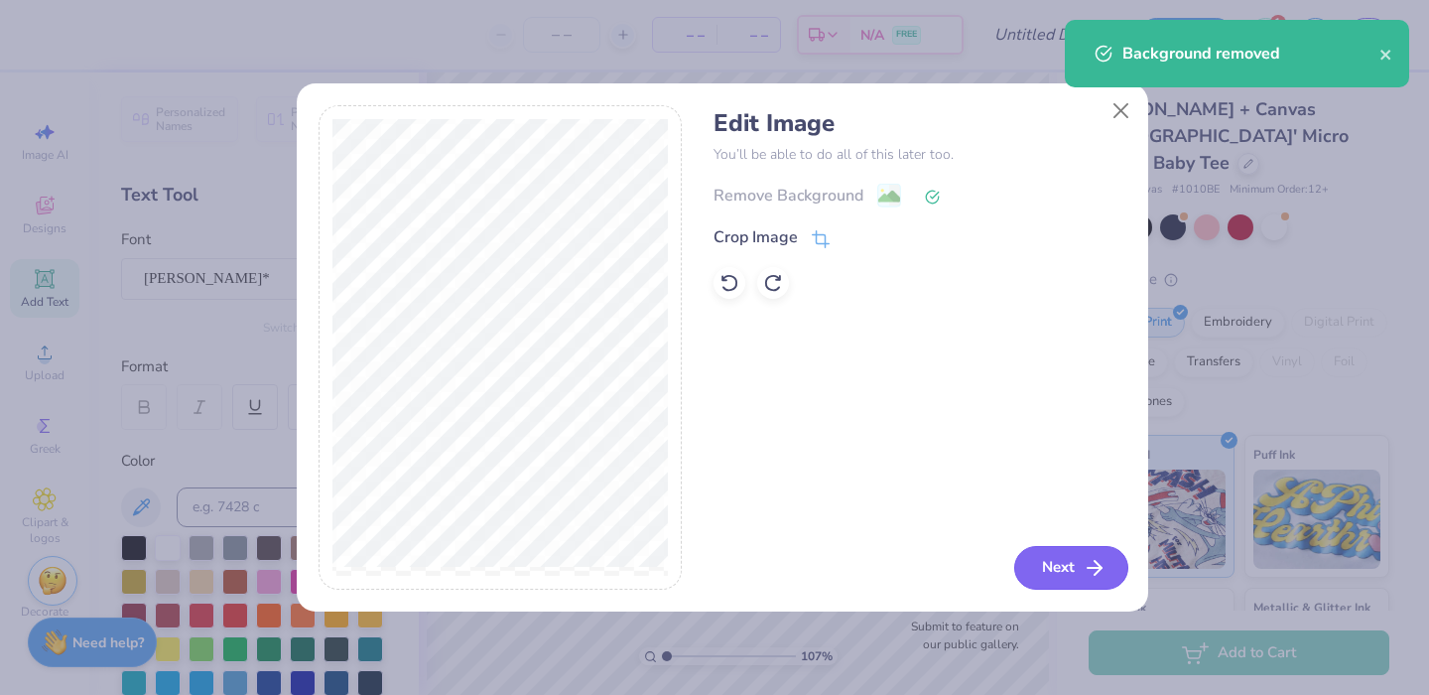
click at [1090, 559] on icon "button" at bounding box center [1095, 568] width 24 height 24
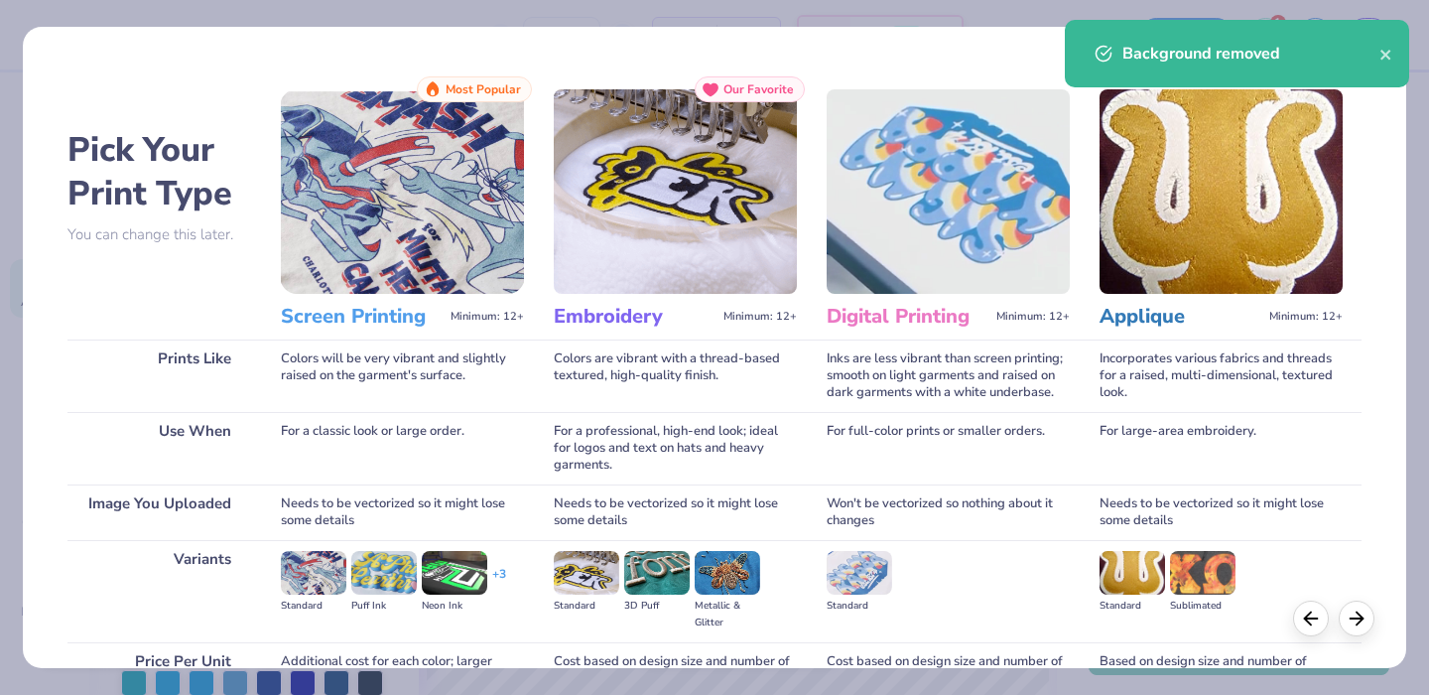
scroll to position [195, 0]
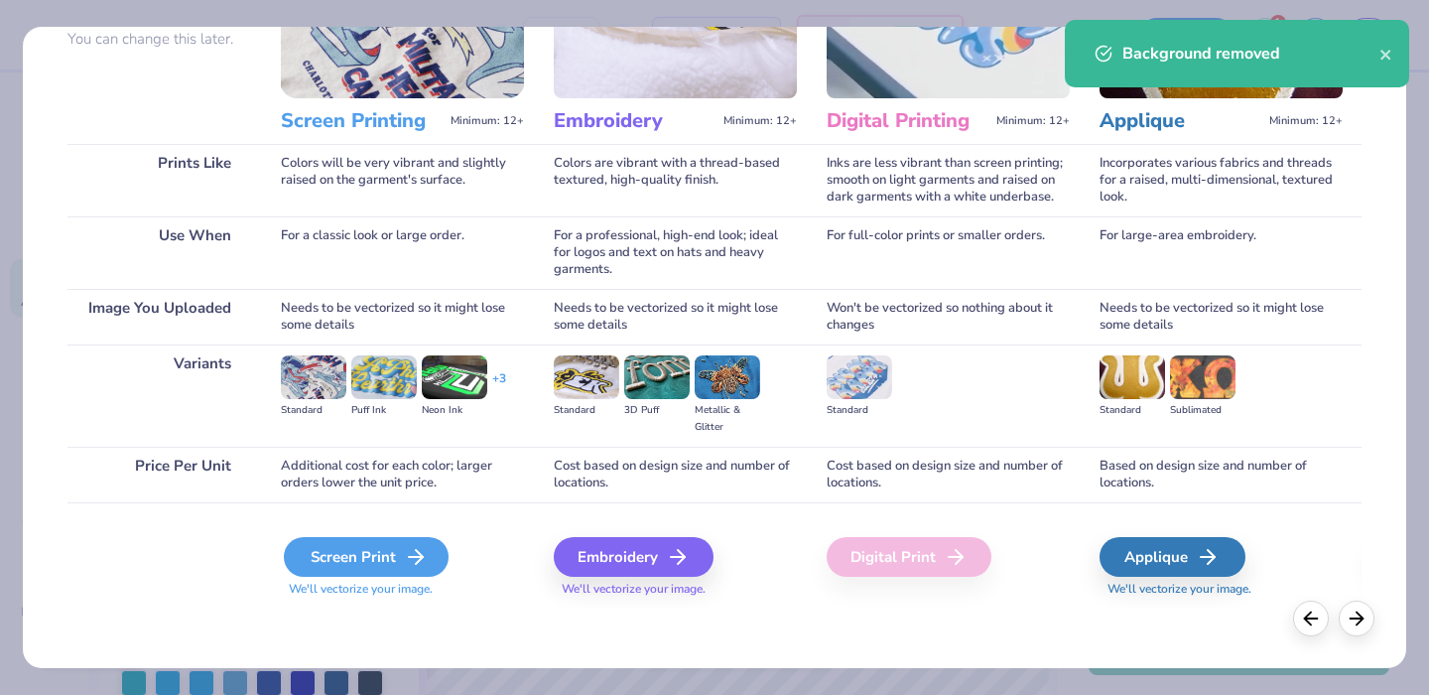
click at [328, 551] on div "Screen Print" at bounding box center [366, 557] width 165 height 40
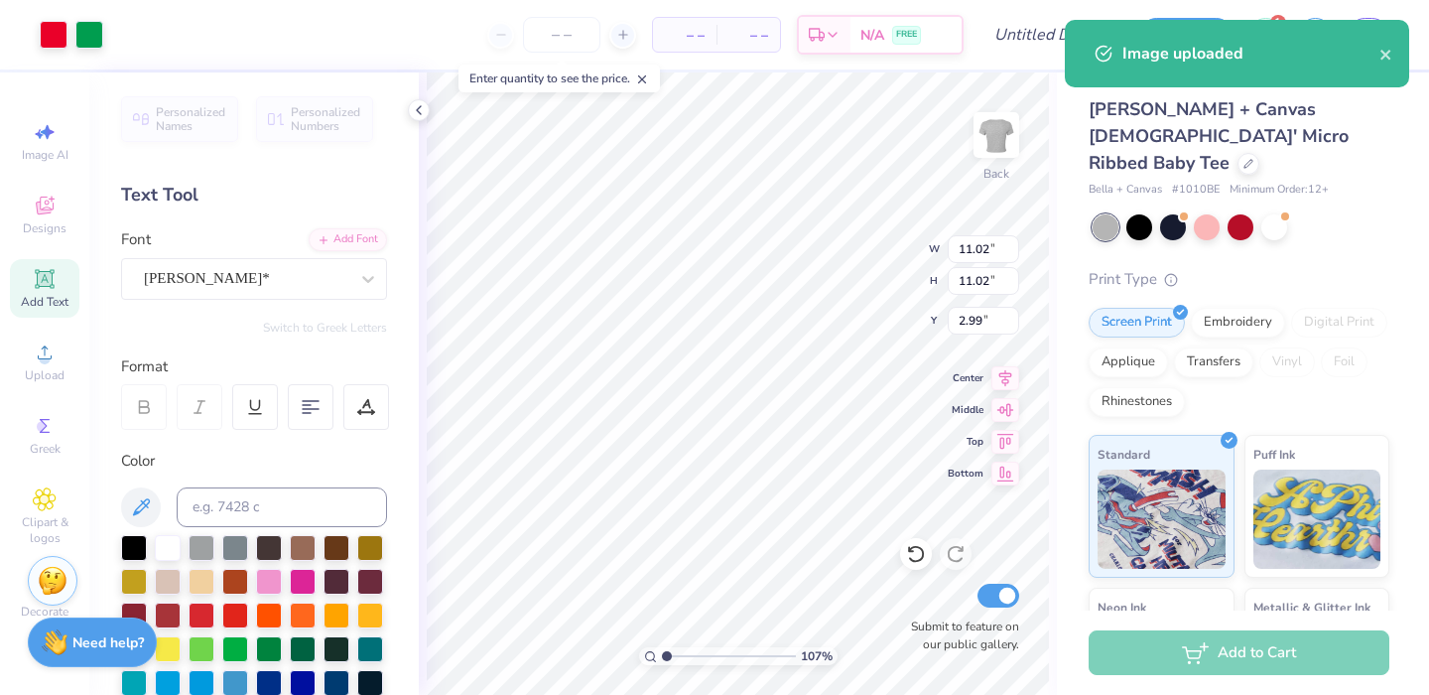
type input "7.19"
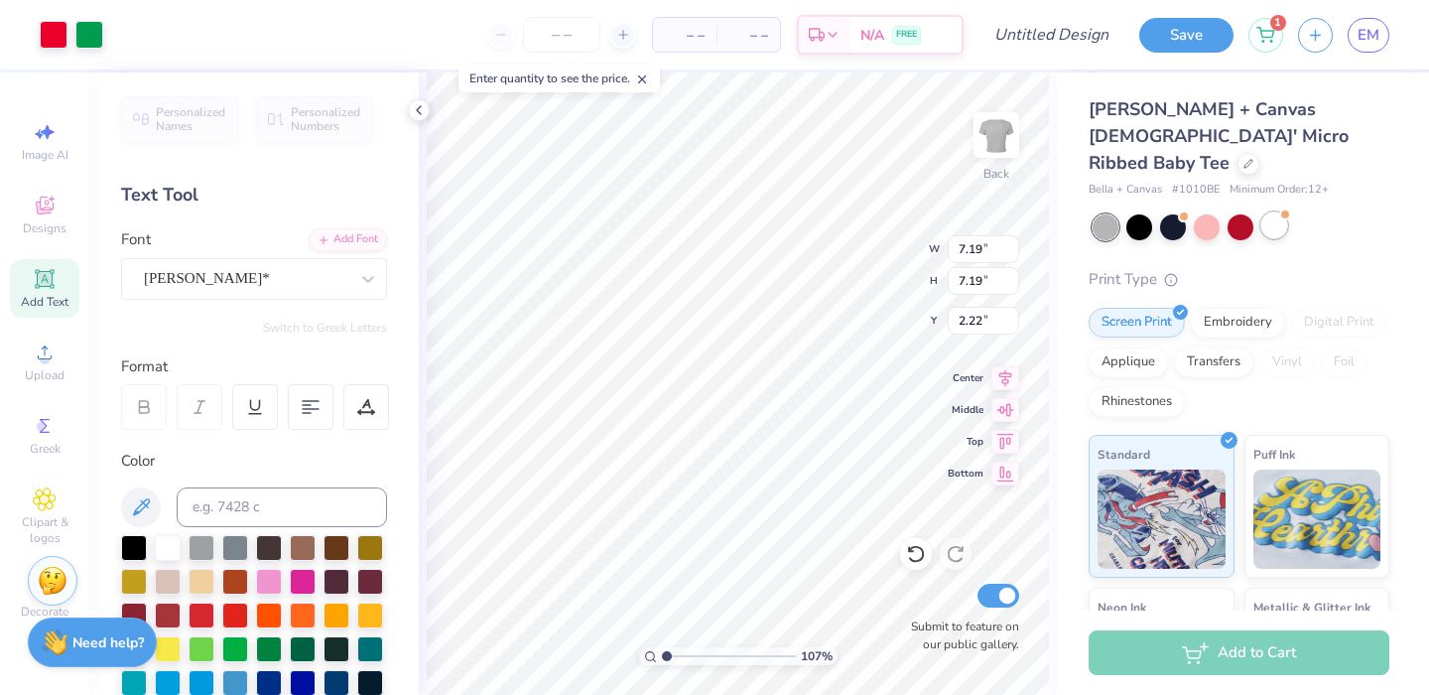
type input "2.22"
click at [1272, 212] on div at bounding box center [1274, 225] width 26 height 26
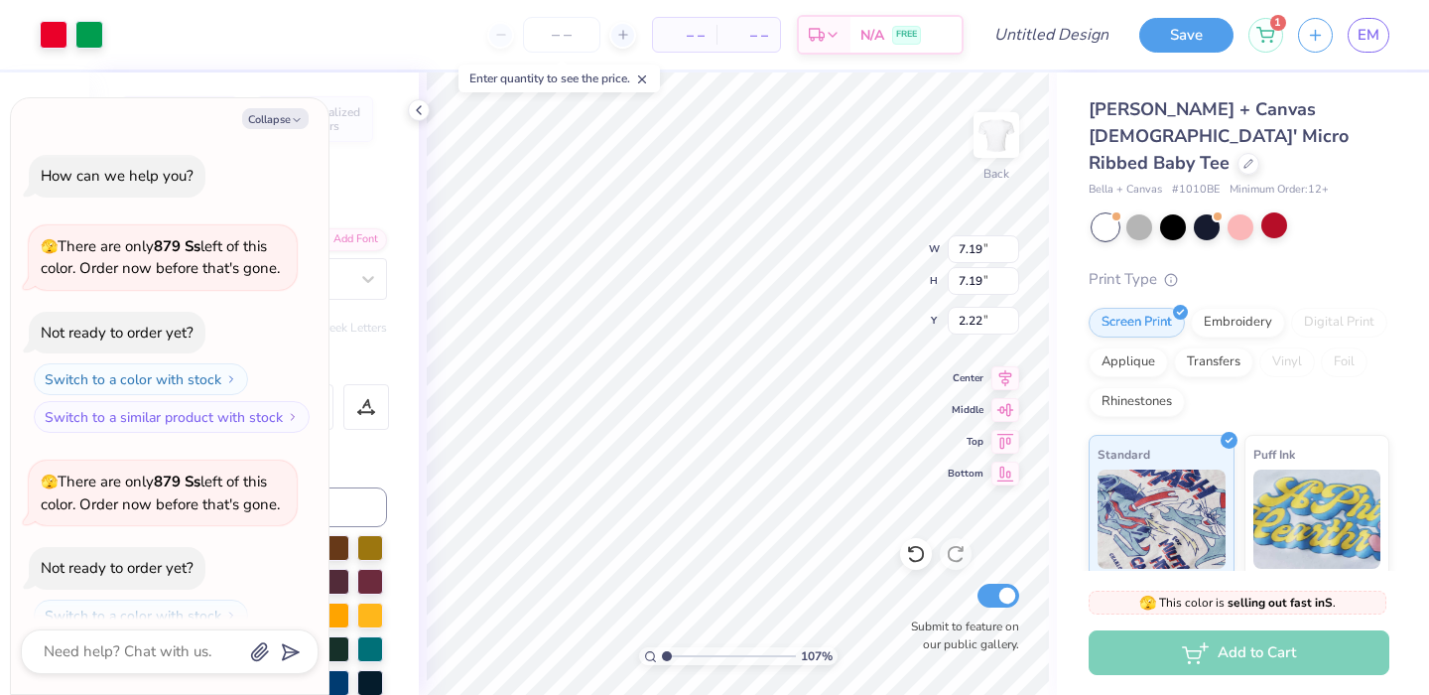
scroll to position [422, 0]
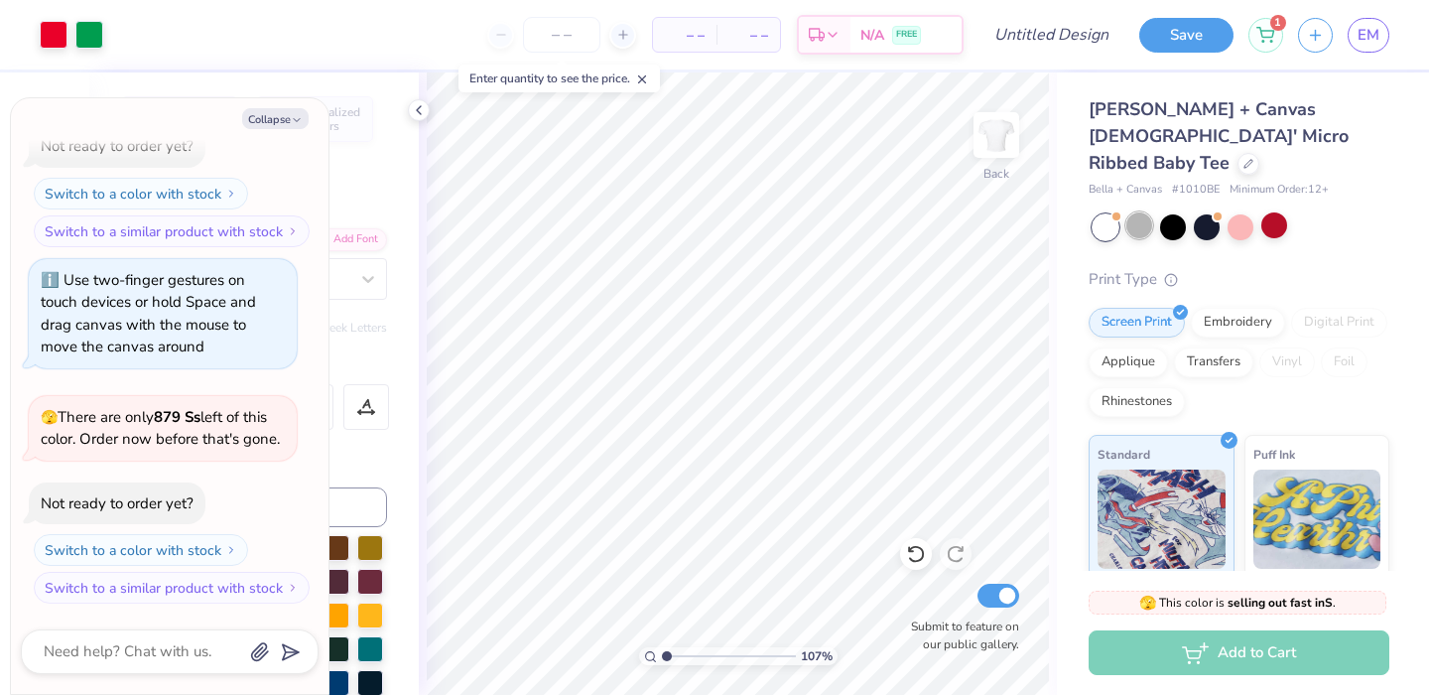
click at [1135, 212] on div at bounding box center [1139, 225] width 26 height 26
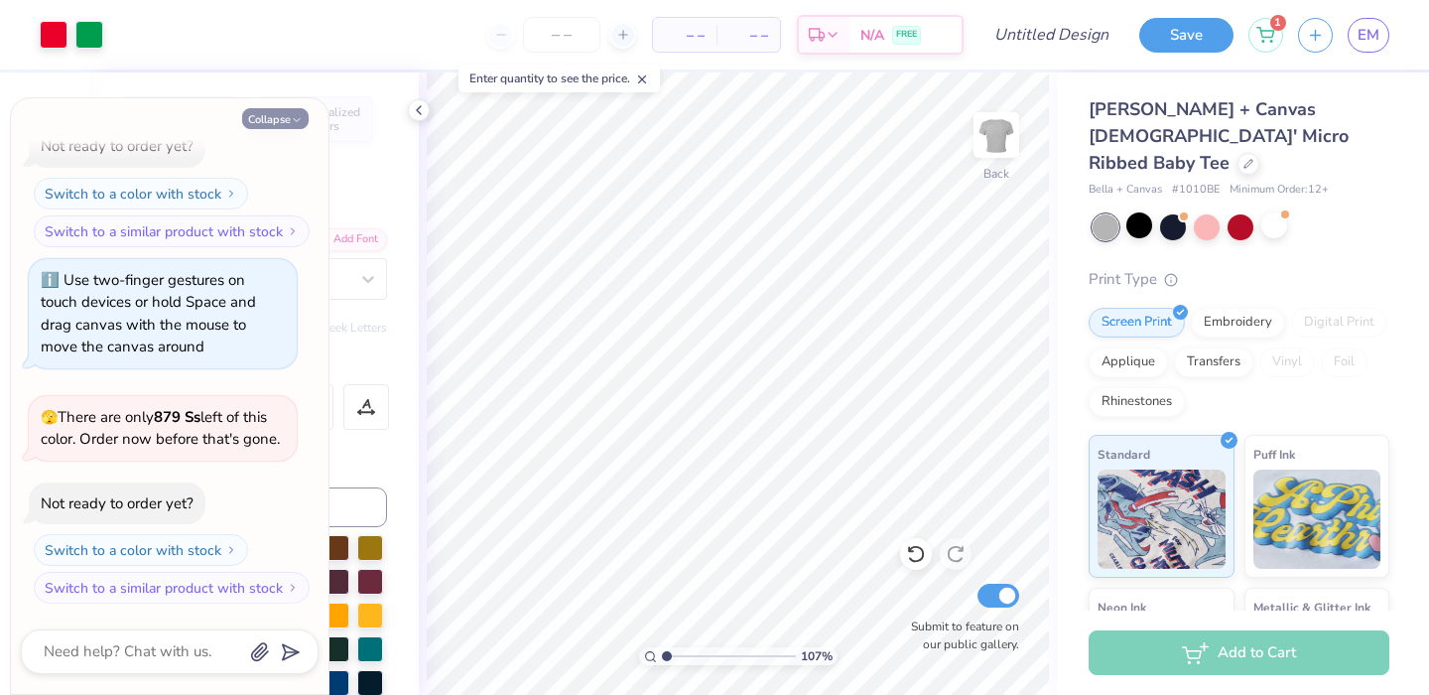
click at [288, 112] on button "Collapse" at bounding box center [275, 118] width 66 height 21
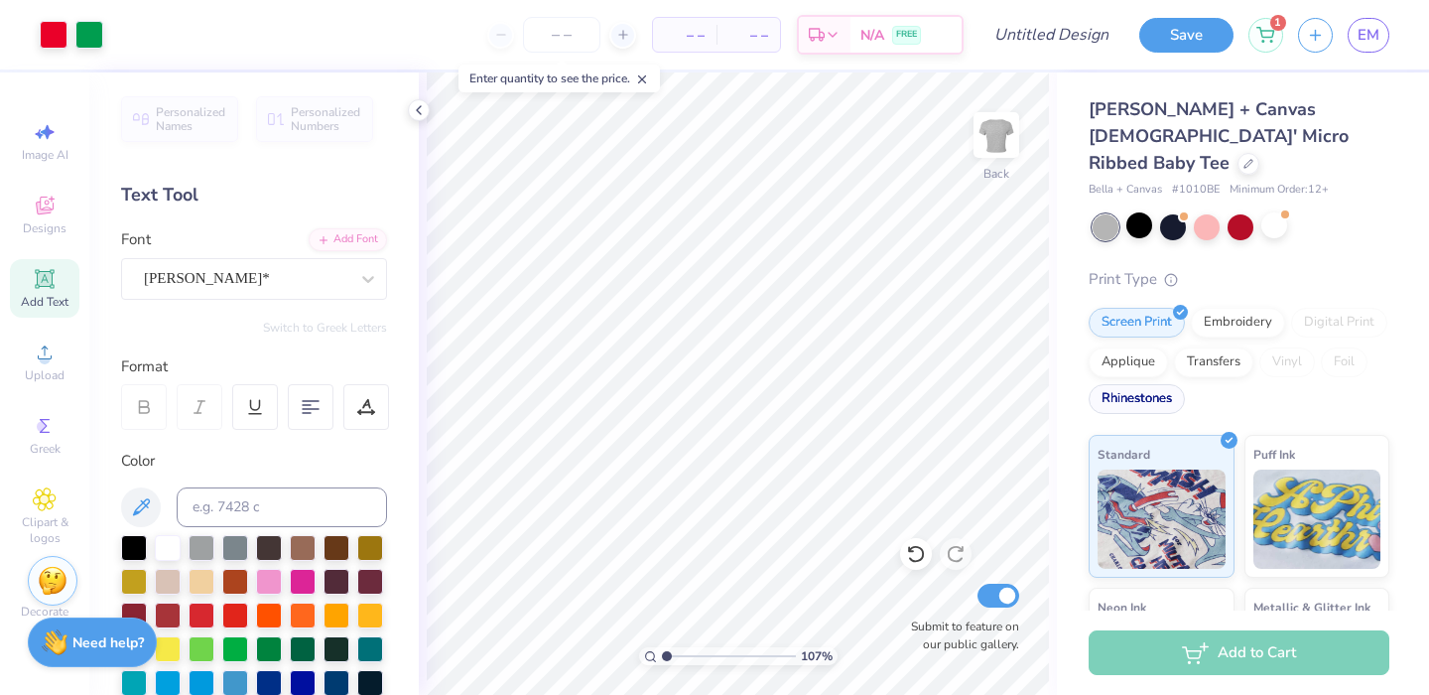
click at [1185, 384] on div "Rhinestones" at bounding box center [1137, 399] width 96 height 30
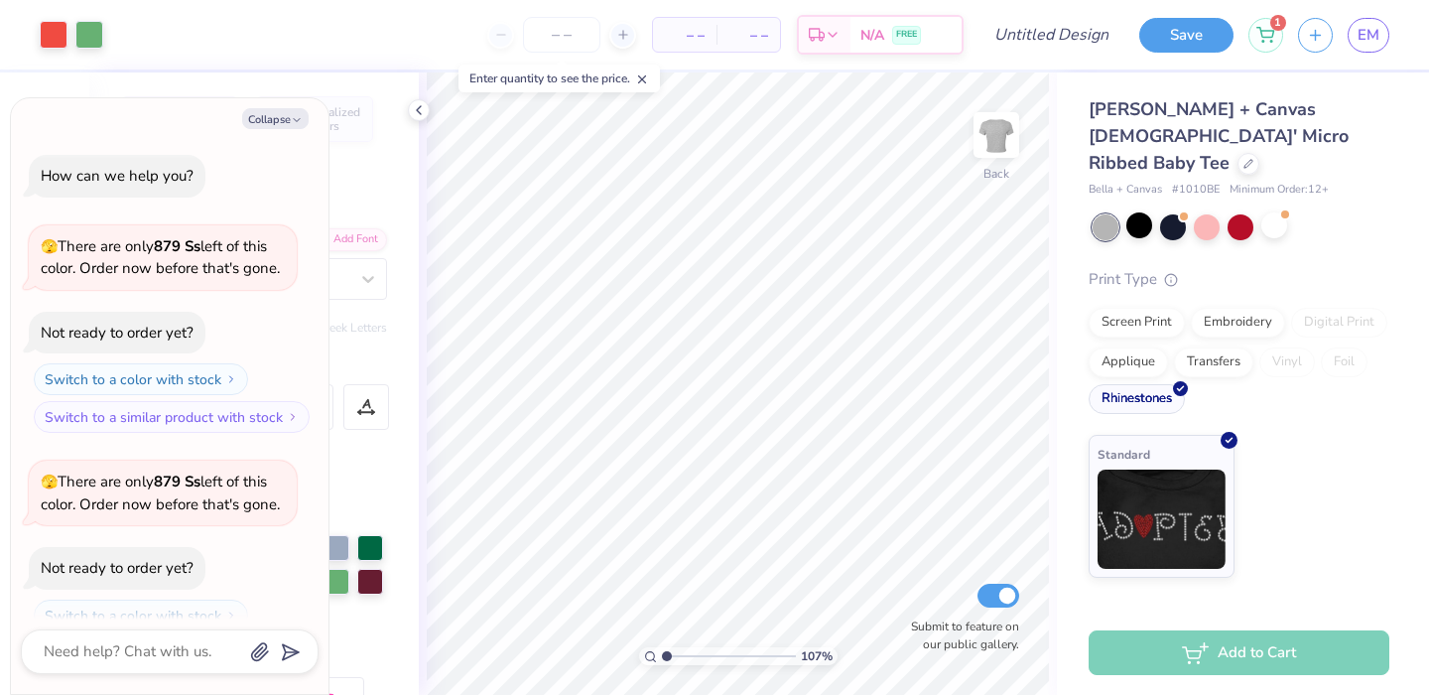
scroll to position [543, 0]
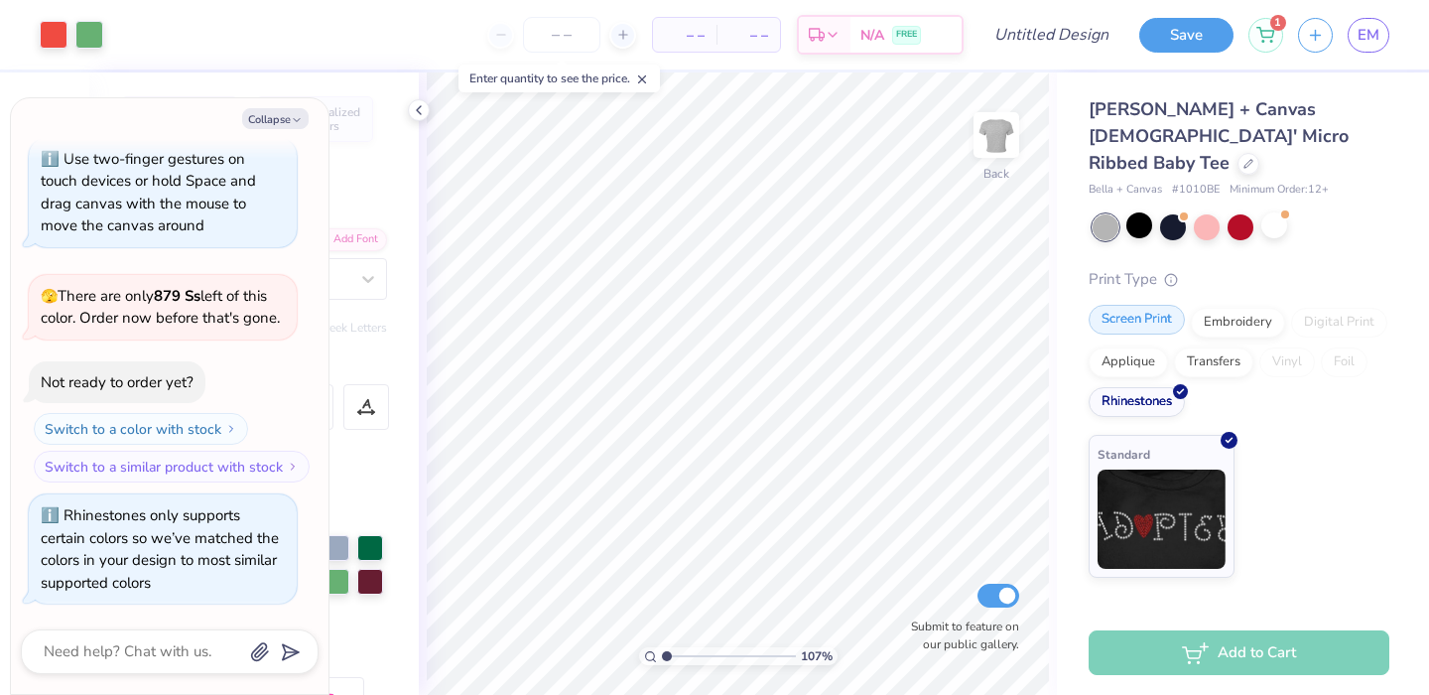
click at [1165, 305] on div "Screen Print" at bounding box center [1137, 320] width 96 height 30
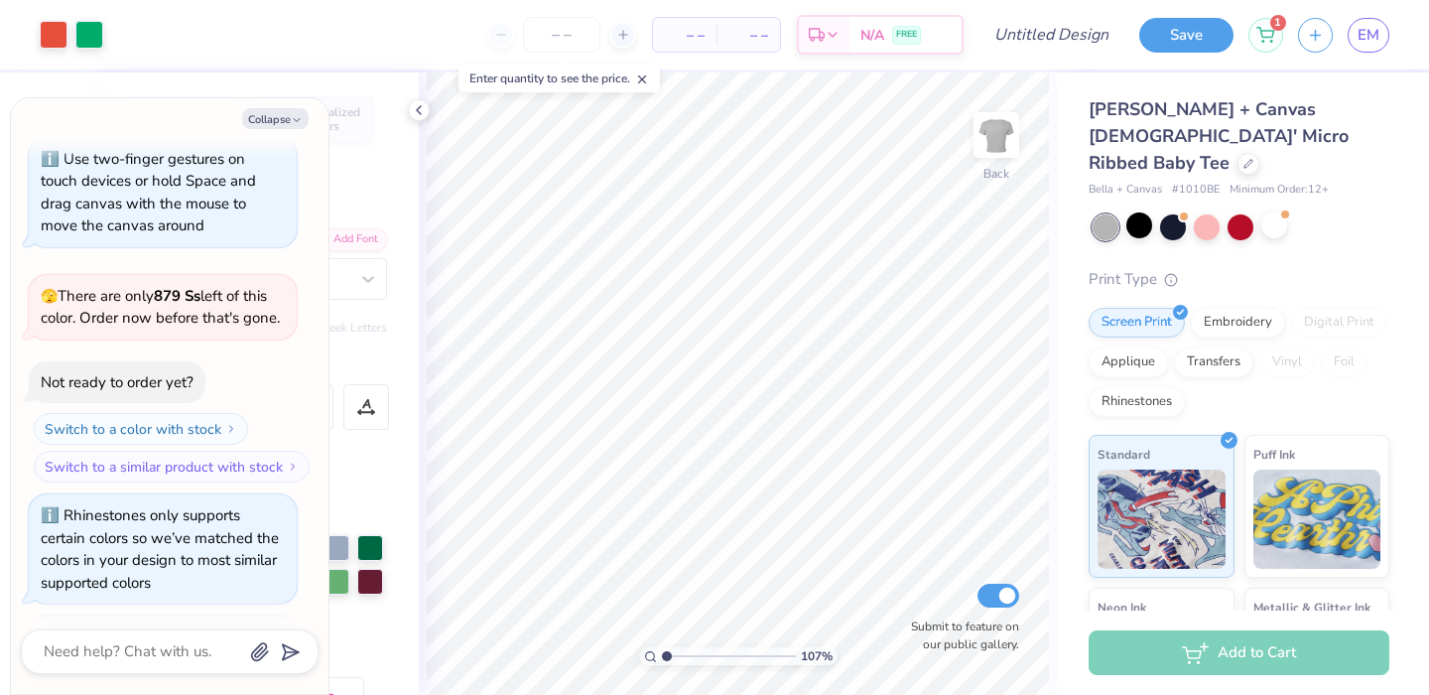
scroll to position [664, 0]
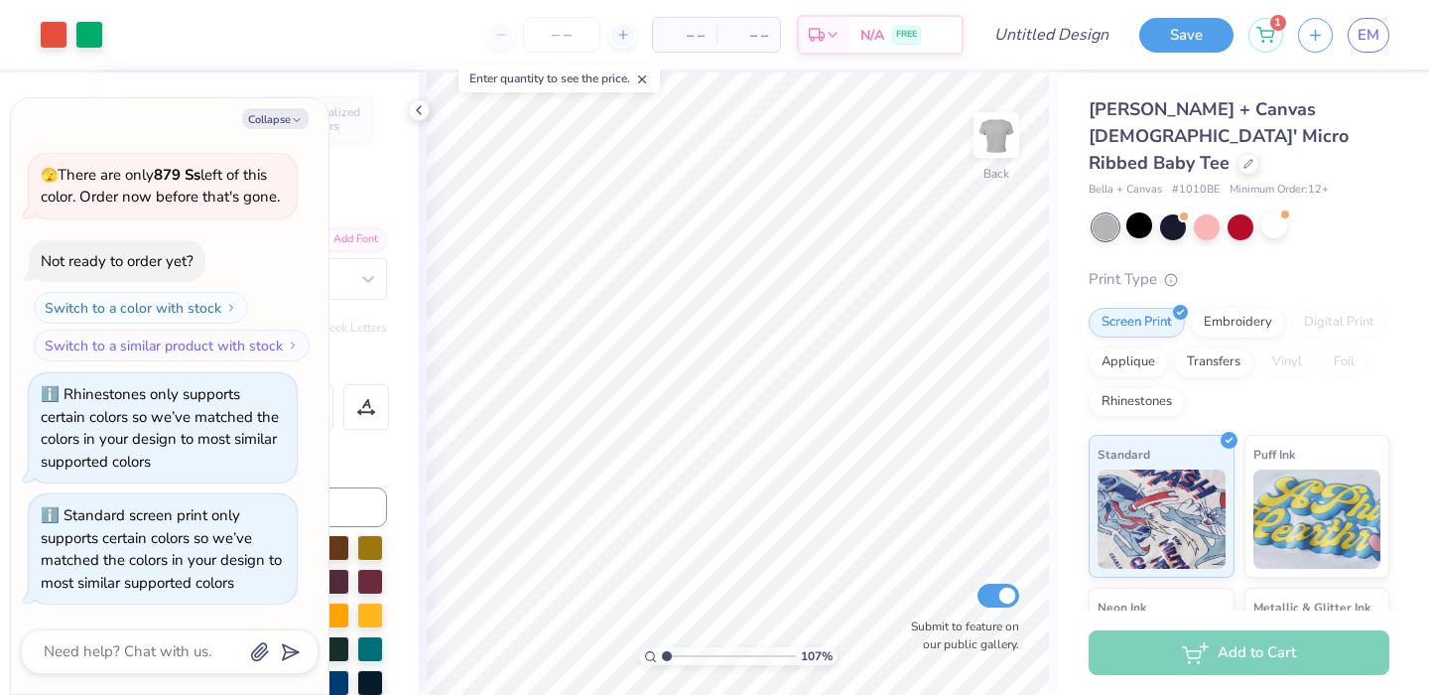
click at [70, 46] on div at bounding box center [72, 35] width 64 height 28
click at [51, 35] on div at bounding box center [54, 33] width 28 height 28
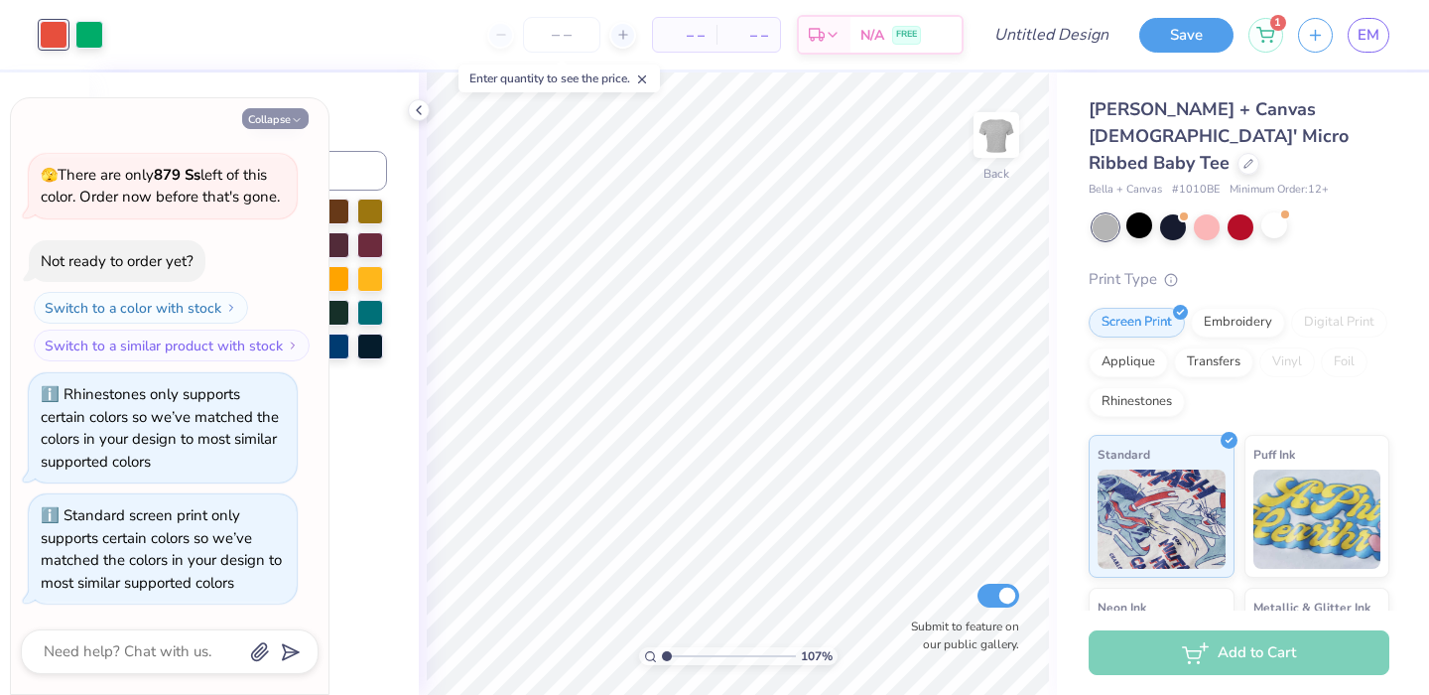
click at [292, 124] on icon "button" at bounding box center [297, 120] width 12 height 12
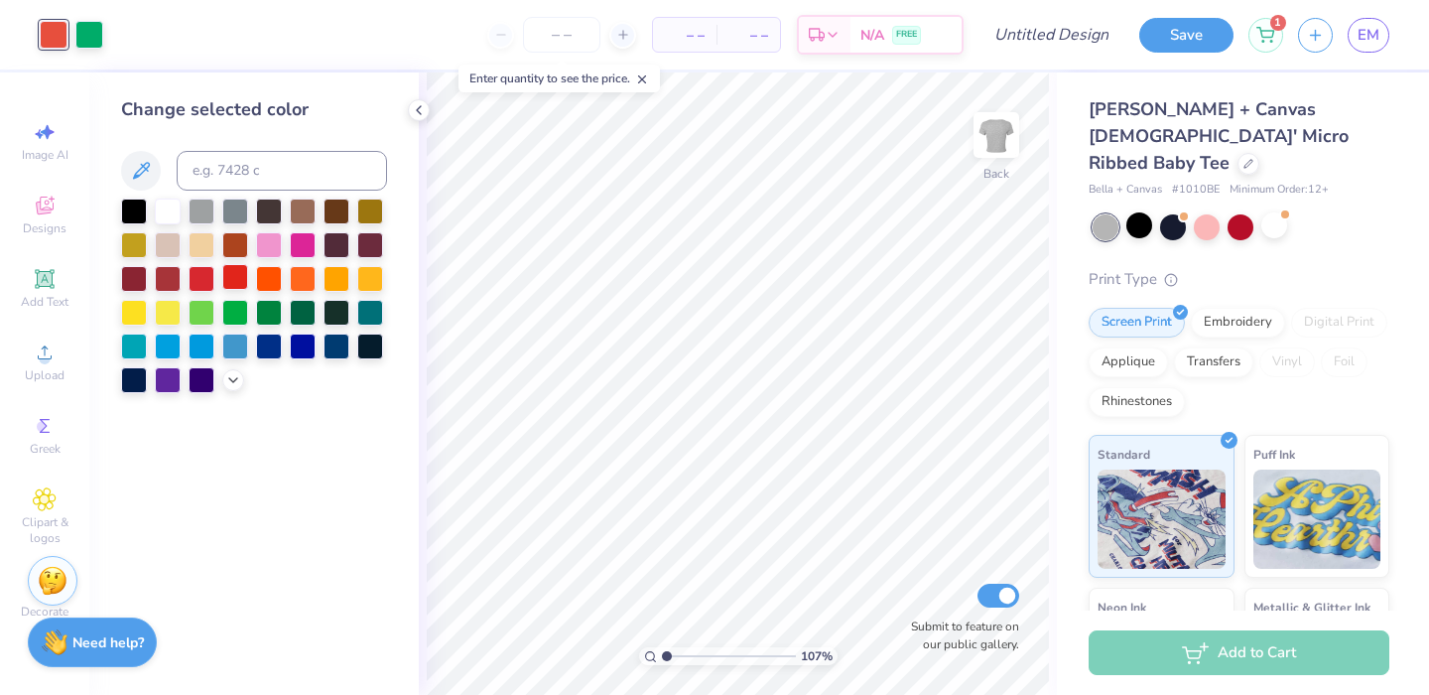
click at [243, 277] on div at bounding box center [235, 277] width 26 height 26
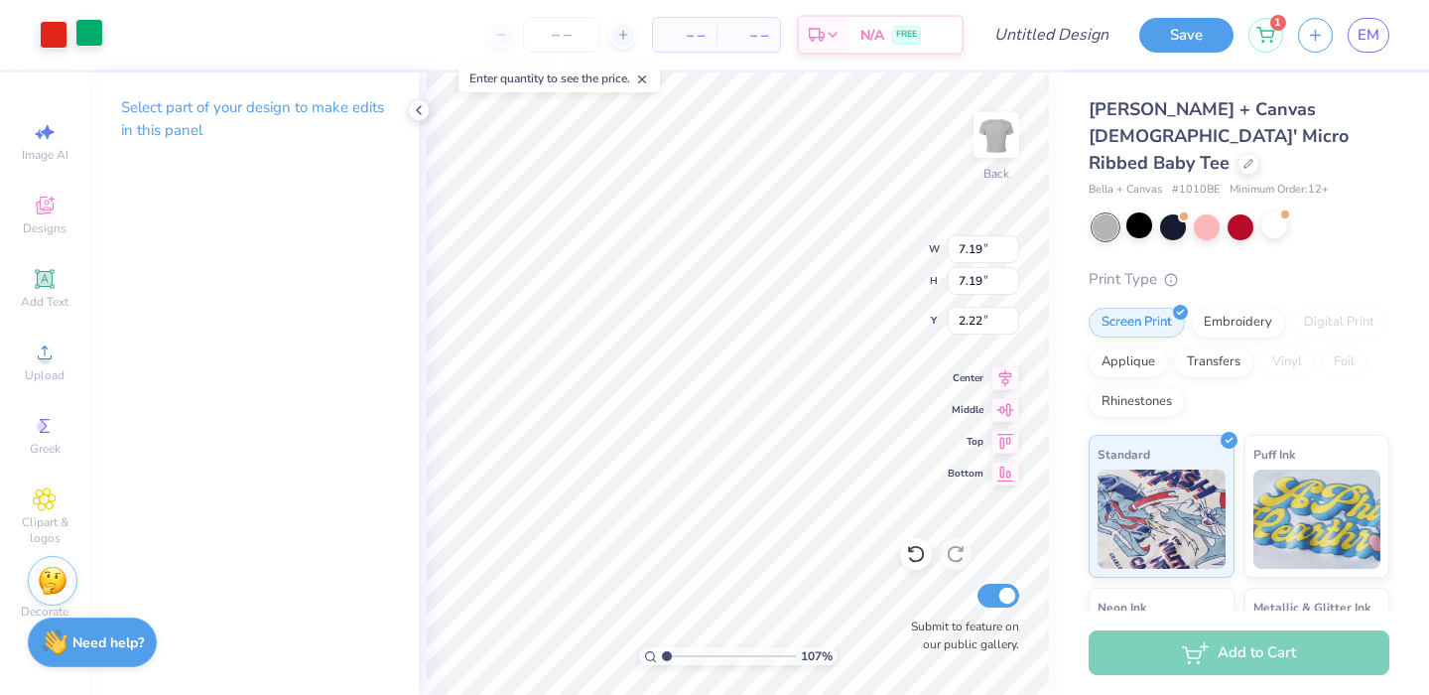
click at [79, 25] on div at bounding box center [89, 33] width 28 height 28
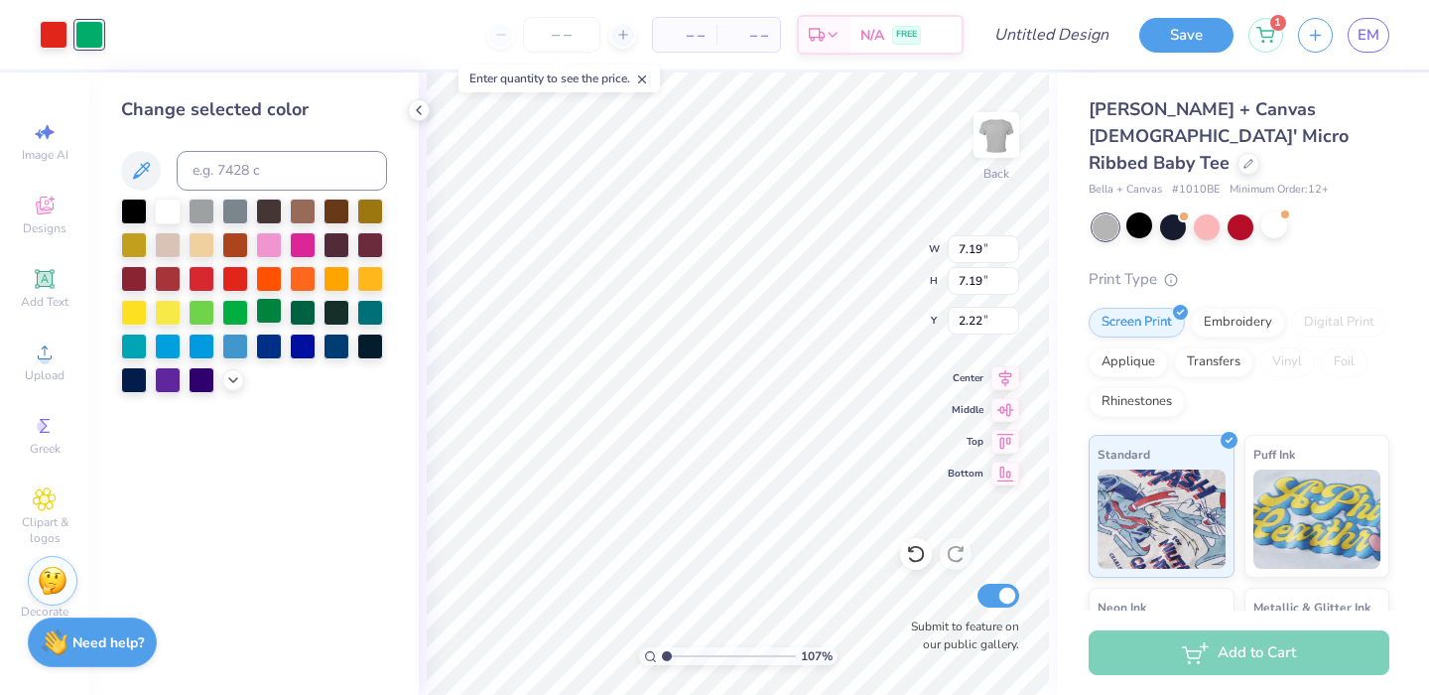
click at [260, 314] on div at bounding box center [269, 311] width 26 height 26
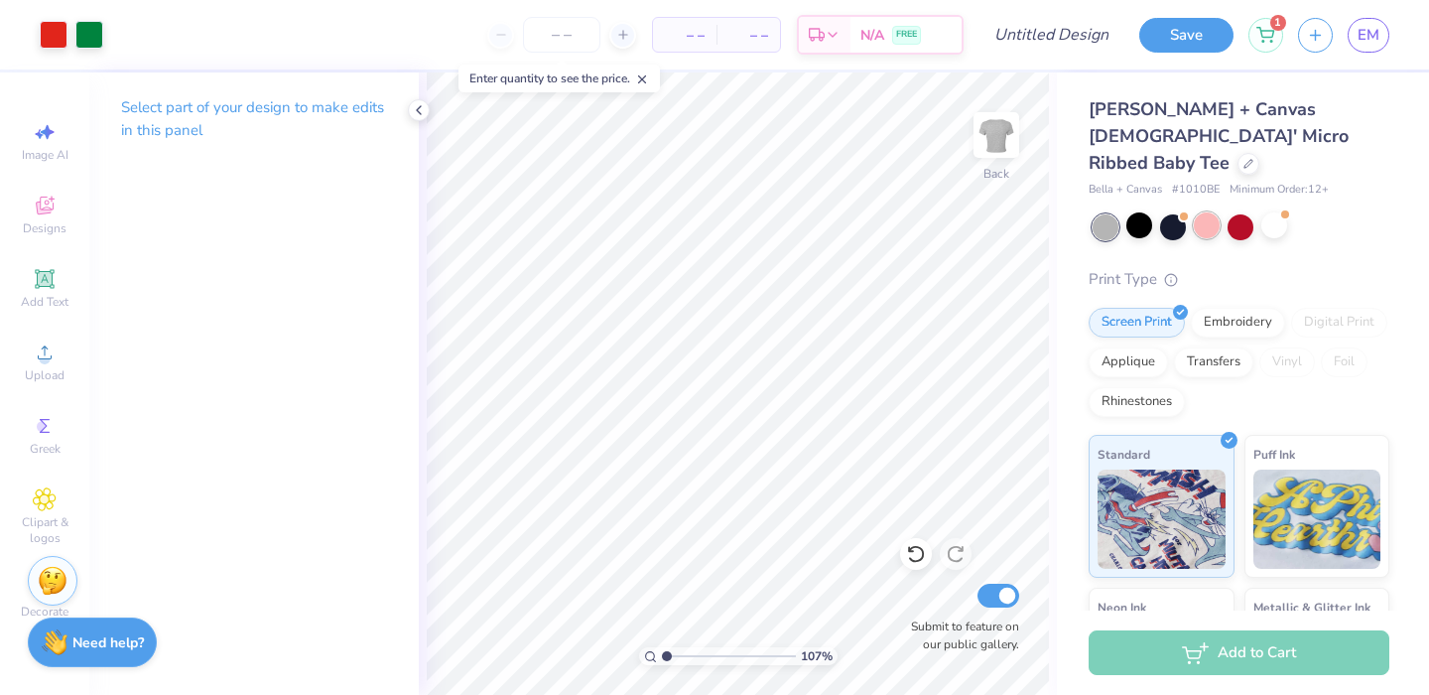
click at [1209, 212] on div at bounding box center [1207, 225] width 26 height 26
click at [1276, 212] on div at bounding box center [1274, 225] width 26 height 26
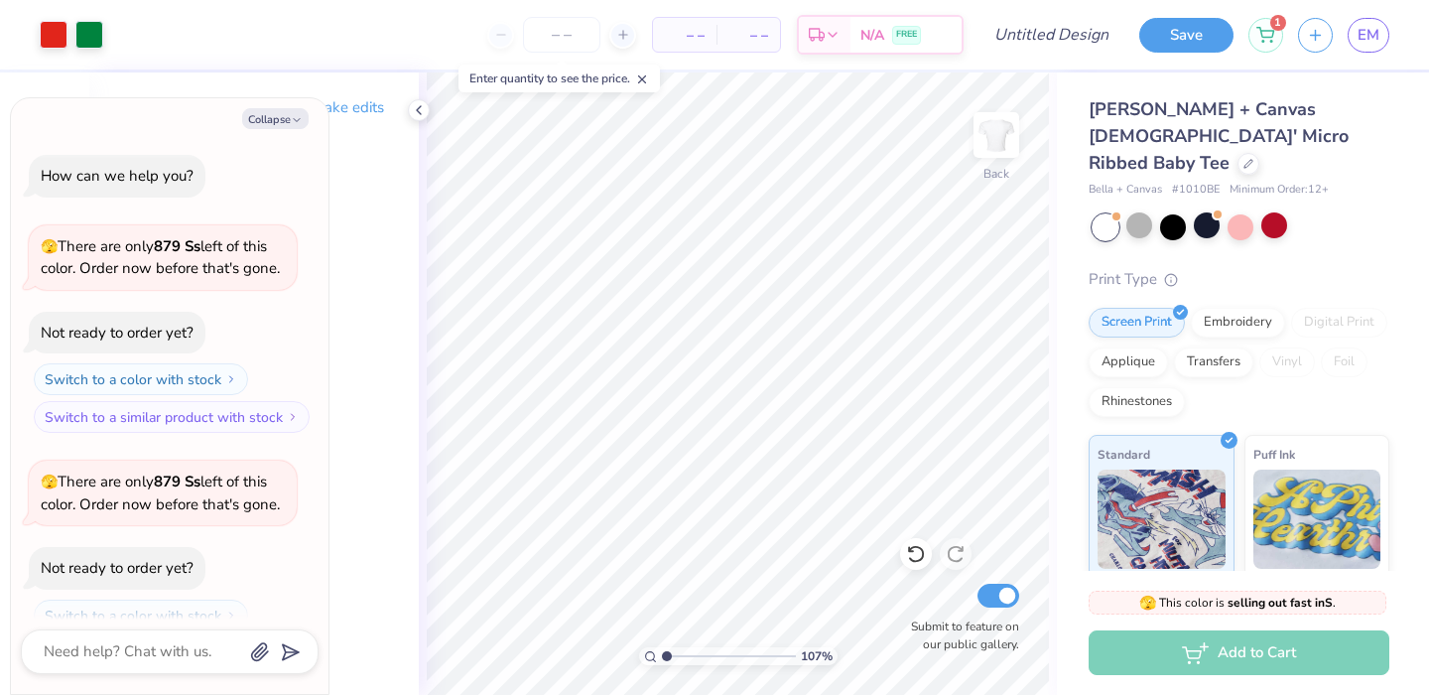
scroll to position [899, 0]
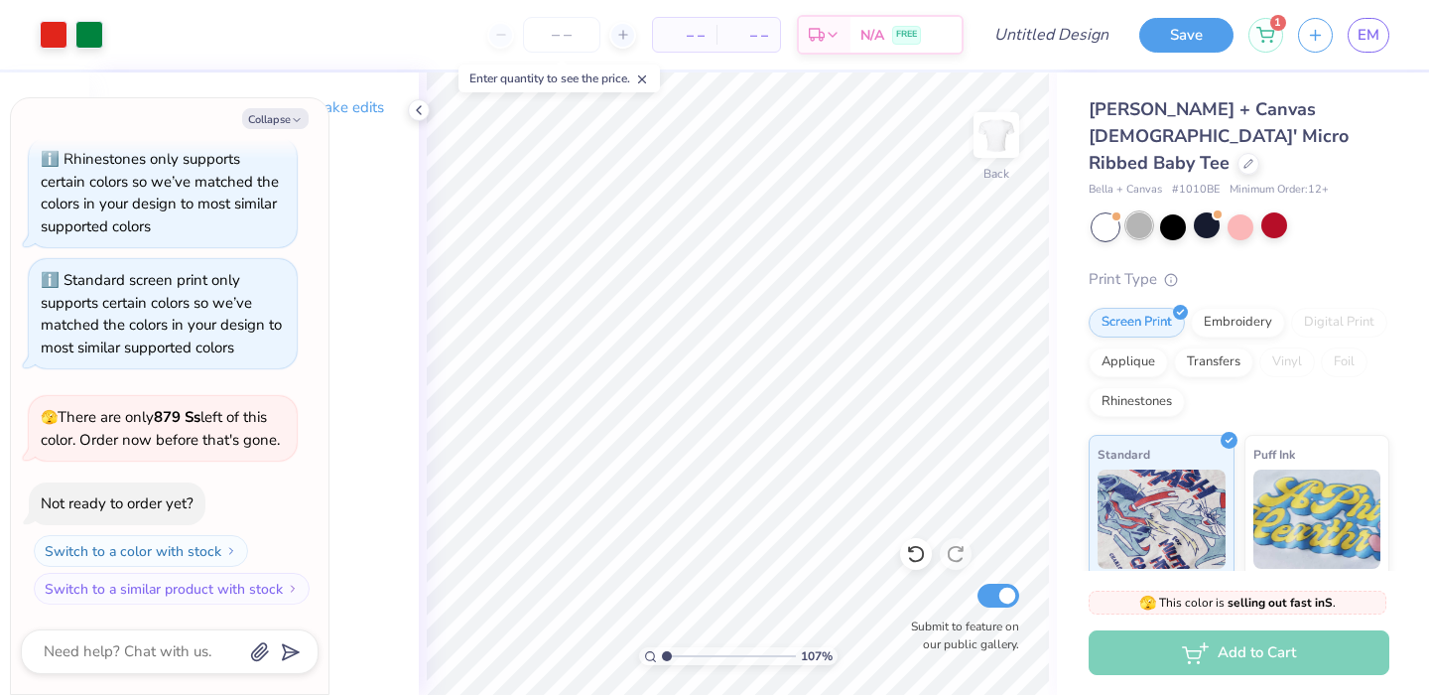
click at [1139, 212] on div at bounding box center [1139, 225] width 26 height 26
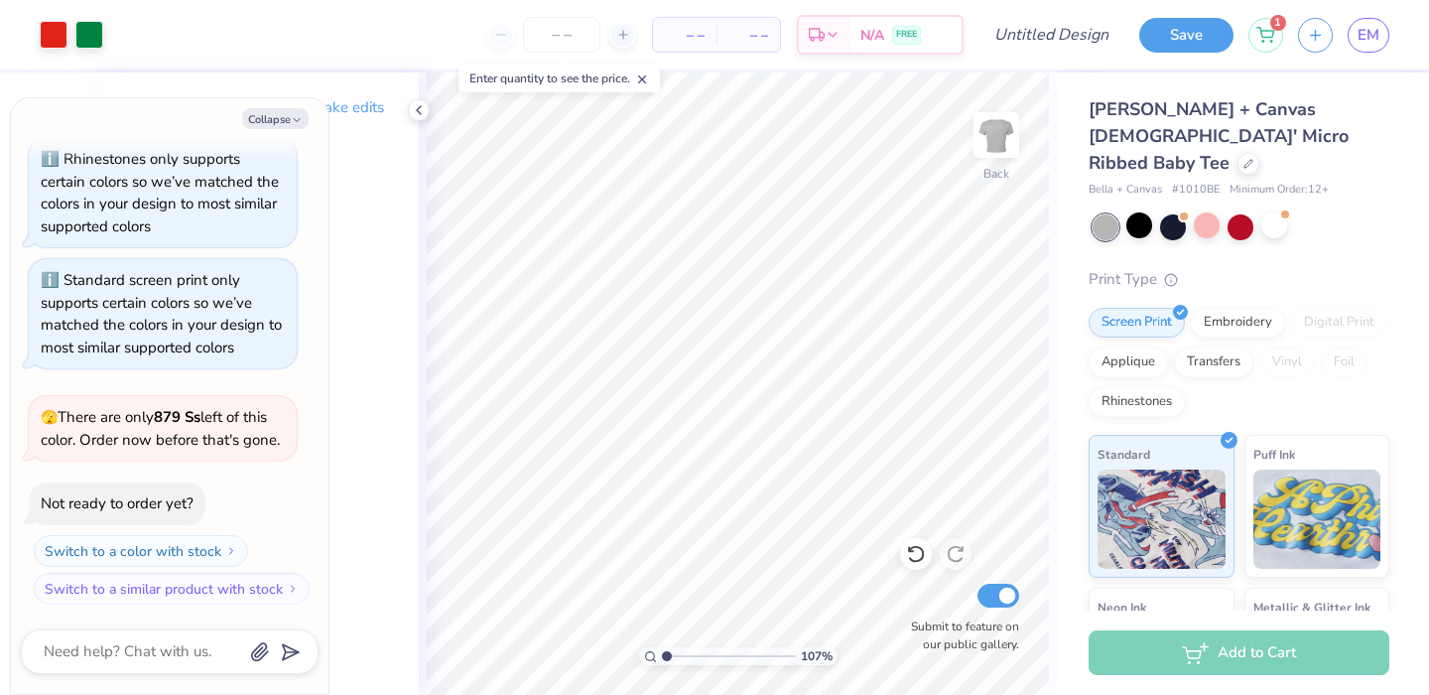
click at [1250, 214] on div at bounding box center [1241, 227] width 26 height 26
click at [1243, 212] on div at bounding box center [1241, 225] width 26 height 26
click at [1251, 157] on icon at bounding box center [1248, 162] width 10 height 10
type textarea "x"
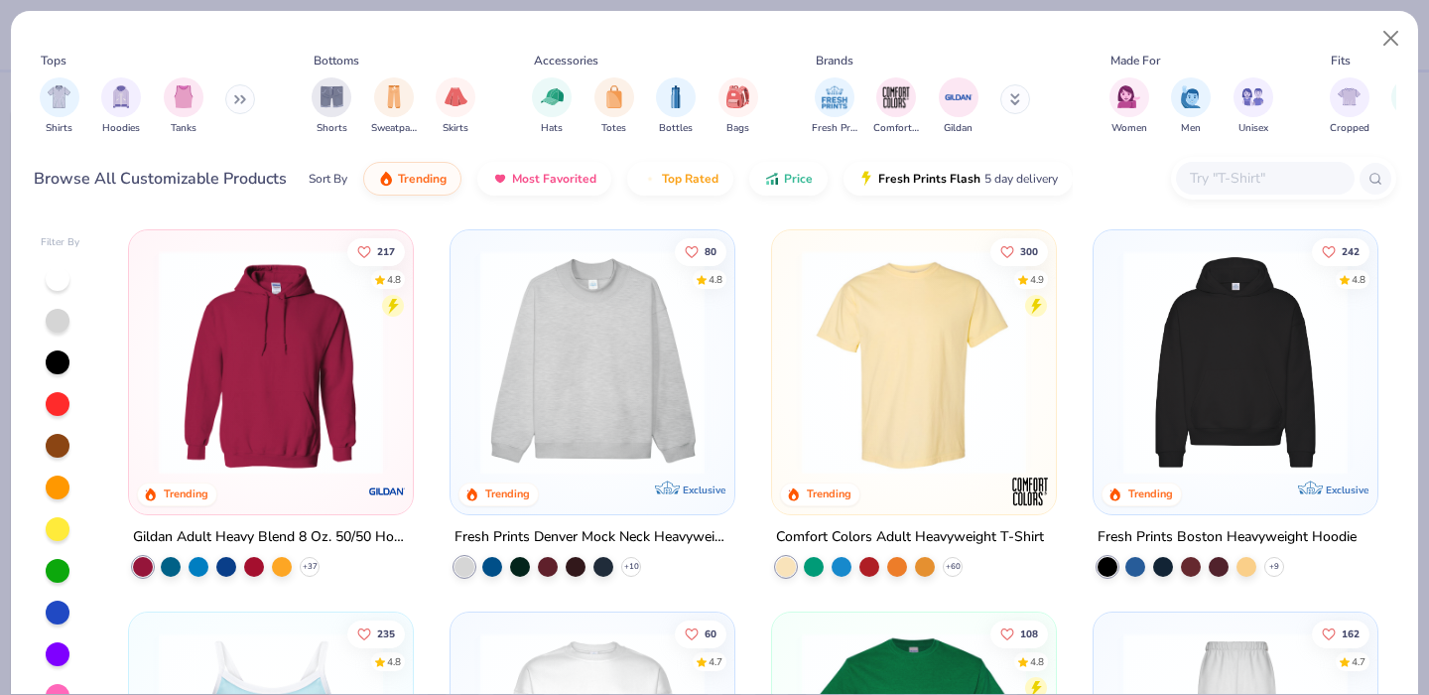
click at [1189, 180] on input "text" at bounding box center [1264, 178] width 153 height 23
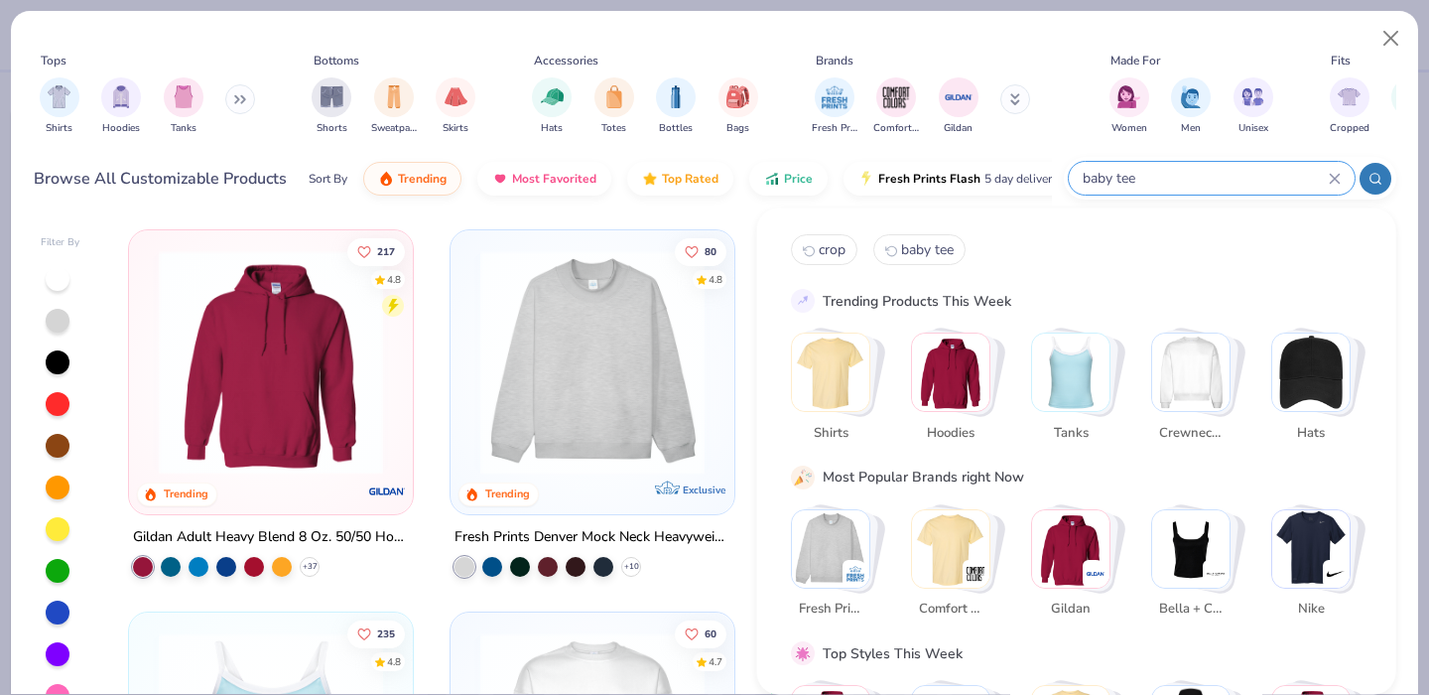
type input "baby tee"
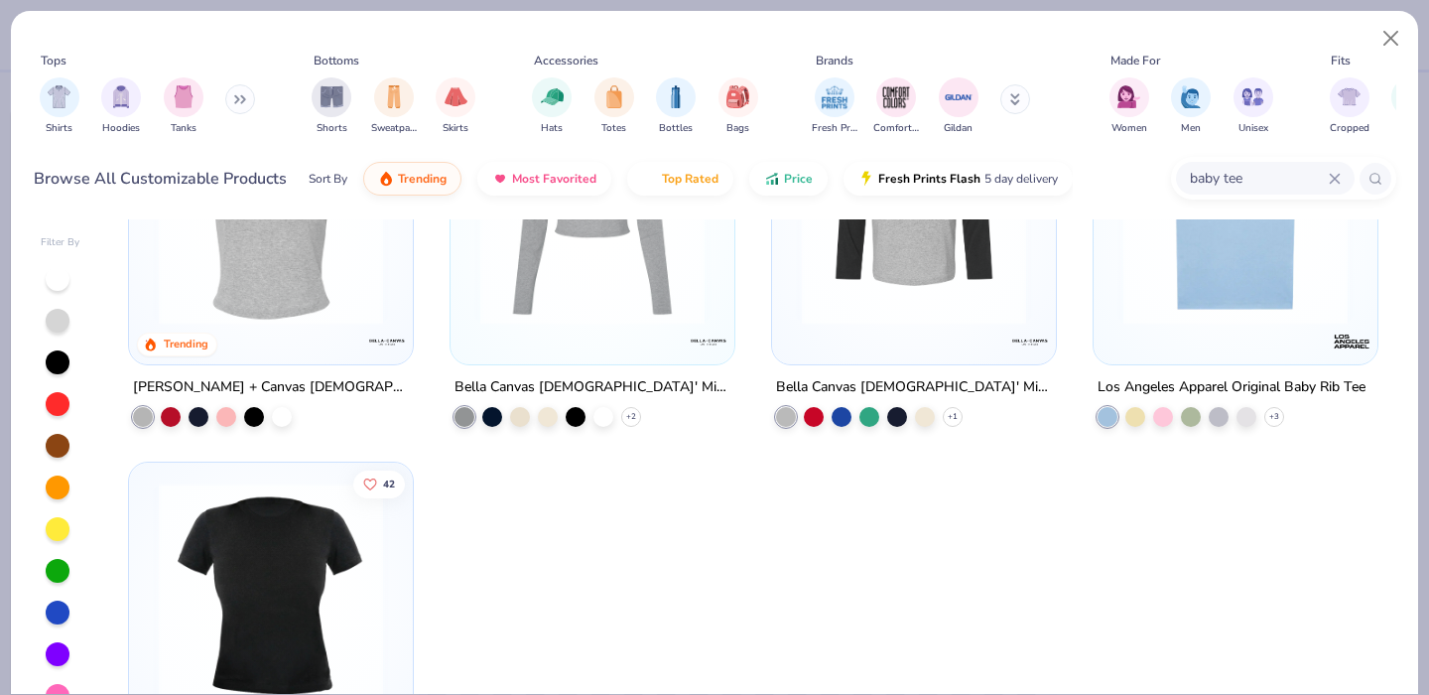
scroll to position [172, 0]
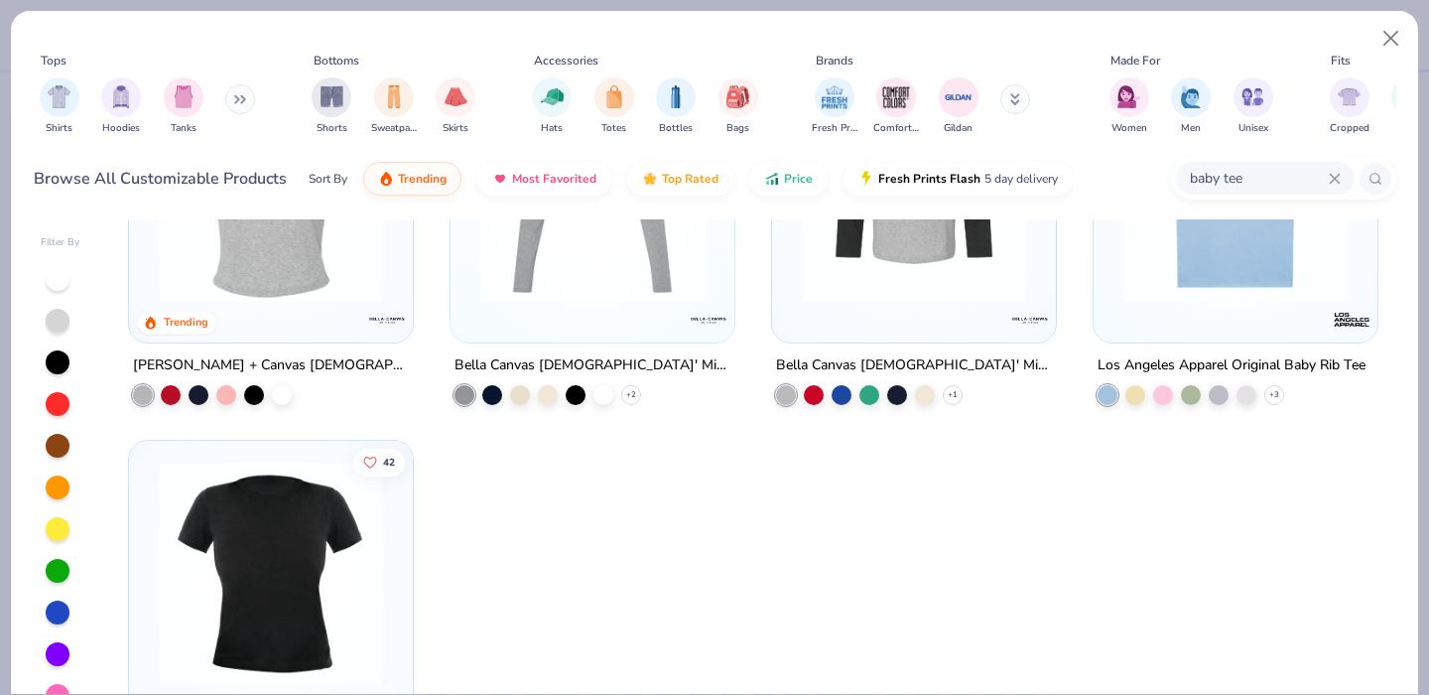
click at [1283, 316] on div at bounding box center [1235, 195] width 264 height 254
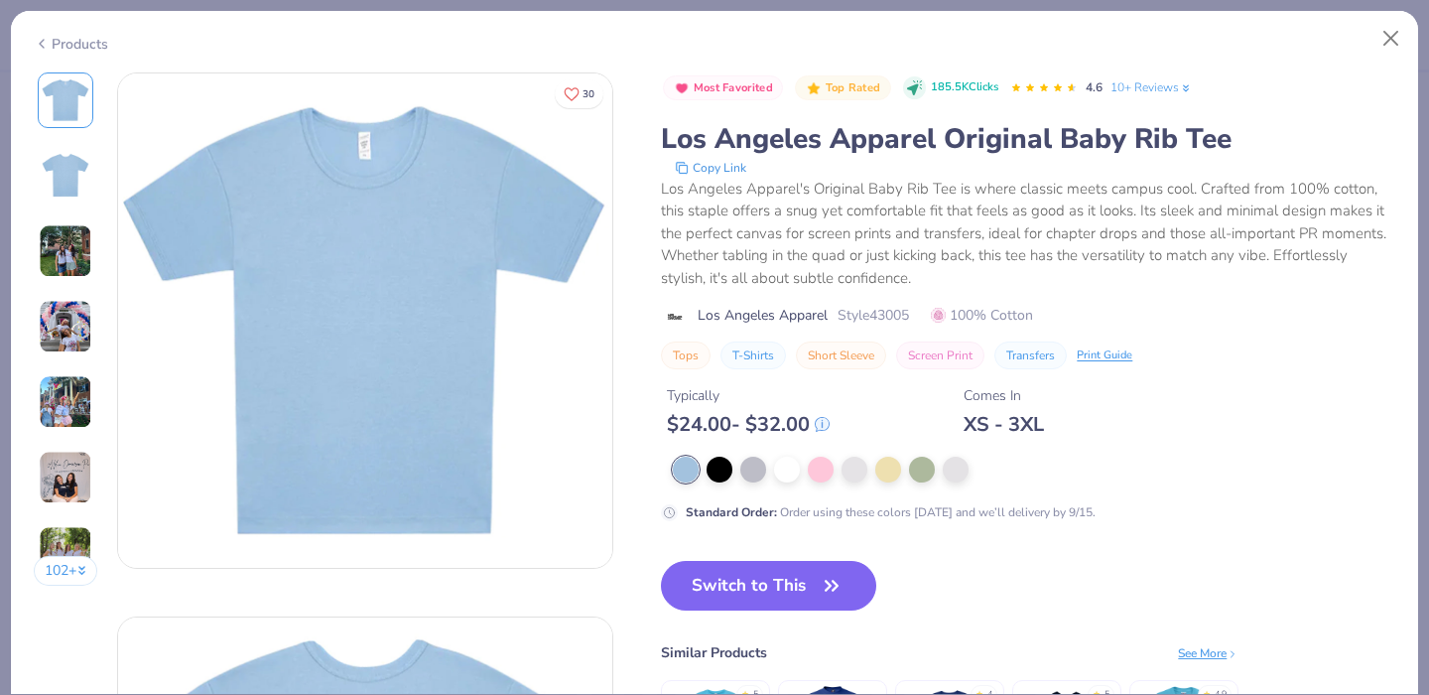
click at [71, 386] on img at bounding box center [66, 402] width 54 height 54
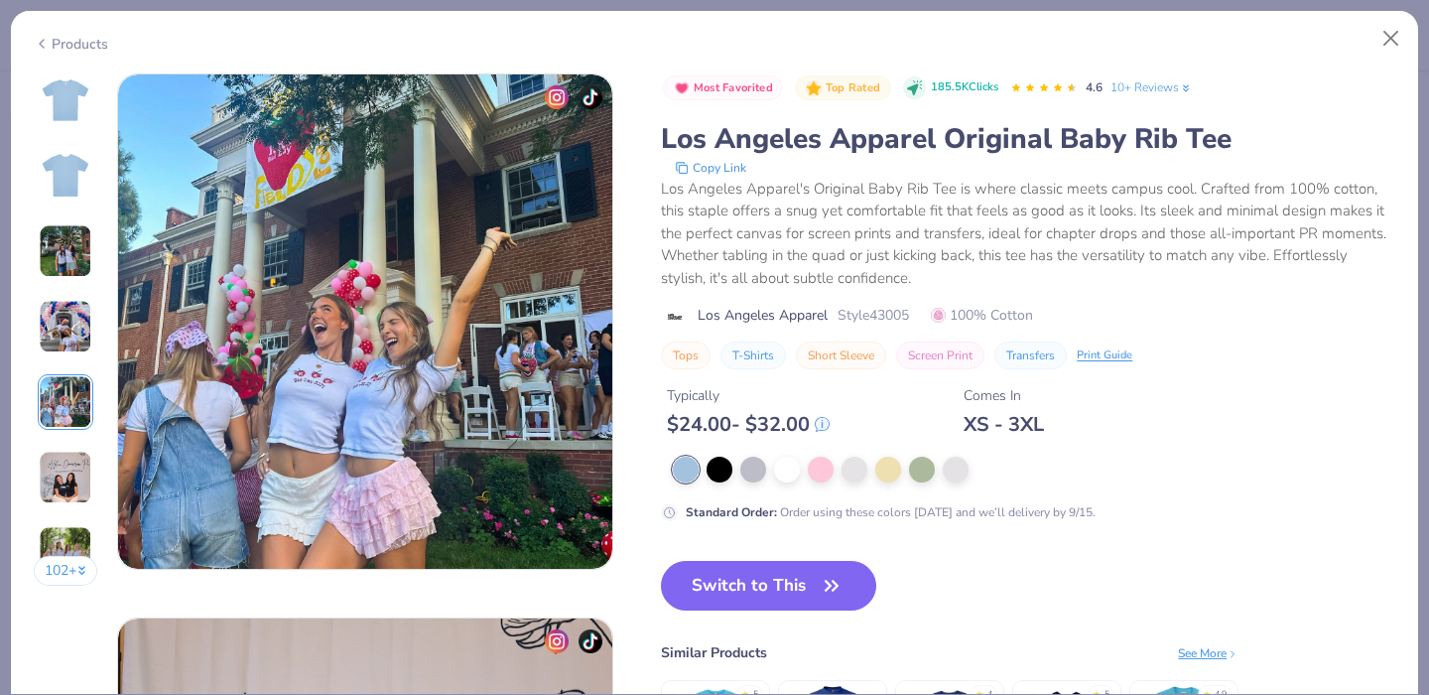
scroll to position [2175, 0]
click at [69, 241] on img at bounding box center [66, 251] width 54 height 54
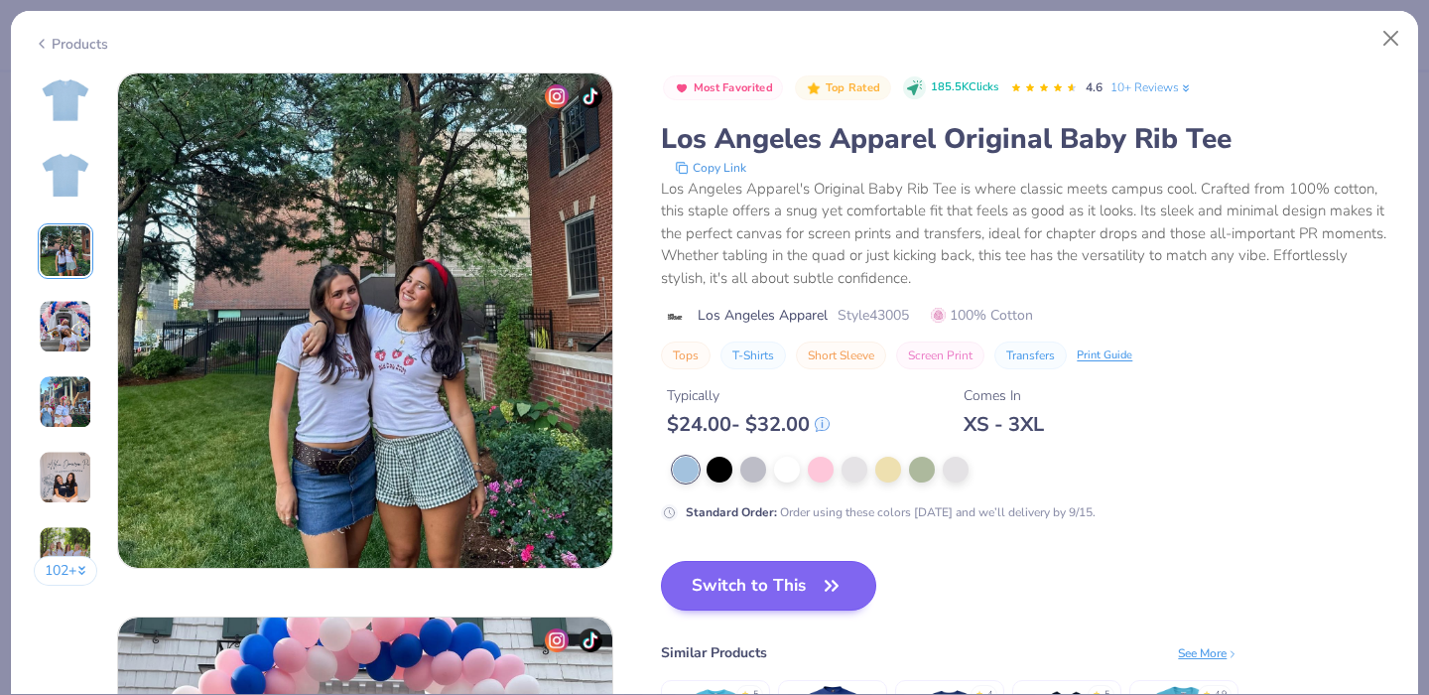
scroll to position [1088, 0]
click at [67, 398] on img at bounding box center [66, 402] width 54 height 54
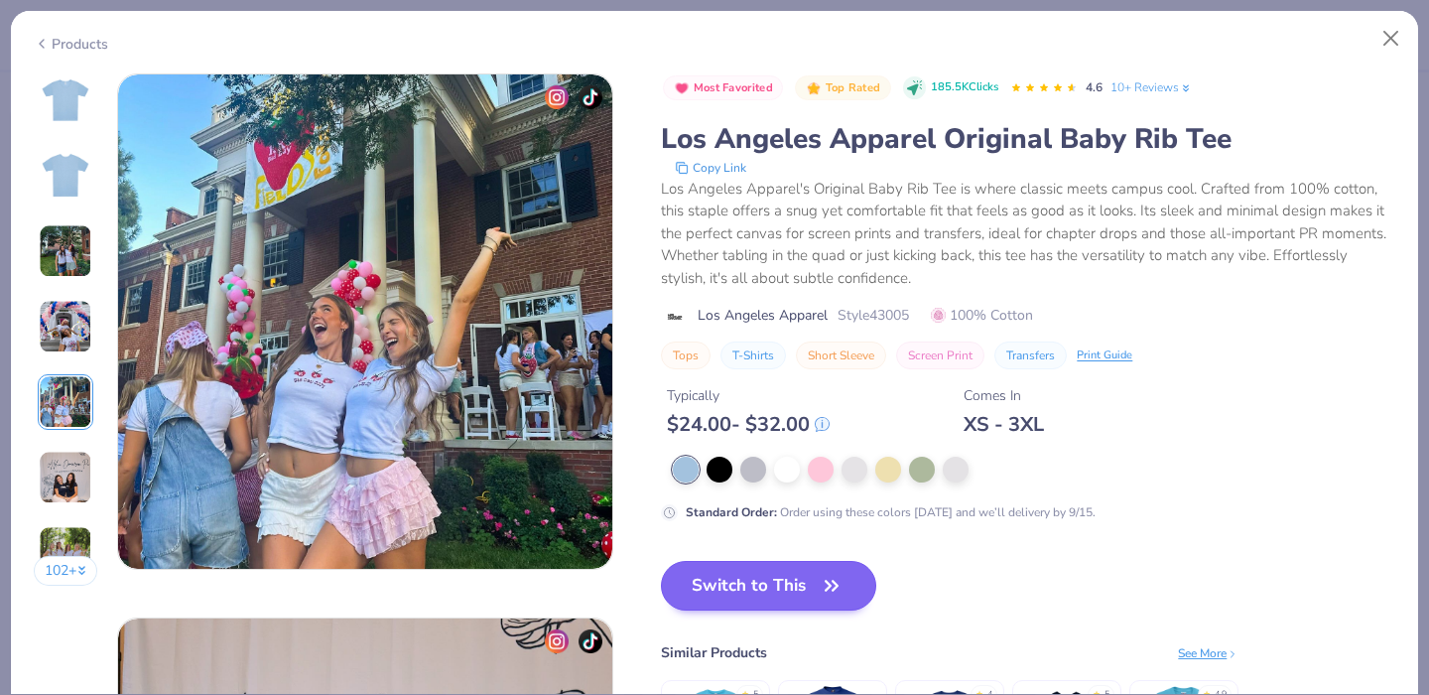
scroll to position [2175, 0]
click at [826, 598] on icon "button" at bounding box center [832, 586] width 28 height 28
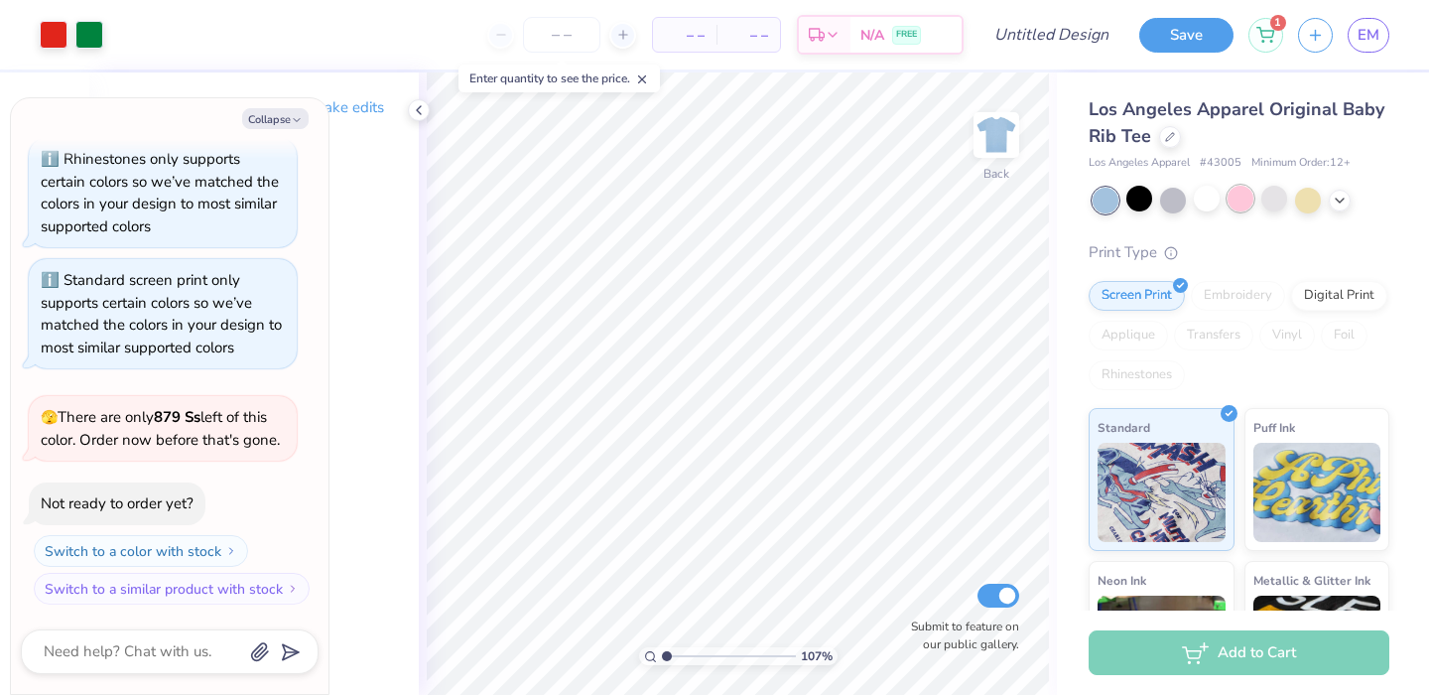
click at [1253, 195] on div at bounding box center [1241, 199] width 26 height 26
click at [1181, 131] on div at bounding box center [1170, 135] width 22 height 22
type textarea "x"
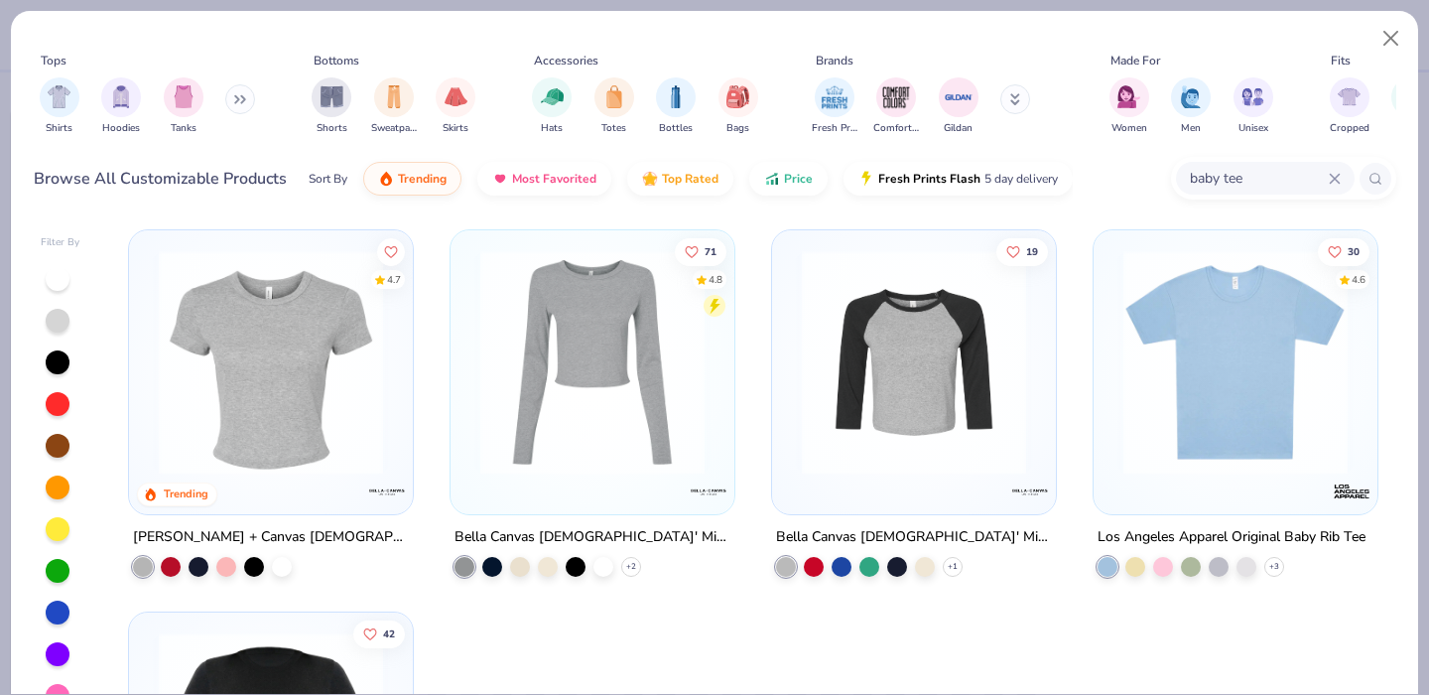
click at [1243, 172] on input "baby tee" at bounding box center [1258, 178] width 141 height 23
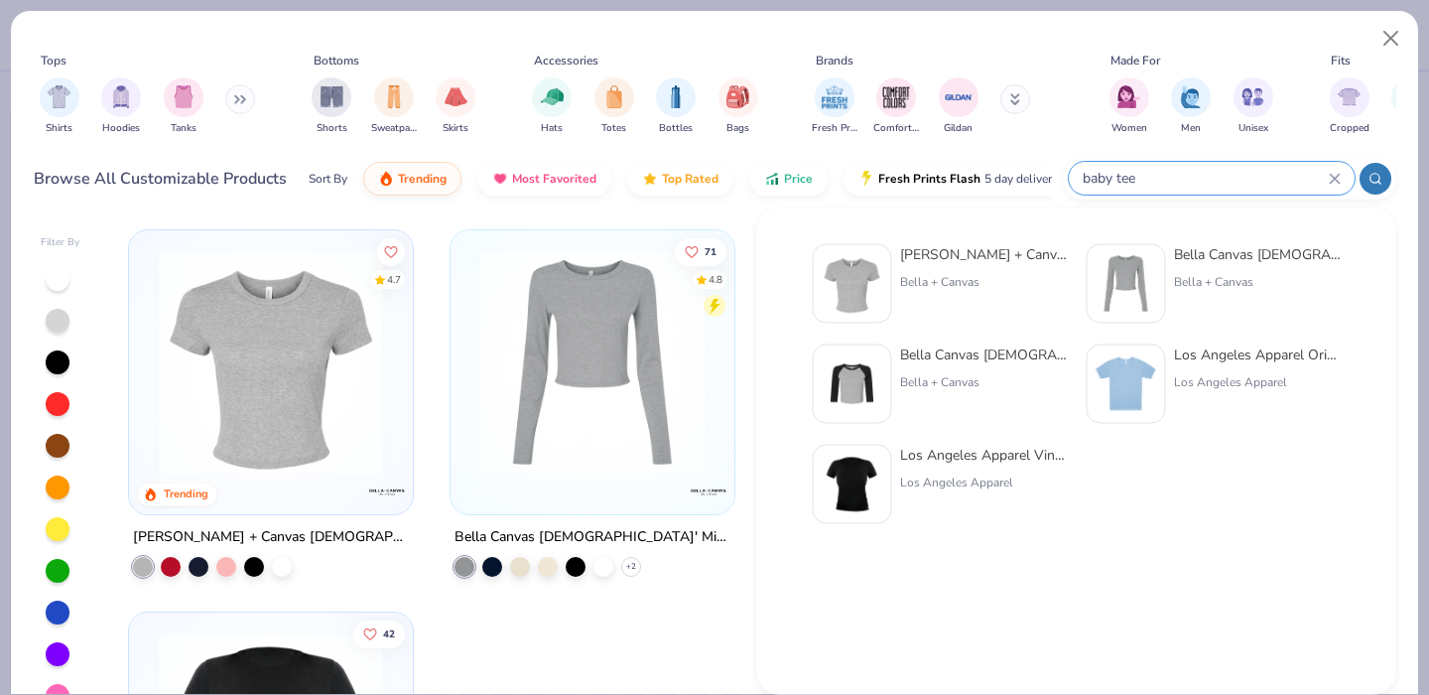
click at [1243, 172] on input "baby tee" at bounding box center [1205, 178] width 248 height 23
type input "b"
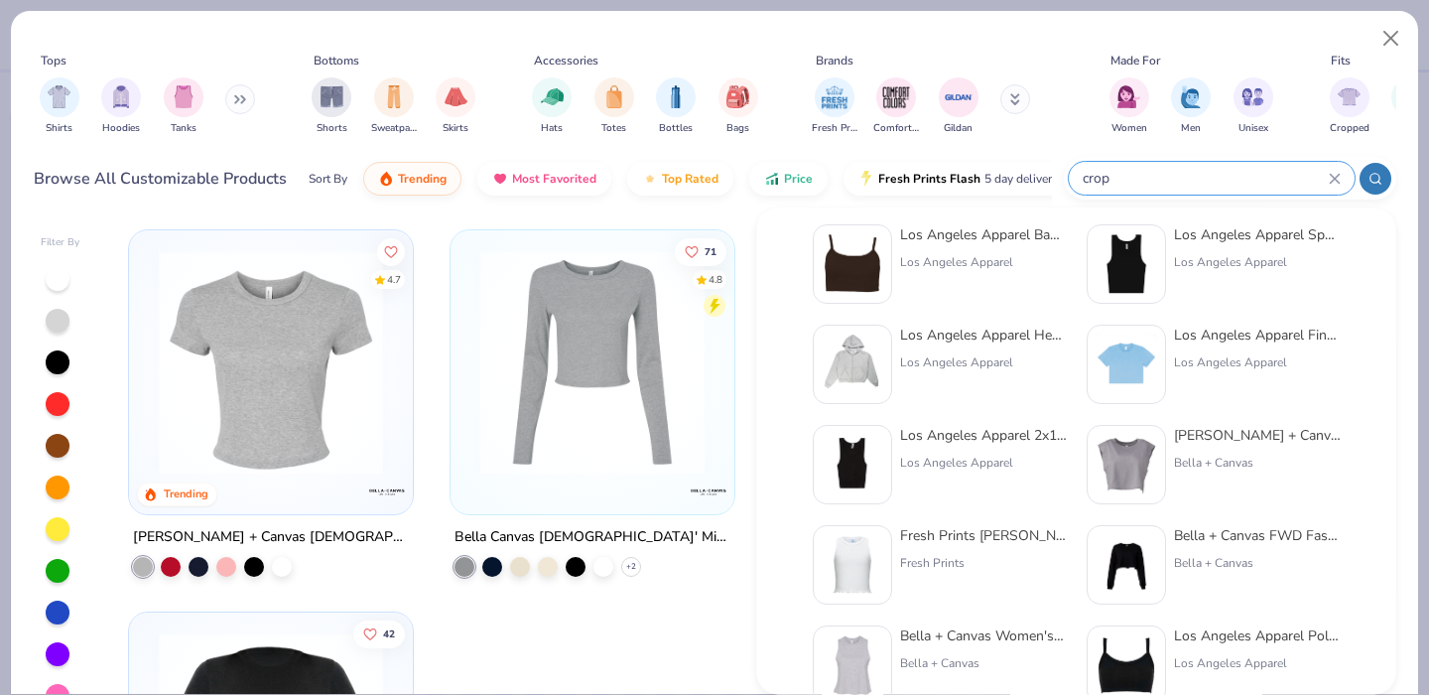
scroll to position [133, 0]
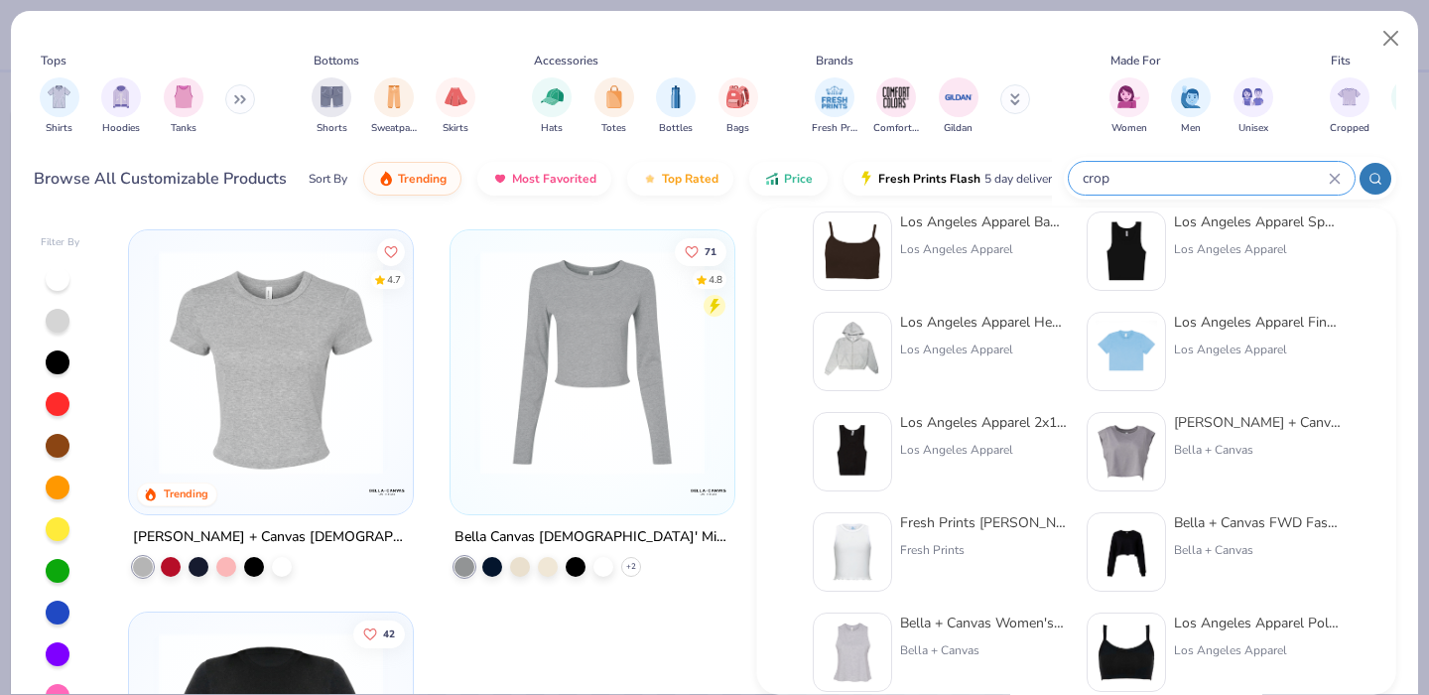
type input "crop"
click at [1184, 346] on div "Los Angeles Apparel" at bounding box center [1257, 349] width 167 height 18
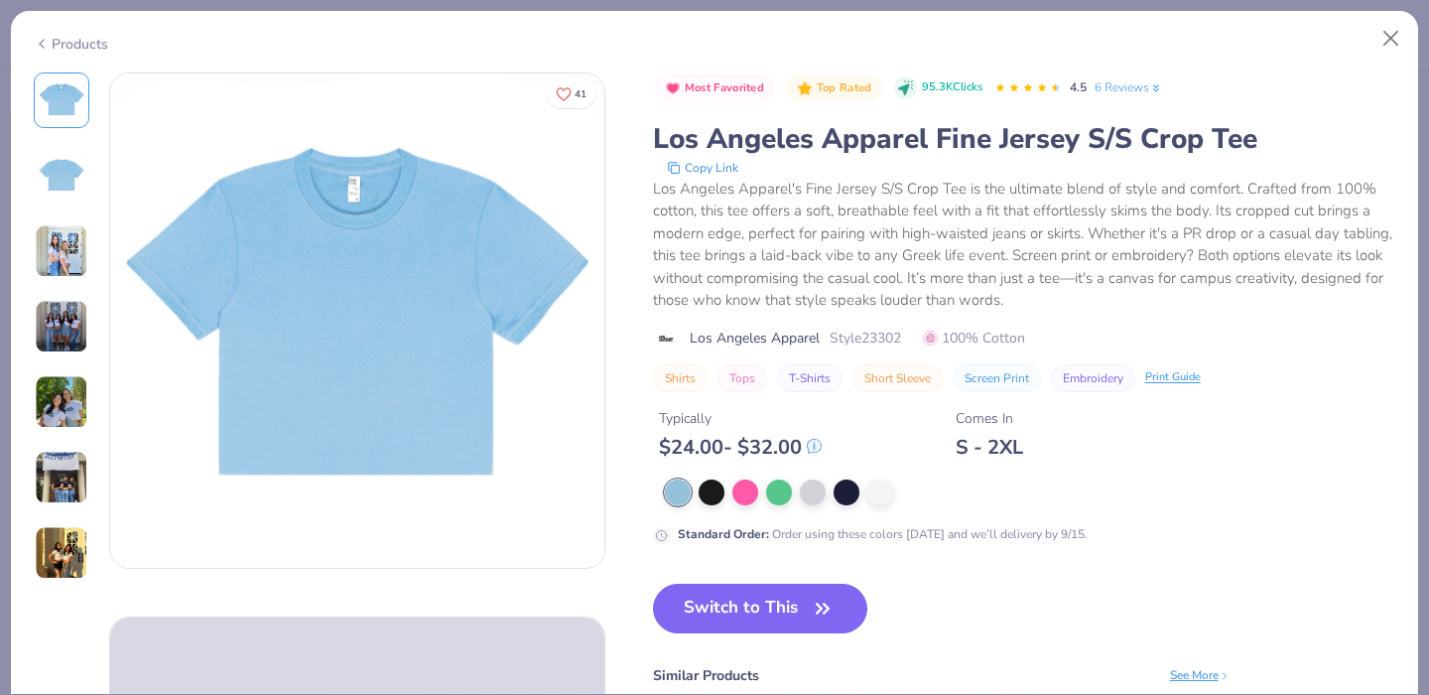
click at [72, 255] on img at bounding box center [62, 251] width 54 height 54
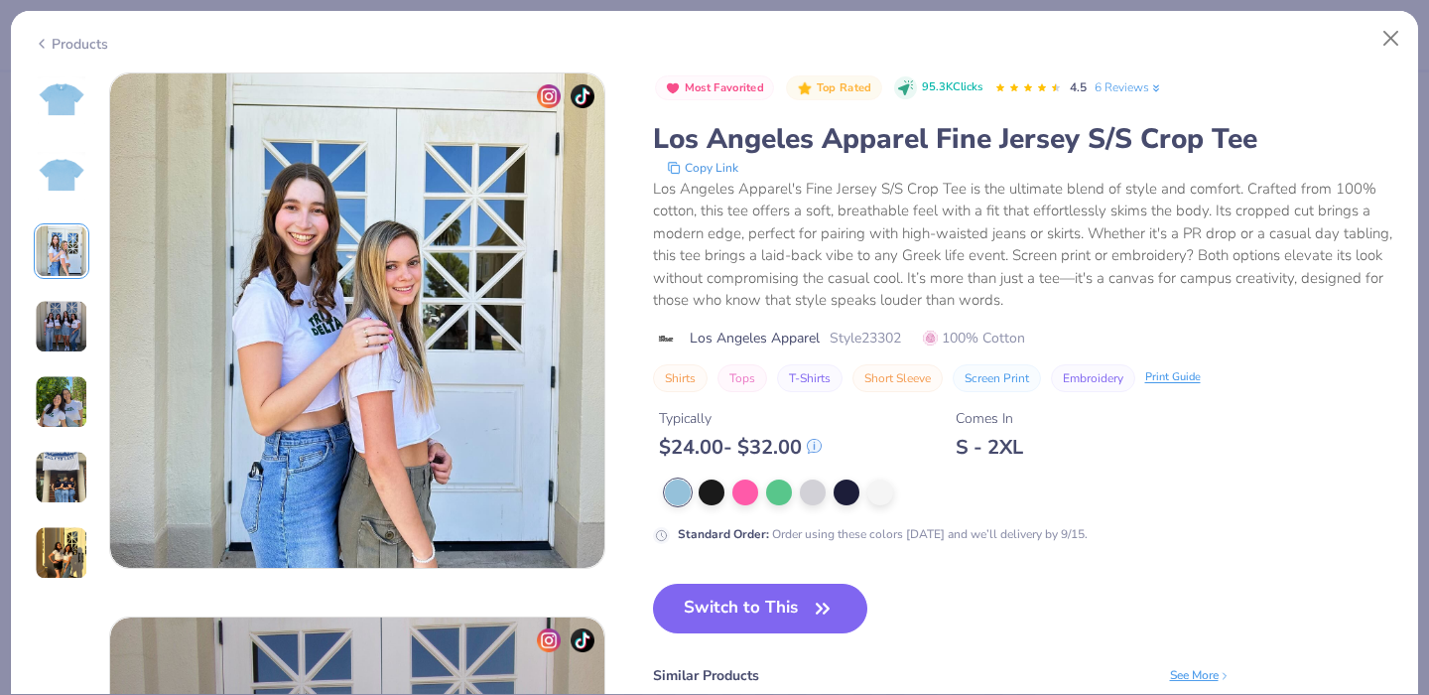
click at [60, 311] on img at bounding box center [62, 327] width 54 height 54
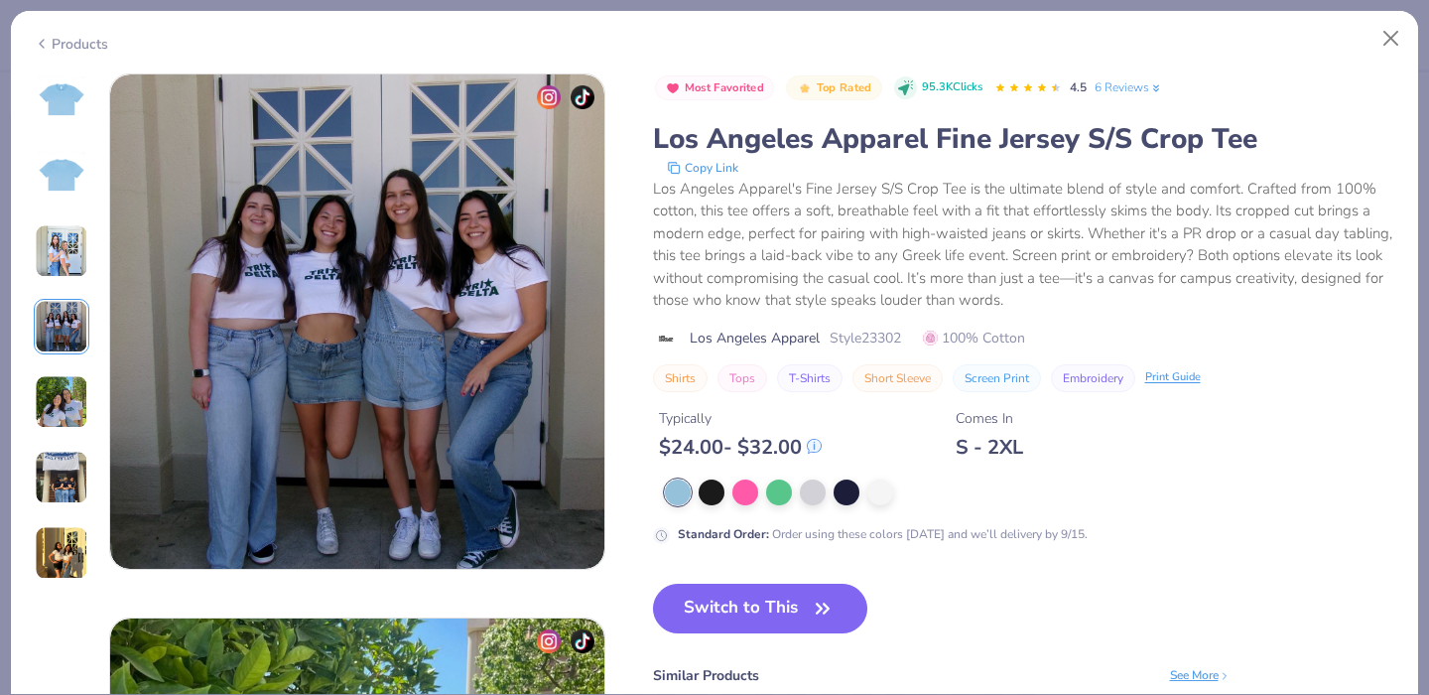
scroll to position [1631, 0]
click at [50, 468] on img at bounding box center [62, 478] width 54 height 54
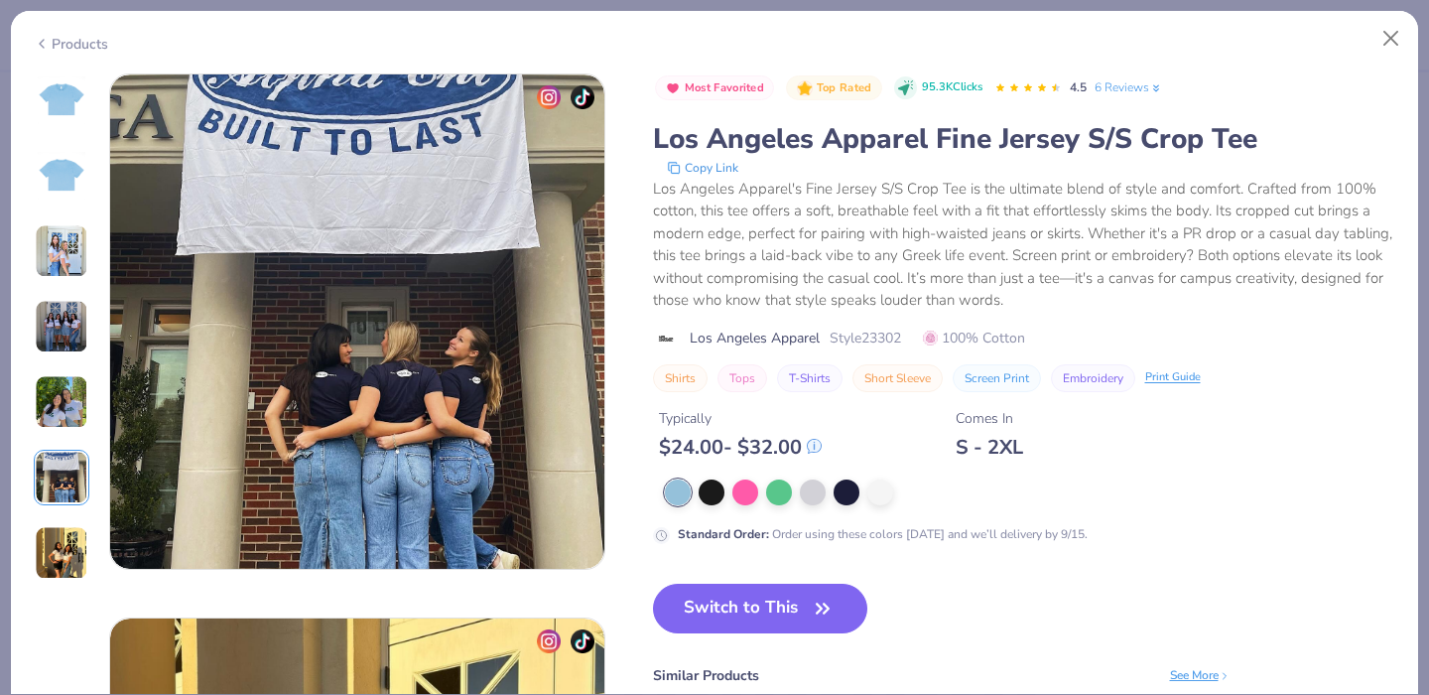
scroll to position [2719, 0]
click at [1387, 57] on button "Close" at bounding box center [1391, 39] width 38 height 38
type textarea "x"
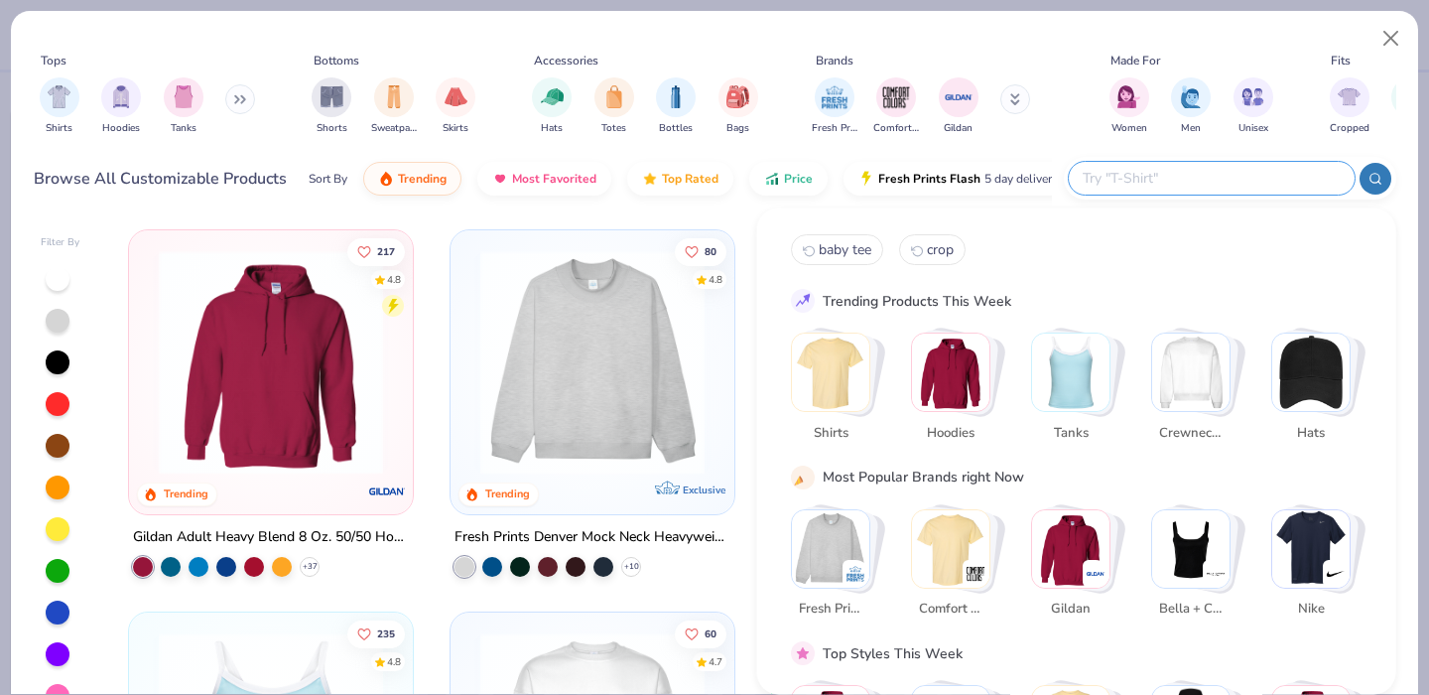
click at [1302, 177] on input "text" at bounding box center [1211, 178] width 260 height 23
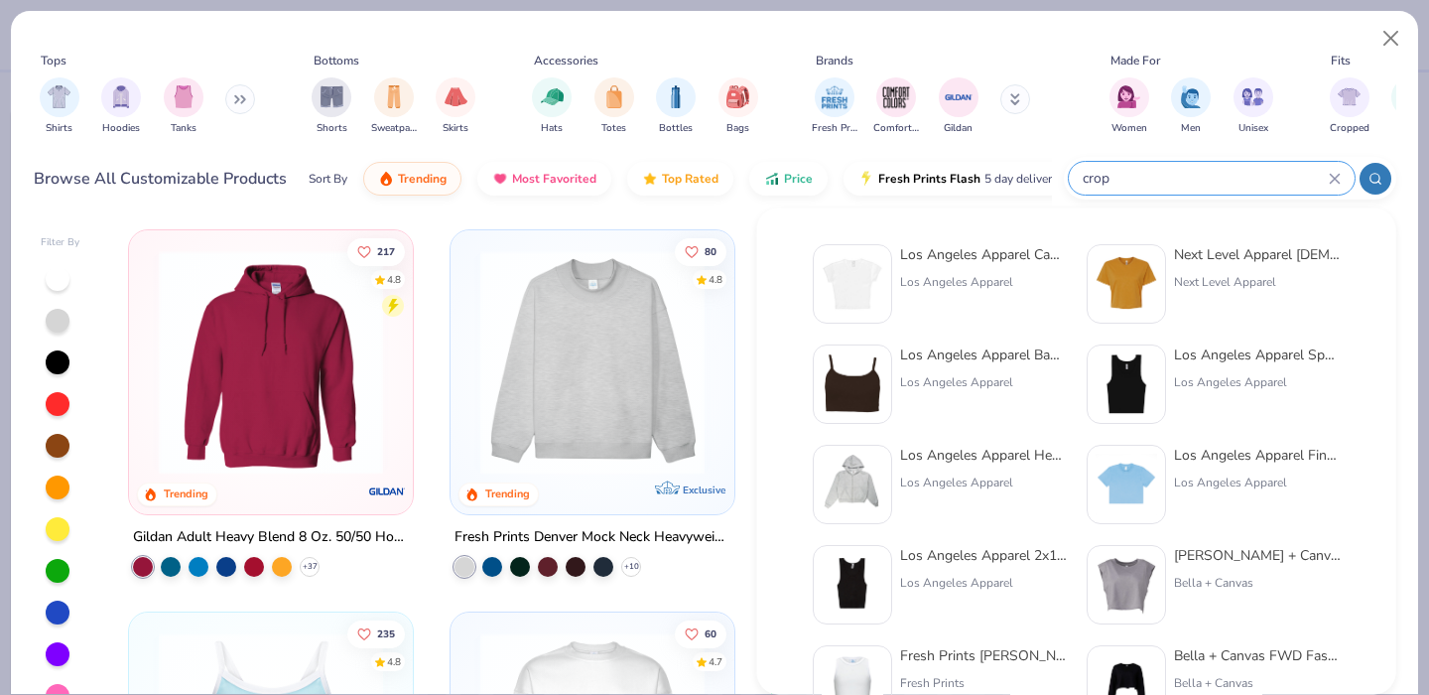
type input "crop"
click at [879, 265] on img at bounding box center [853, 284] width 62 height 62
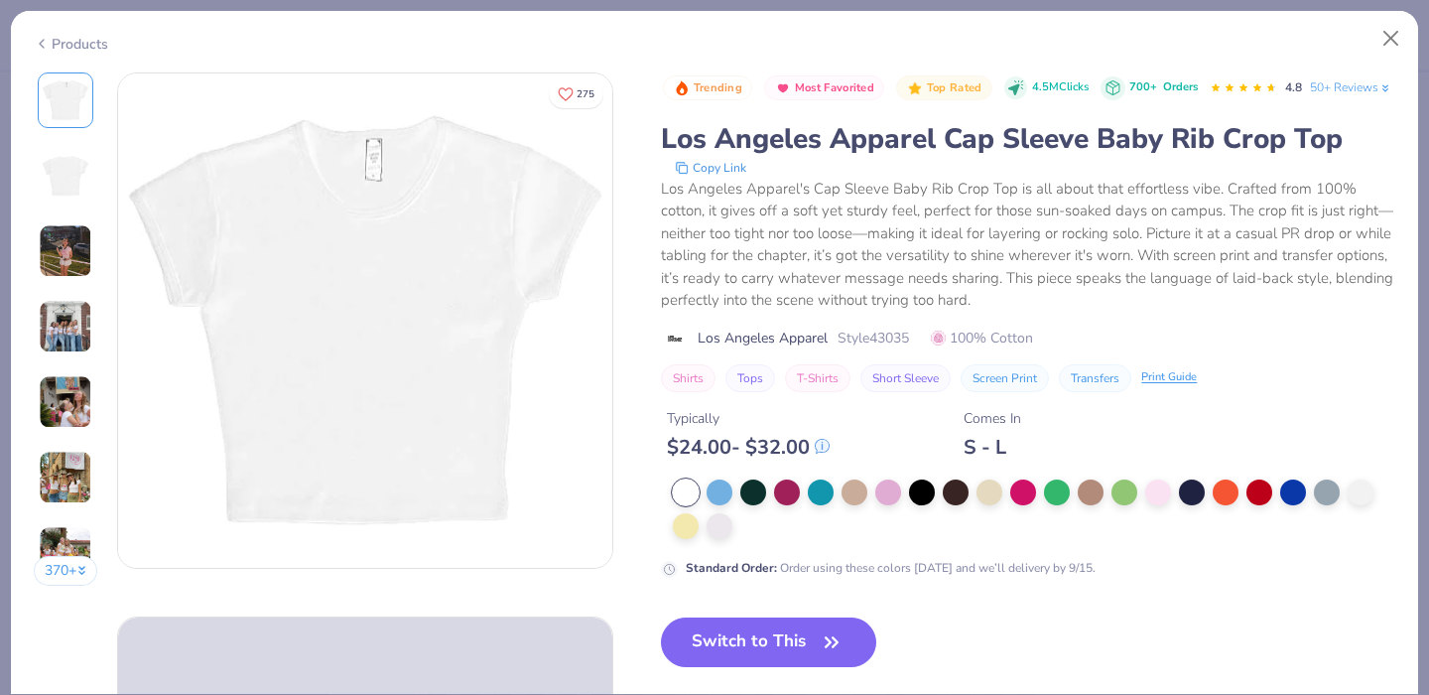
click at [46, 324] on img at bounding box center [66, 327] width 54 height 54
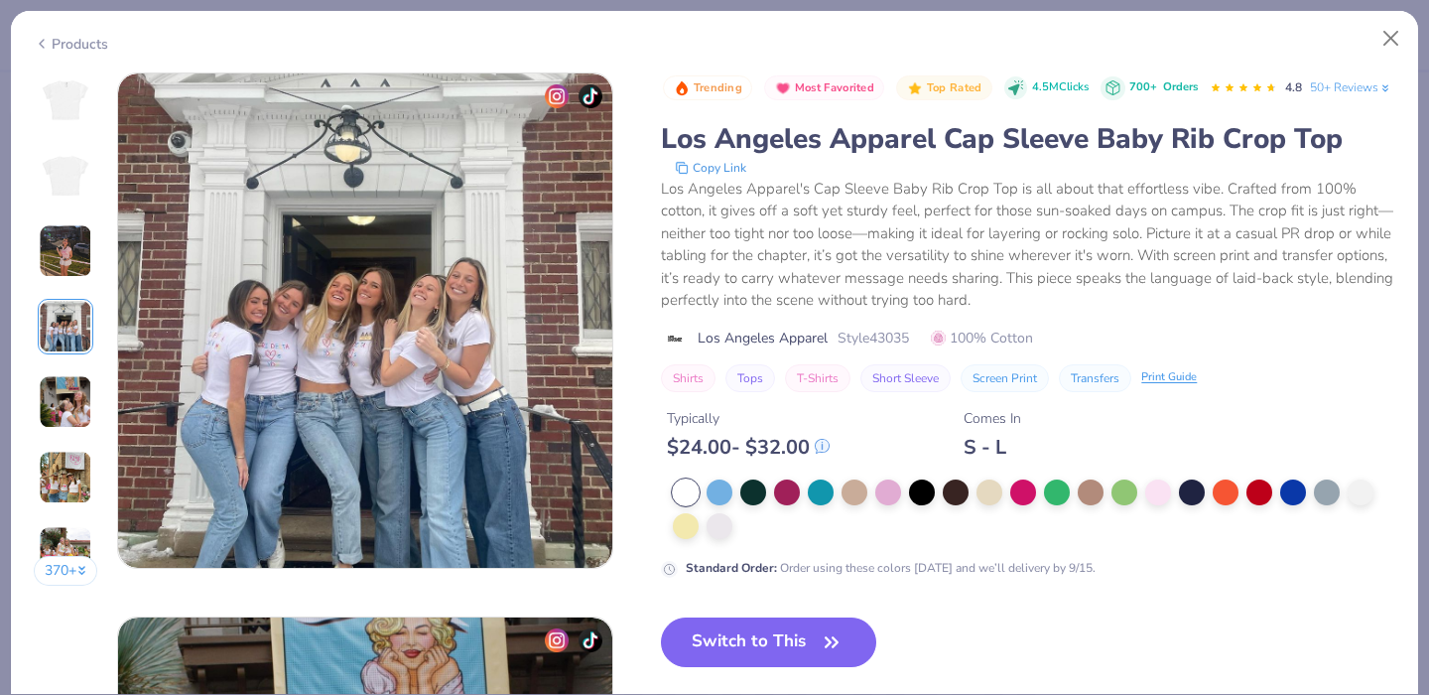
click at [64, 257] on img at bounding box center [66, 251] width 54 height 54
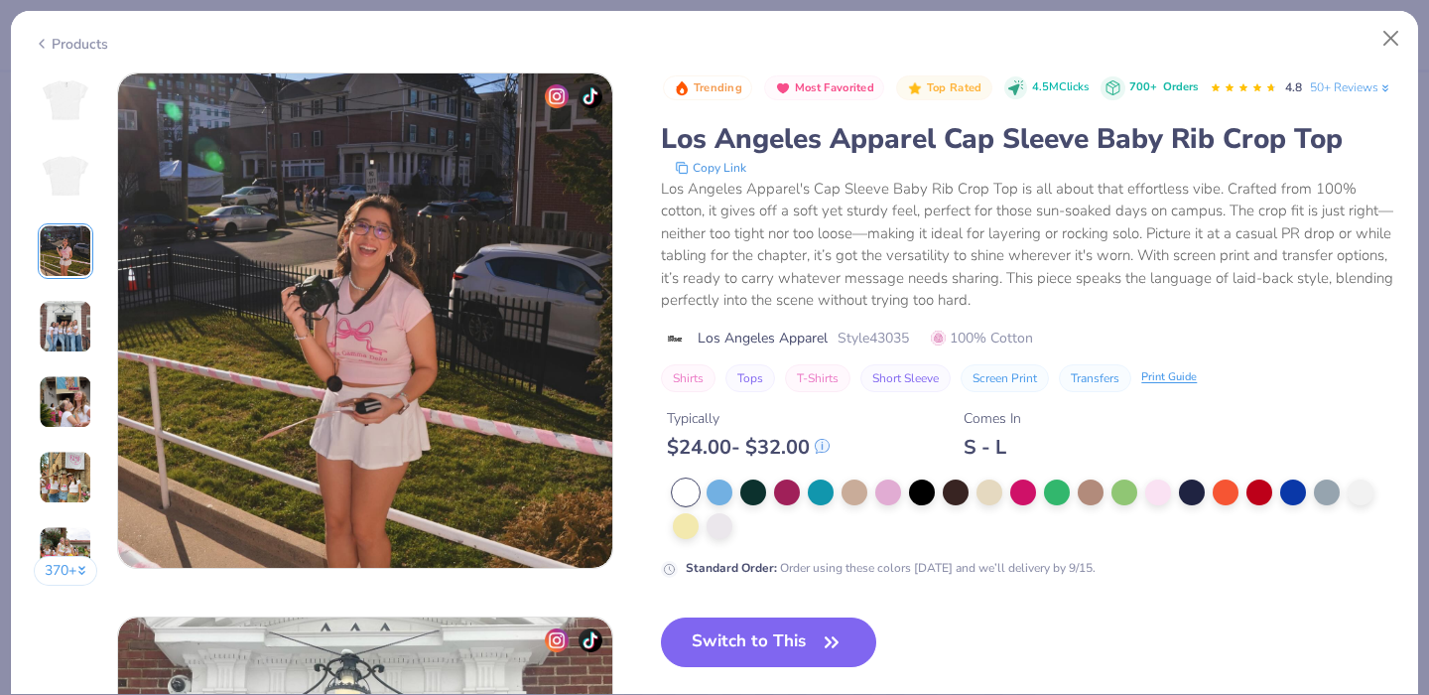
scroll to position [1088, 0]
click at [64, 146] on div "370 +" at bounding box center [66, 336] width 65 height 528
click at [75, 99] on img at bounding box center [66, 100] width 48 height 48
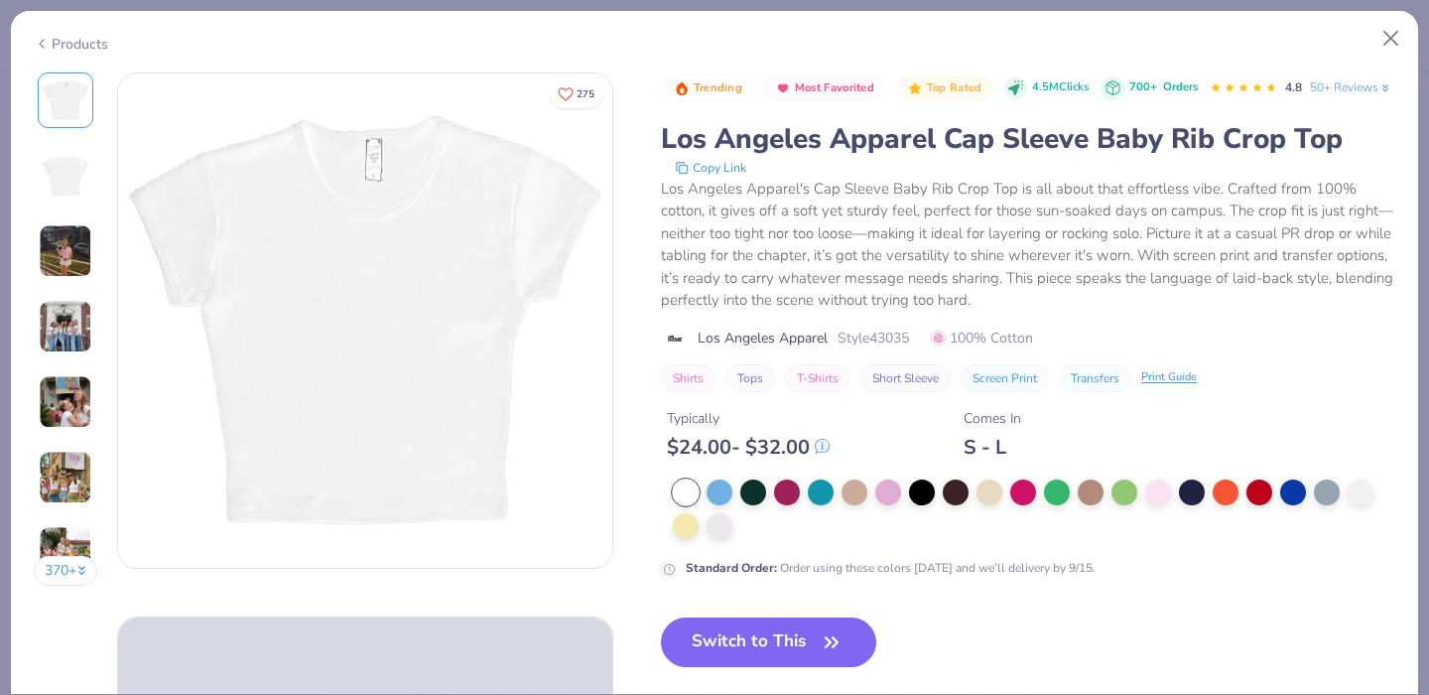
scroll to position [0, 0]
click at [749, 666] on button "Switch to This" at bounding box center [768, 642] width 215 height 50
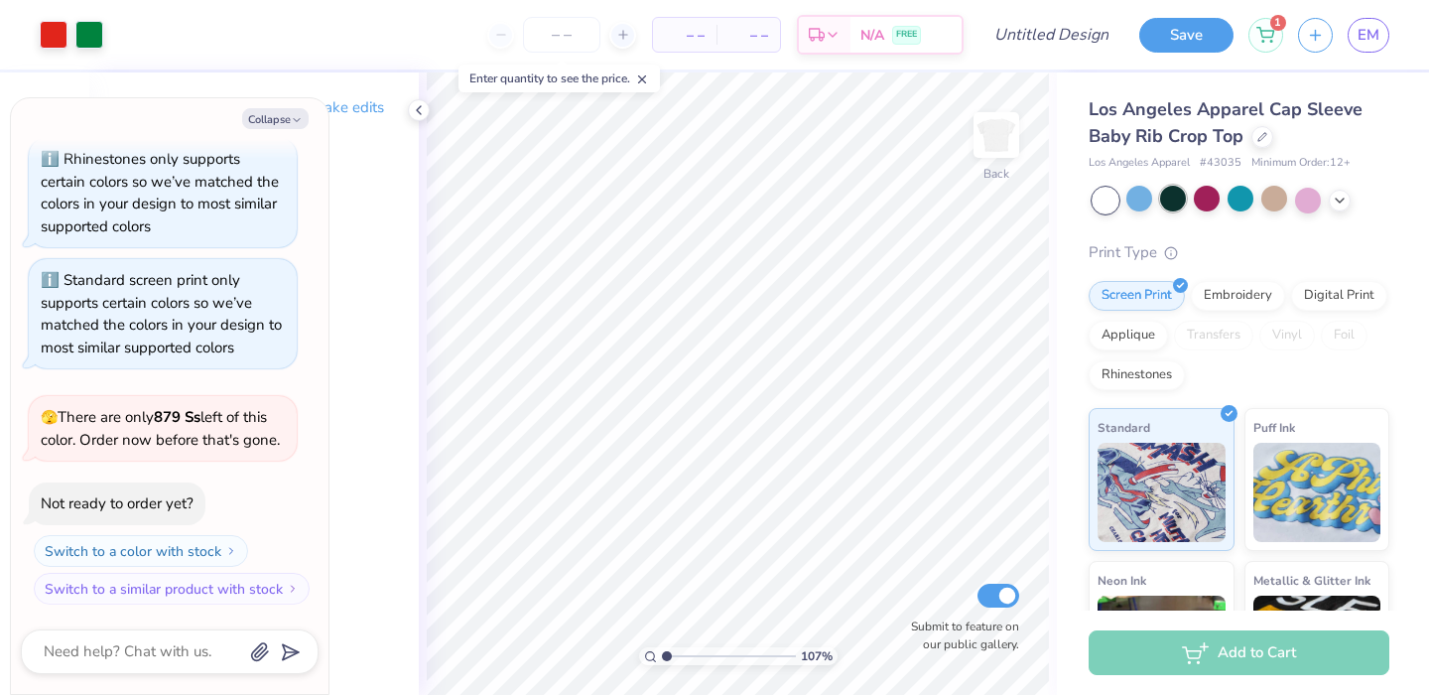
click at [1169, 205] on div at bounding box center [1173, 199] width 26 height 26
click at [1345, 199] on icon at bounding box center [1340, 199] width 16 height 16
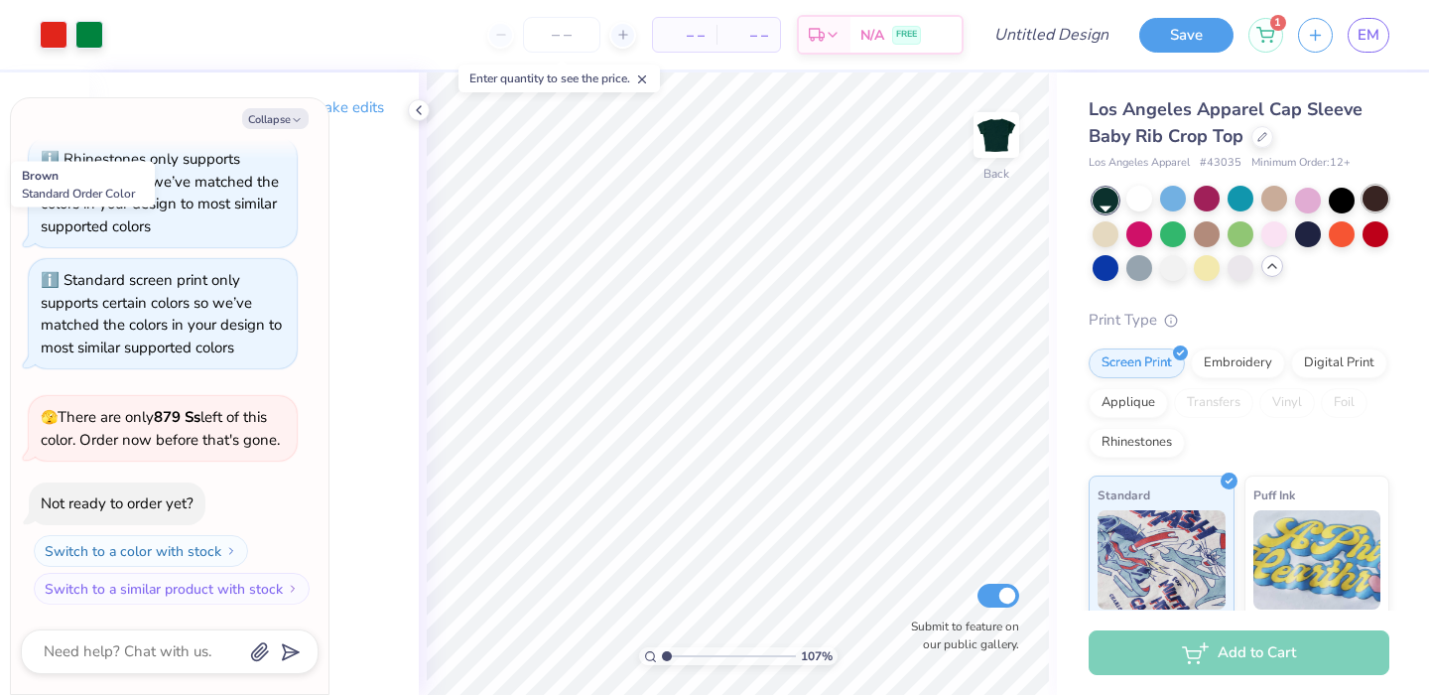
click at [1362, 211] on div at bounding box center [1375, 199] width 26 height 26
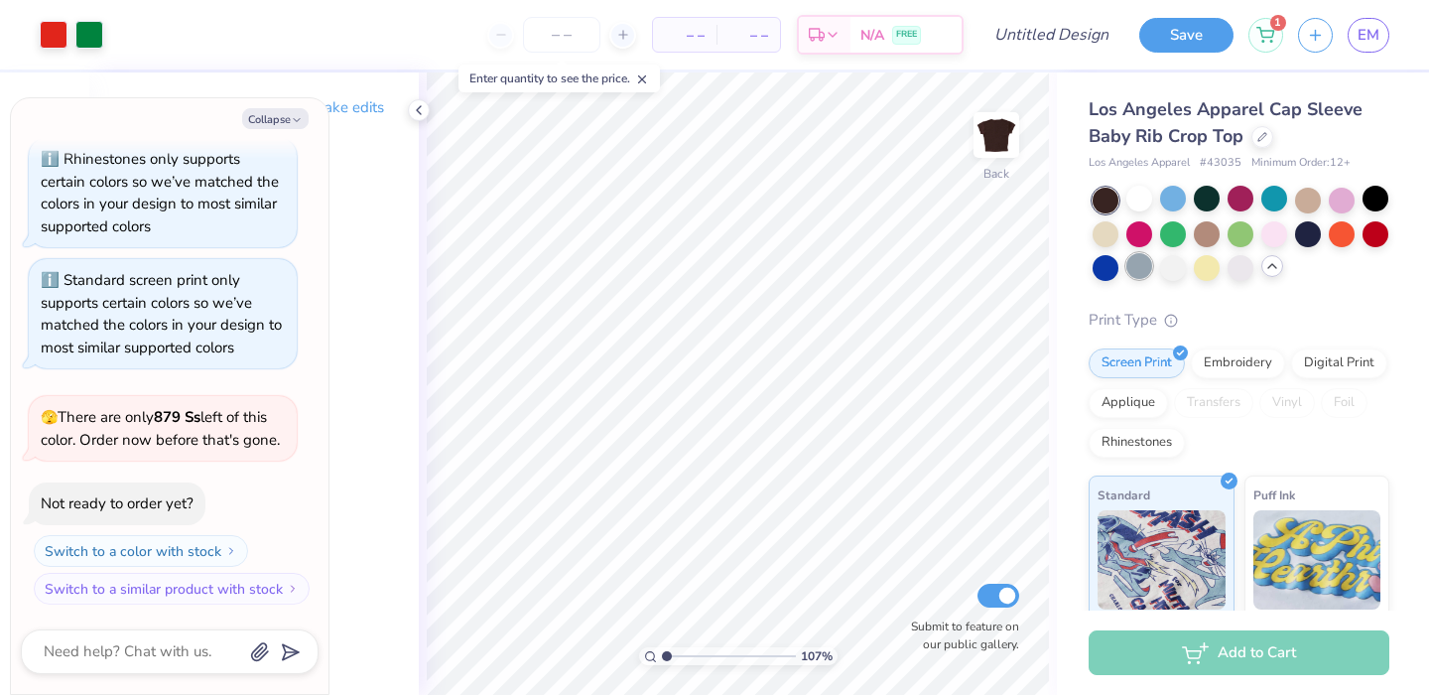
click at [1152, 266] on div at bounding box center [1139, 266] width 26 height 26
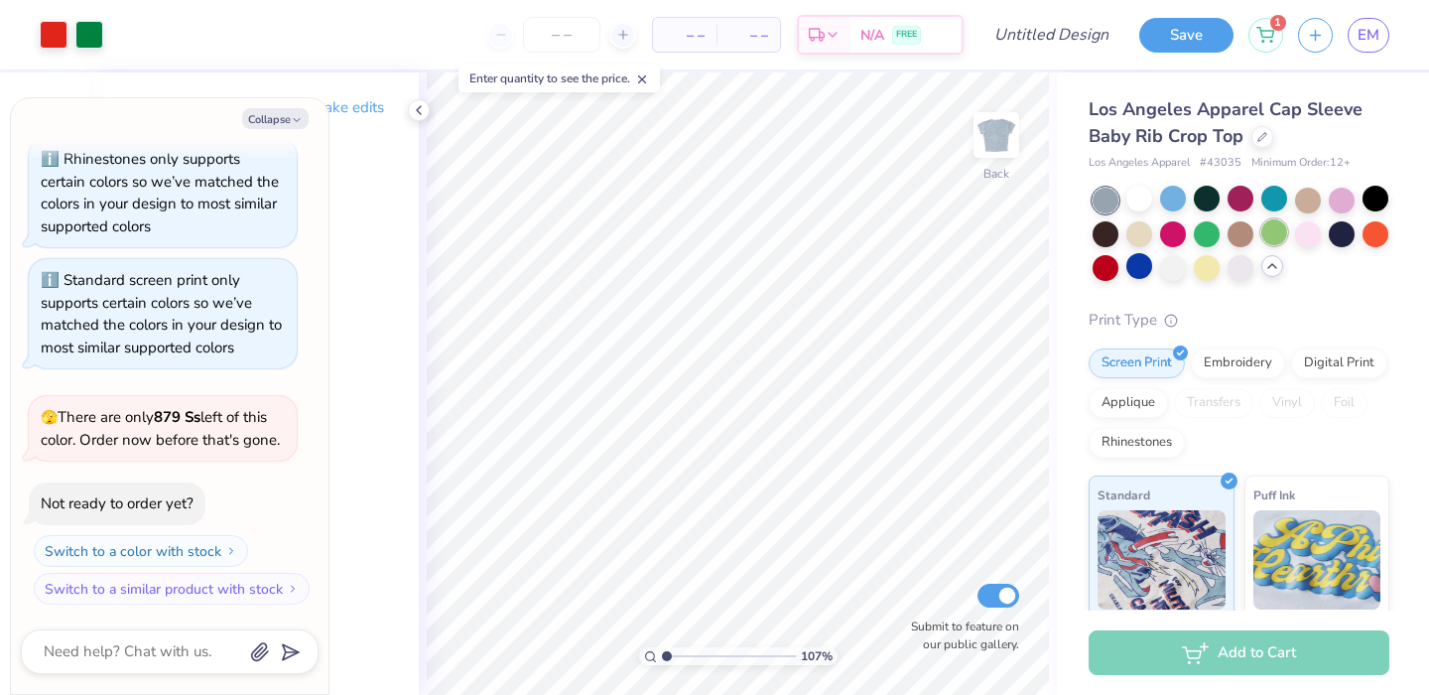
click at [1362, 247] on div at bounding box center [1375, 234] width 26 height 26
click at [1253, 235] on div at bounding box center [1241, 232] width 26 height 26
click at [1287, 231] on div at bounding box center [1274, 232] width 26 height 26
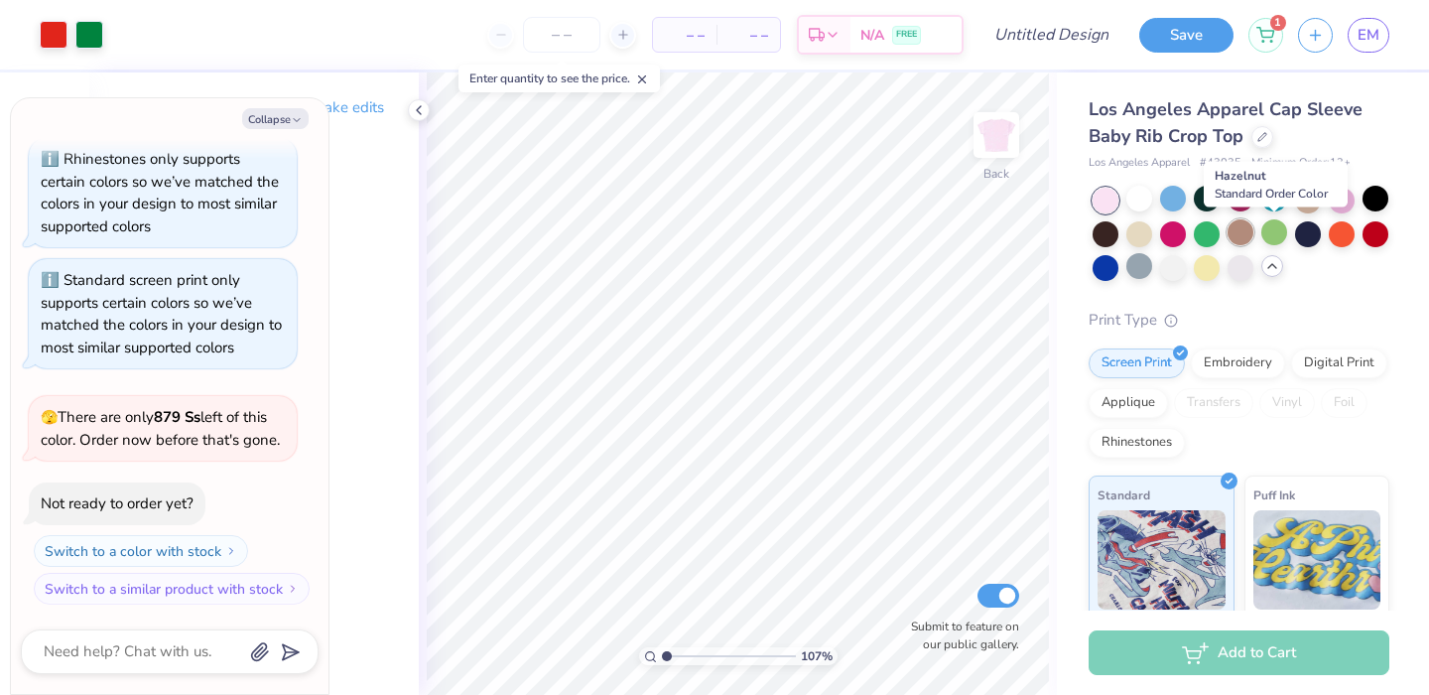
click at [1253, 229] on div at bounding box center [1241, 232] width 26 height 26
click at [1174, 198] on div at bounding box center [1173, 199] width 26 height 26
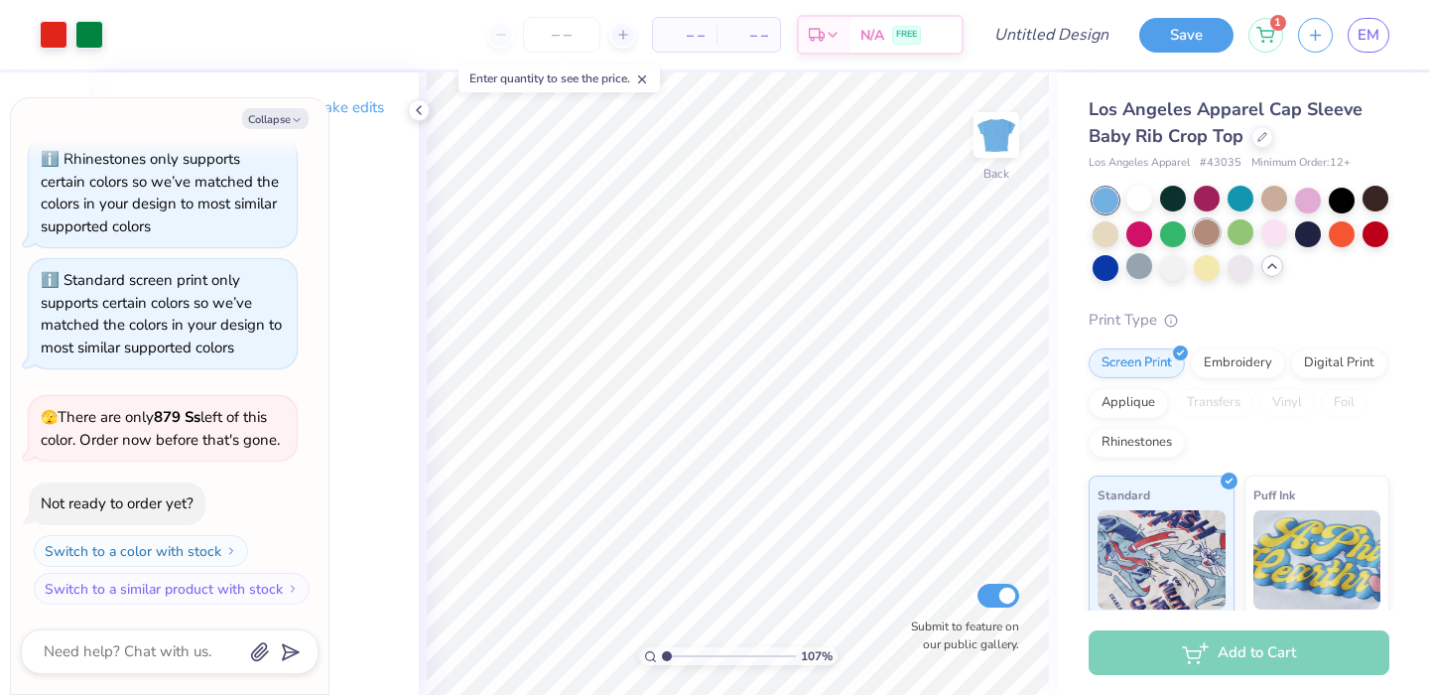
click at [1220, 234] on div at bounding box center [1207, 232] width 26 height 26
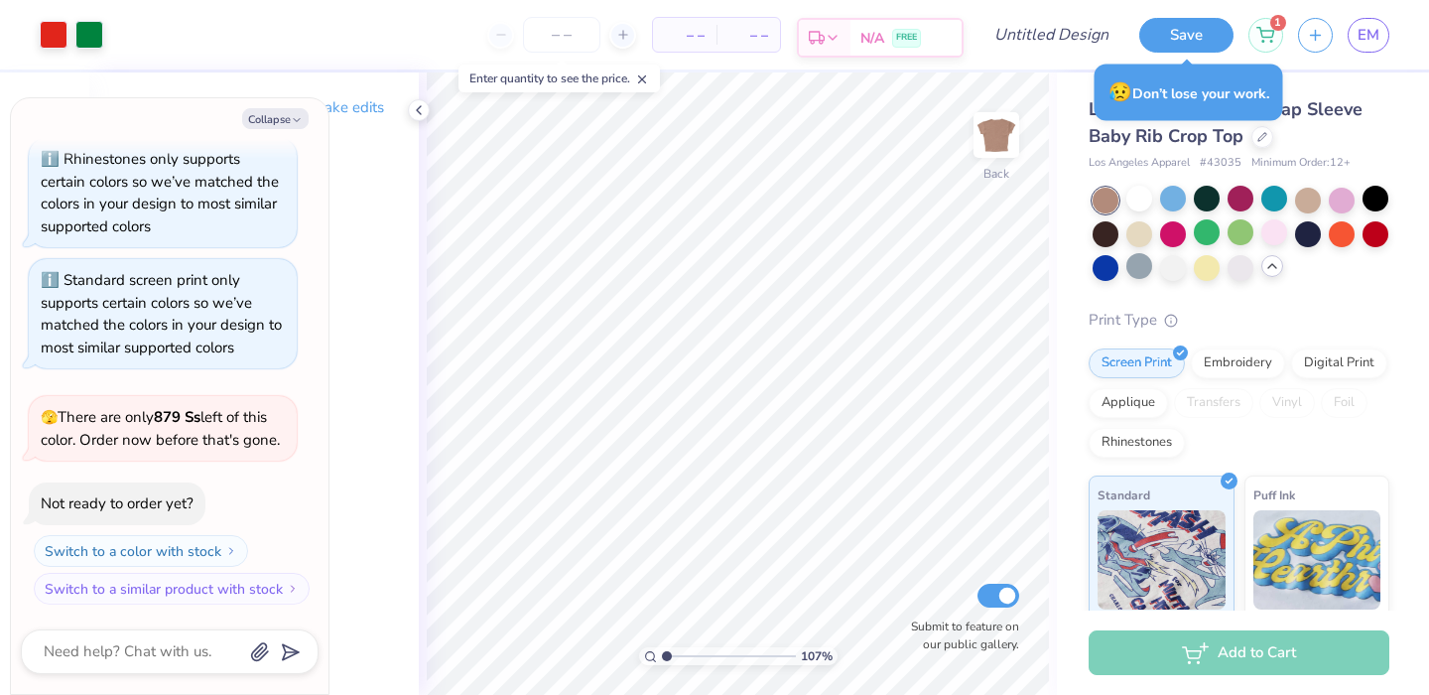
type textarea "x"
